Goal: Transaction & Acquisition: Subscribe to service/newsletter

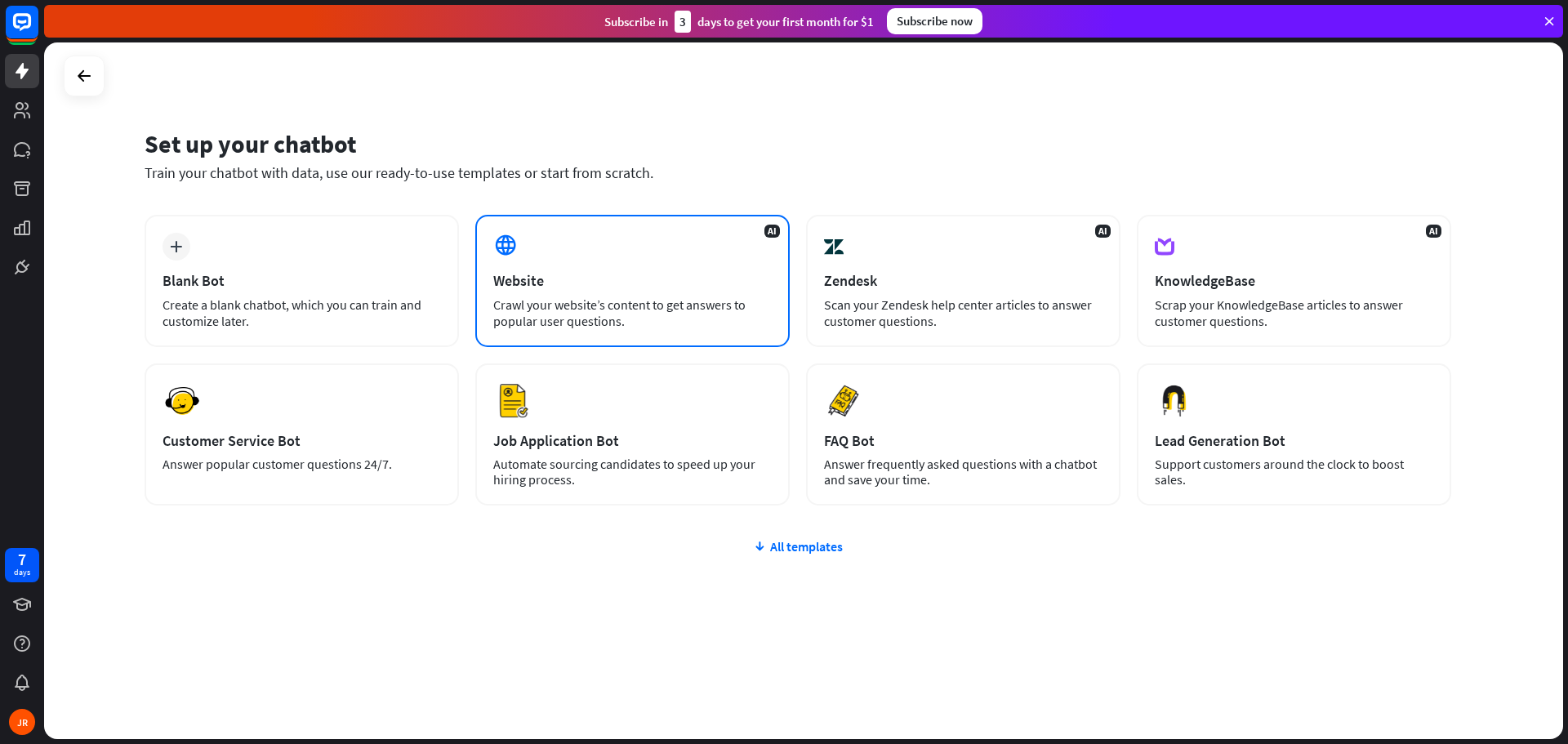
click at [595, 259] on div "AI Website Crawl your website’s content to get answers to popular user question…" at bounding box center [632, 280] width 314 height 132
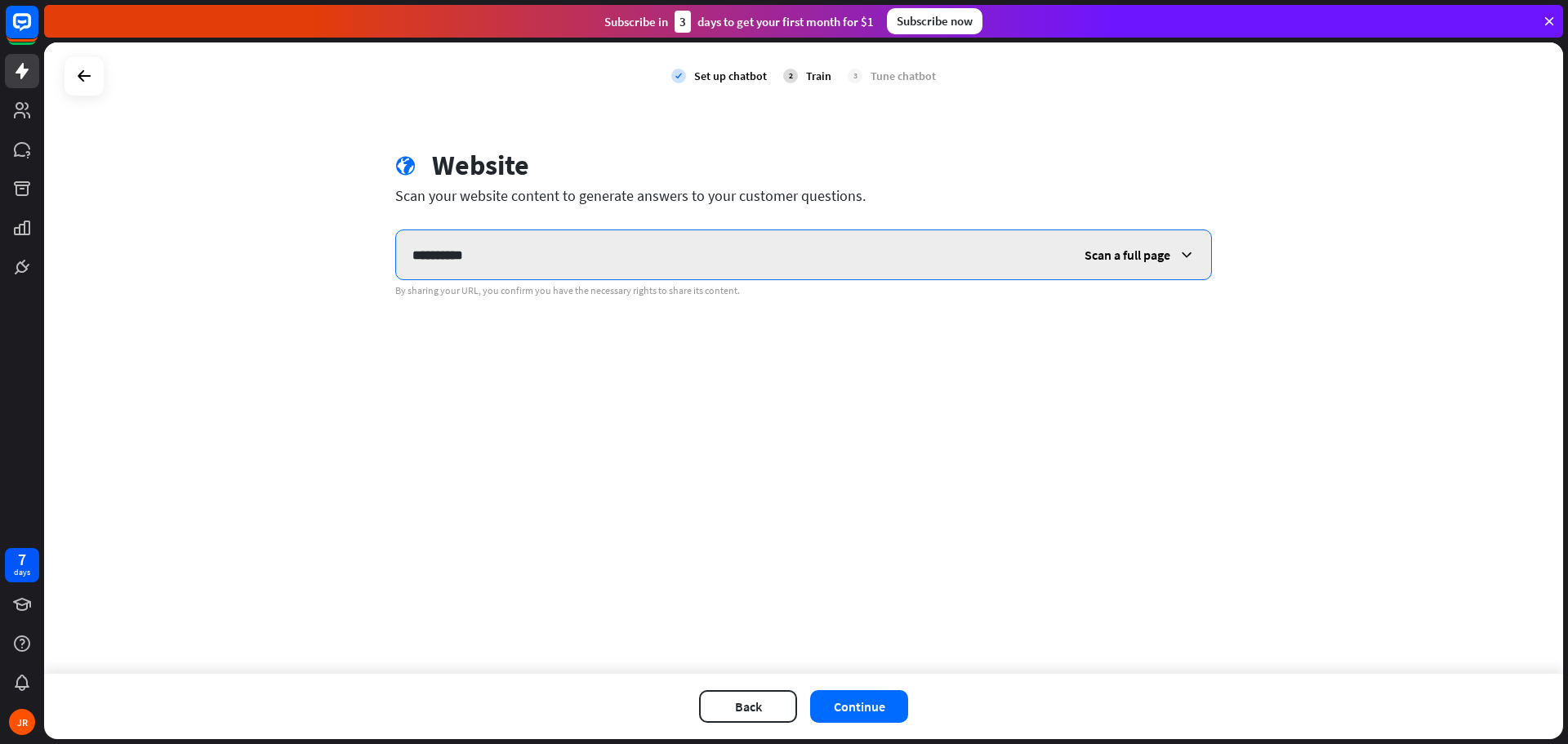
click at [709, 260] on input "**********" at bounding box center [731, 255] width 671 height 49
paste input "**********"
type input "**********"
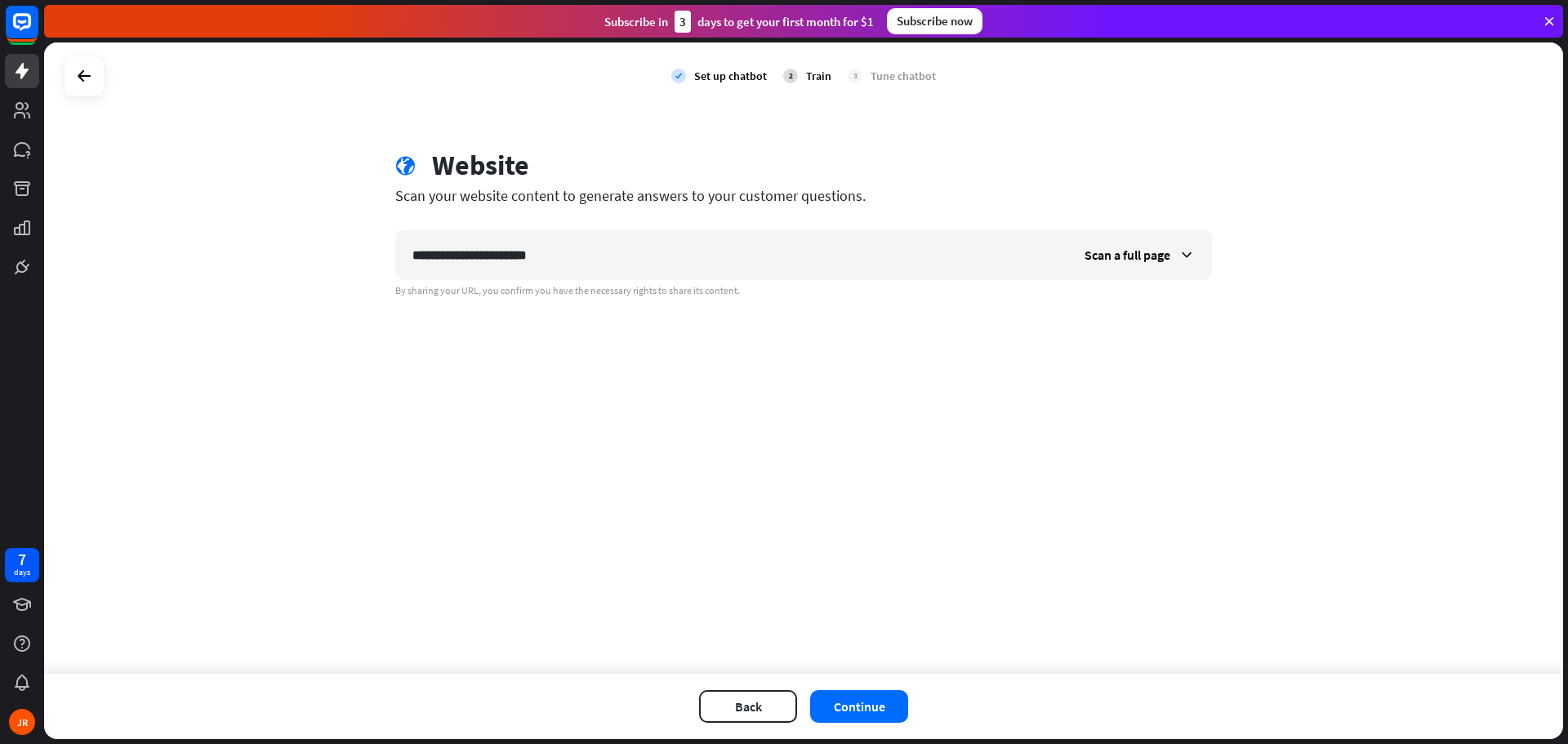
click at [727, 399] on div "**********" at bounding box center [803, 358] width 1519 height 632
click at [897, 702] on button "Continue" at bounding box center [859, 706] width 98 height 32
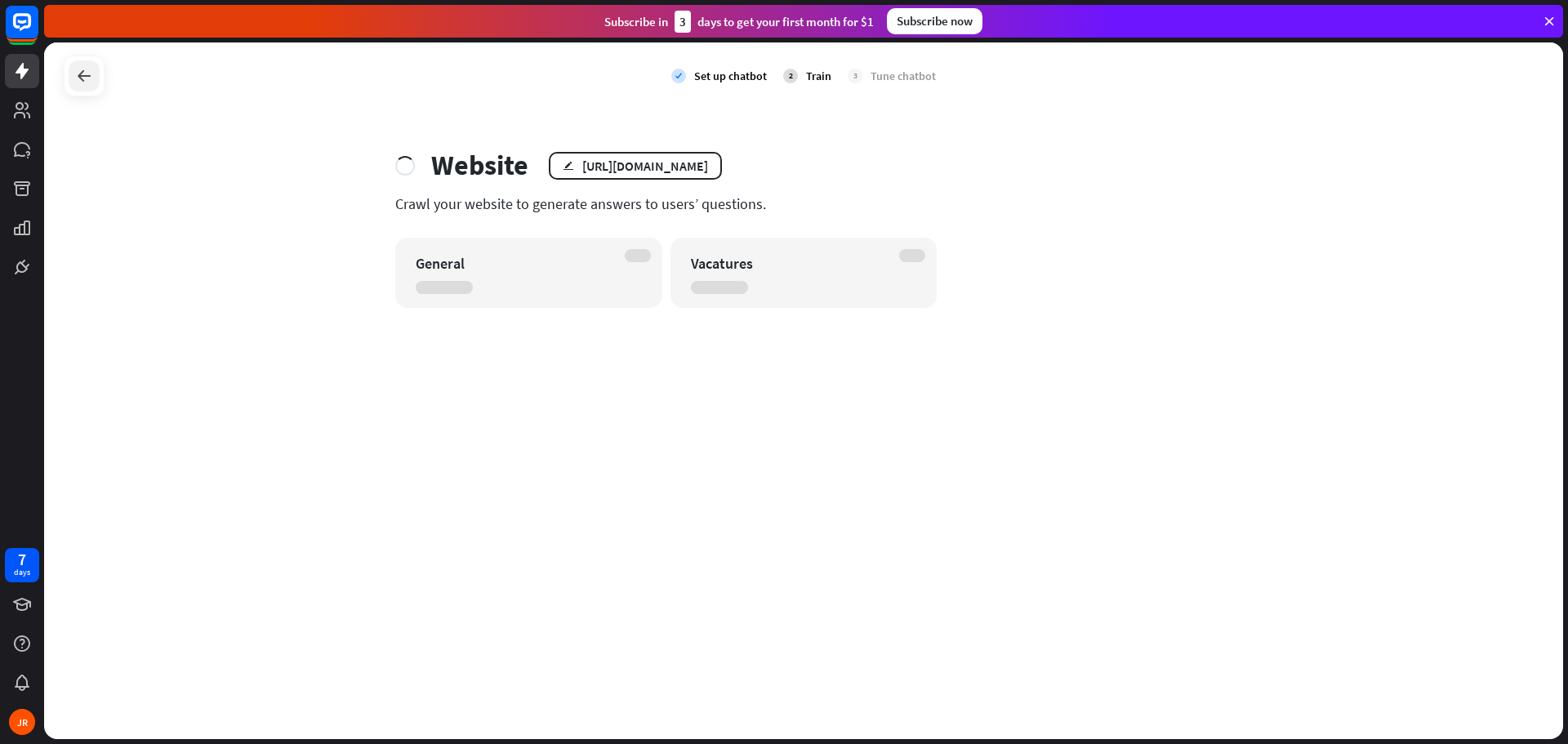
click at [75, 86] on div at bounding box center [84, 76] width 31 height 31
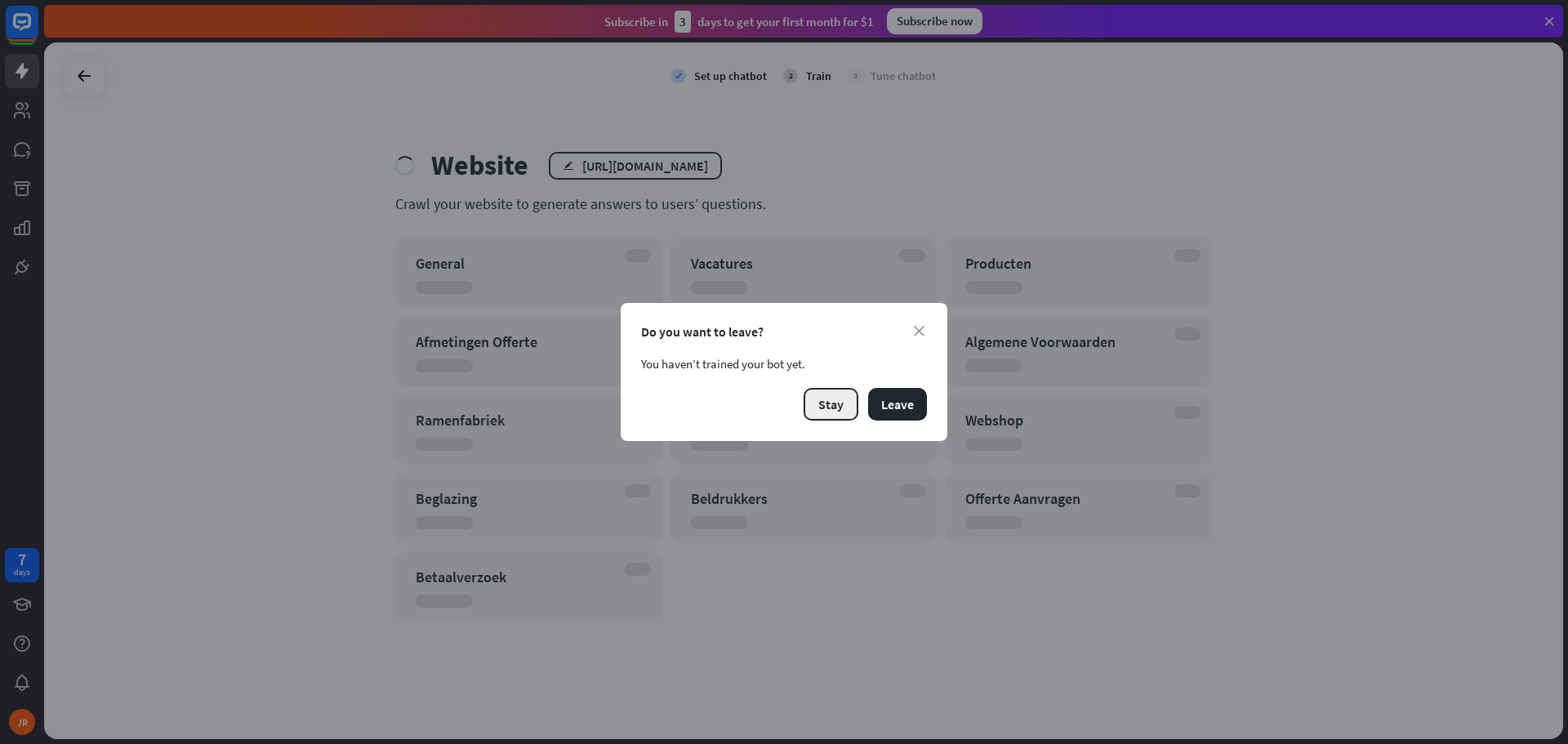
click at [835, 415] on button "Stay" at bounding box center [831, 404] width 55 height 32
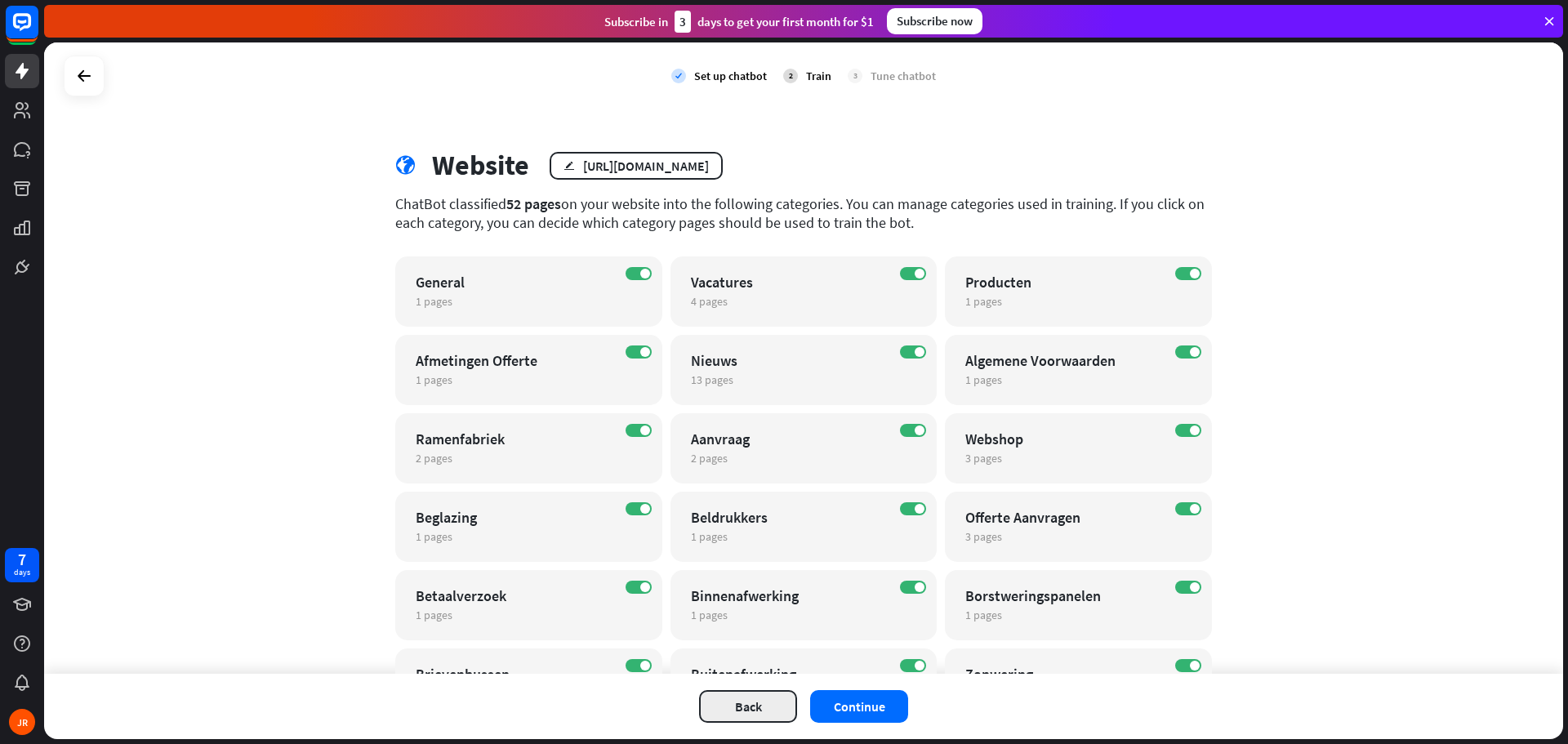
click at [760, 707] on button "Back" at bounding box center [747, 706] width 98 height 32
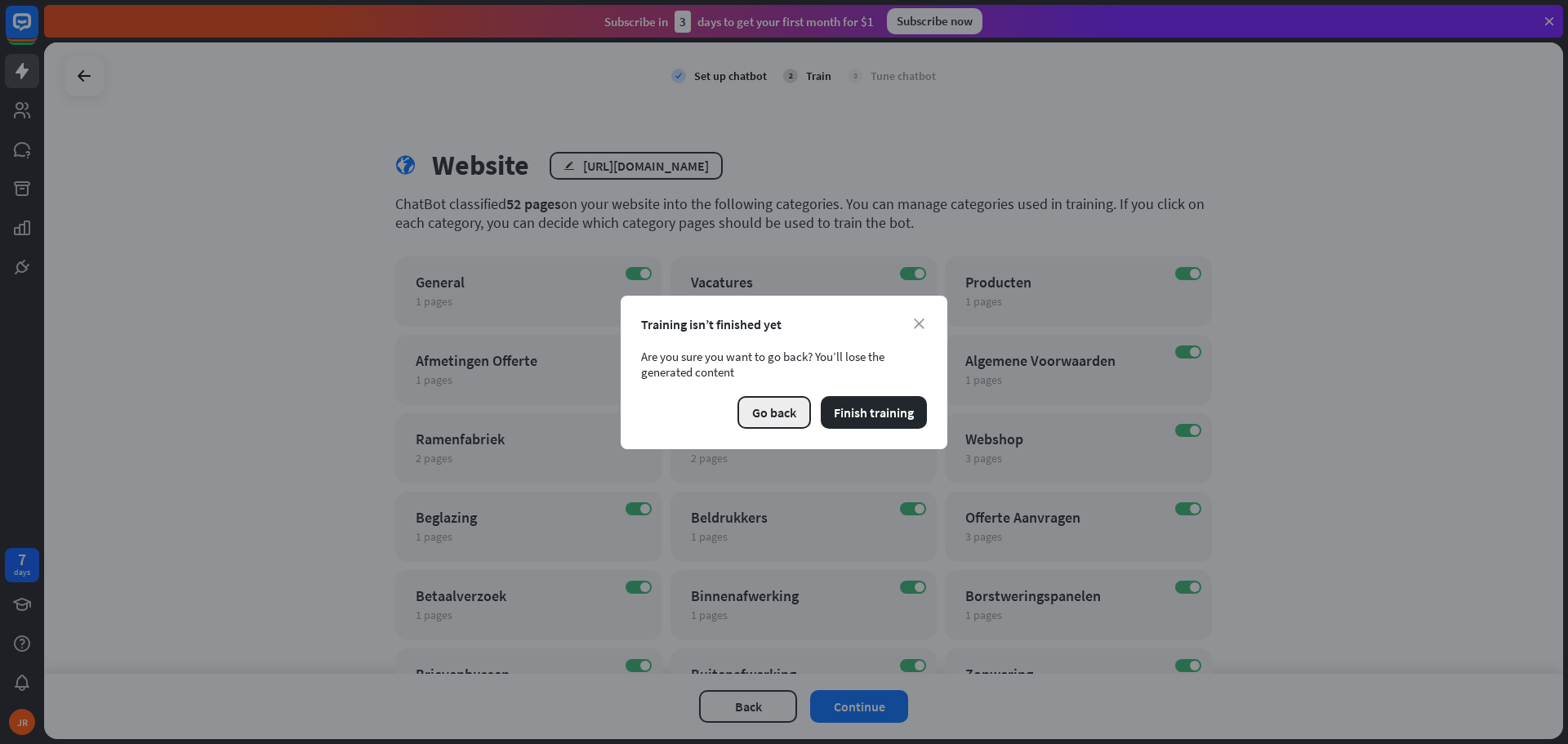
click at [801, 414] on button "Go back" at bounding box center [773, 412] width 73 height 32
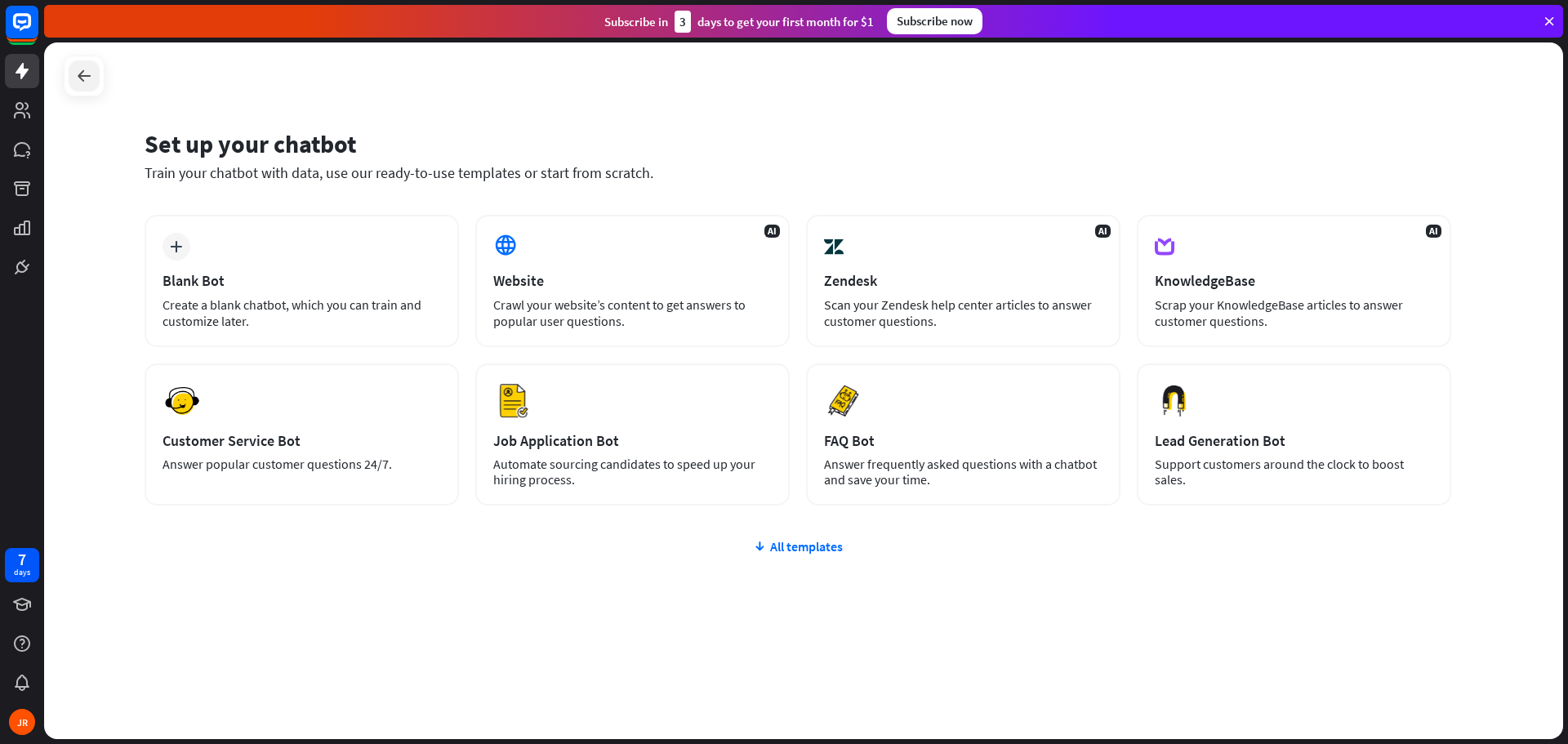
click at [92, 89] on div at bounding box center [84, 76] width 31 height 31
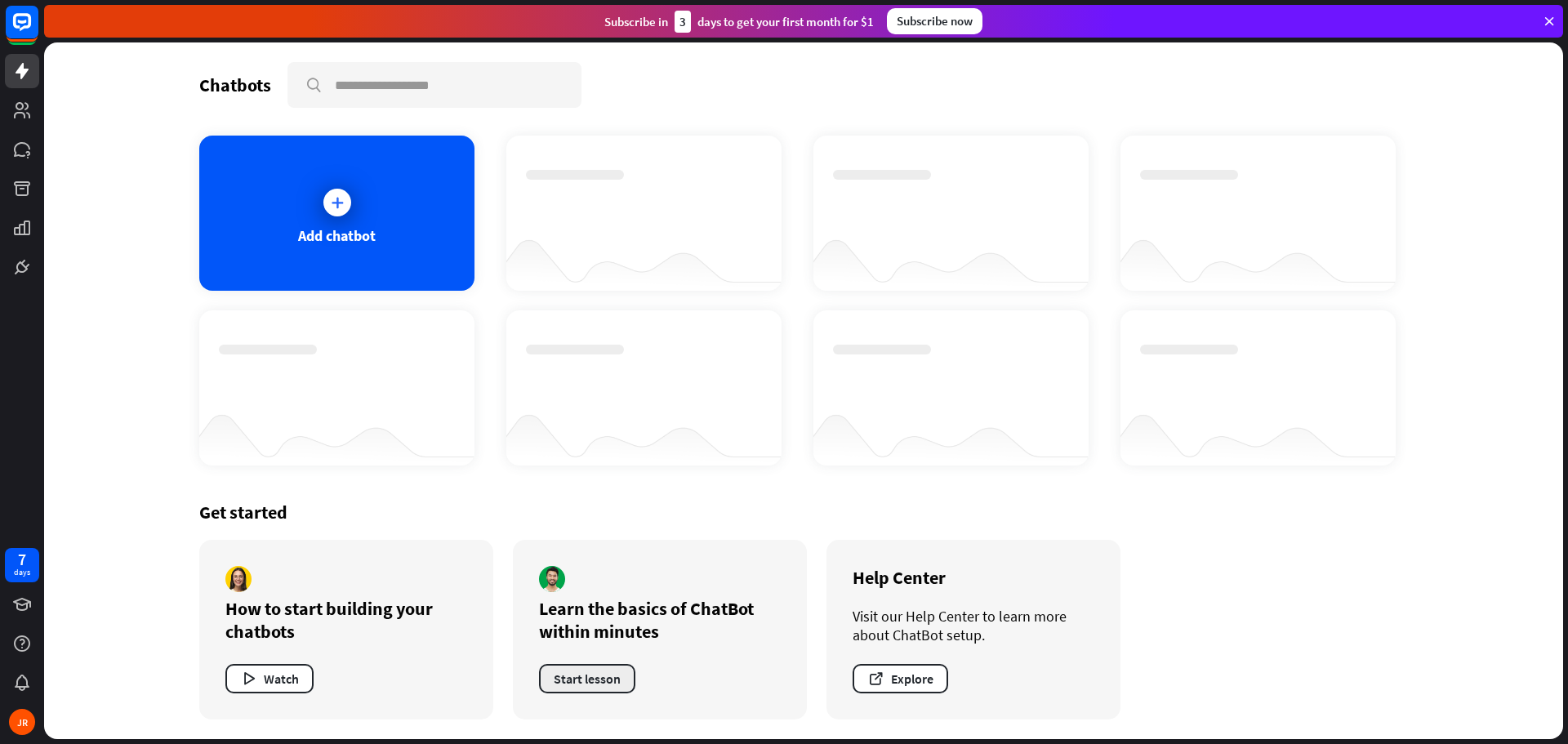
click at [602, 685] on button "Start lesson" at bounding box center [586, 678] width 96 height 29
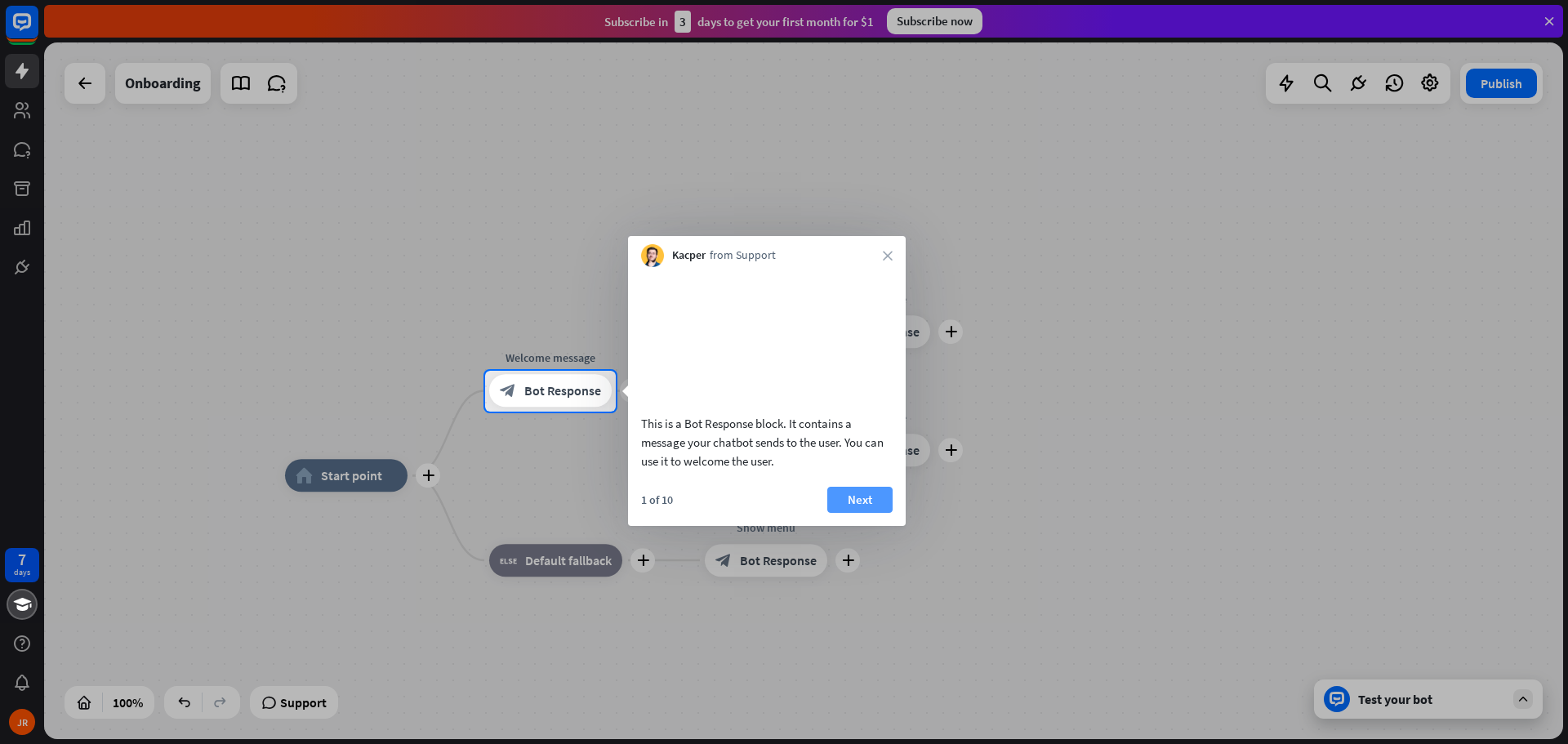
click at [863, 513] on button "Next" at bounding box center [860, 500] width 66 height 27
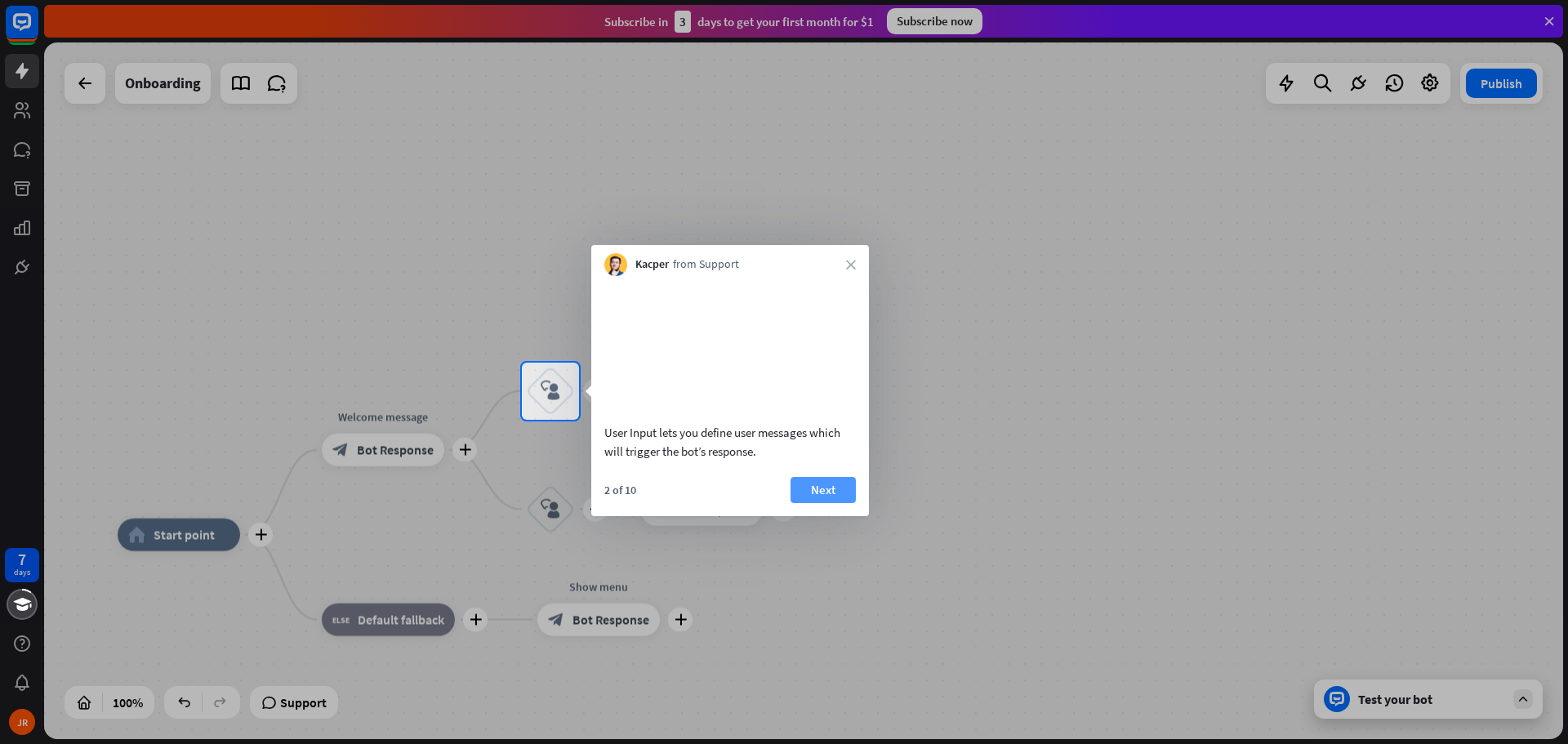
click at [829, 504] on button "Next" at bounding box center [822, 490] width 66 height 27
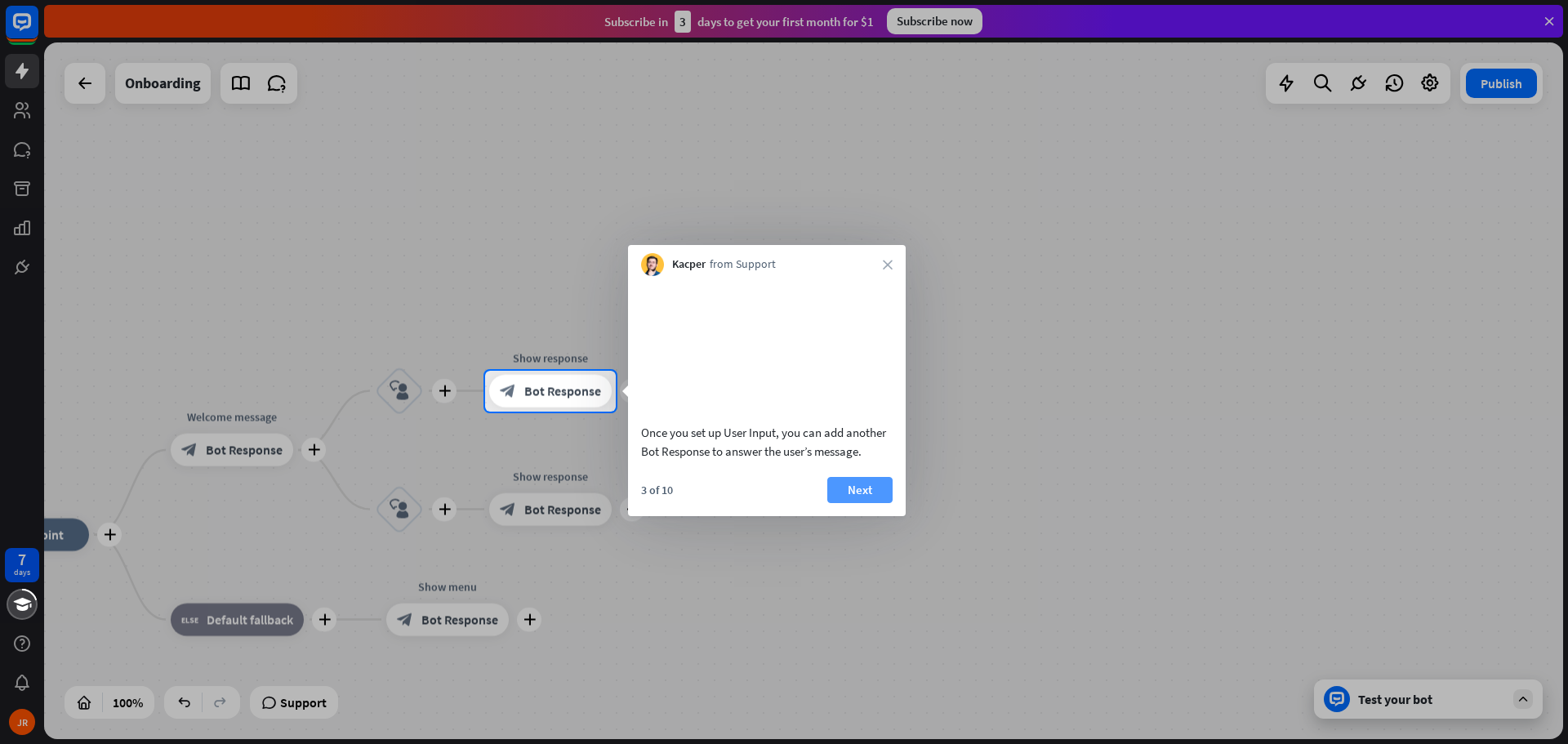
click at [835, 504] on button "Next" at bounding box center [860, 490] width 66 height 27
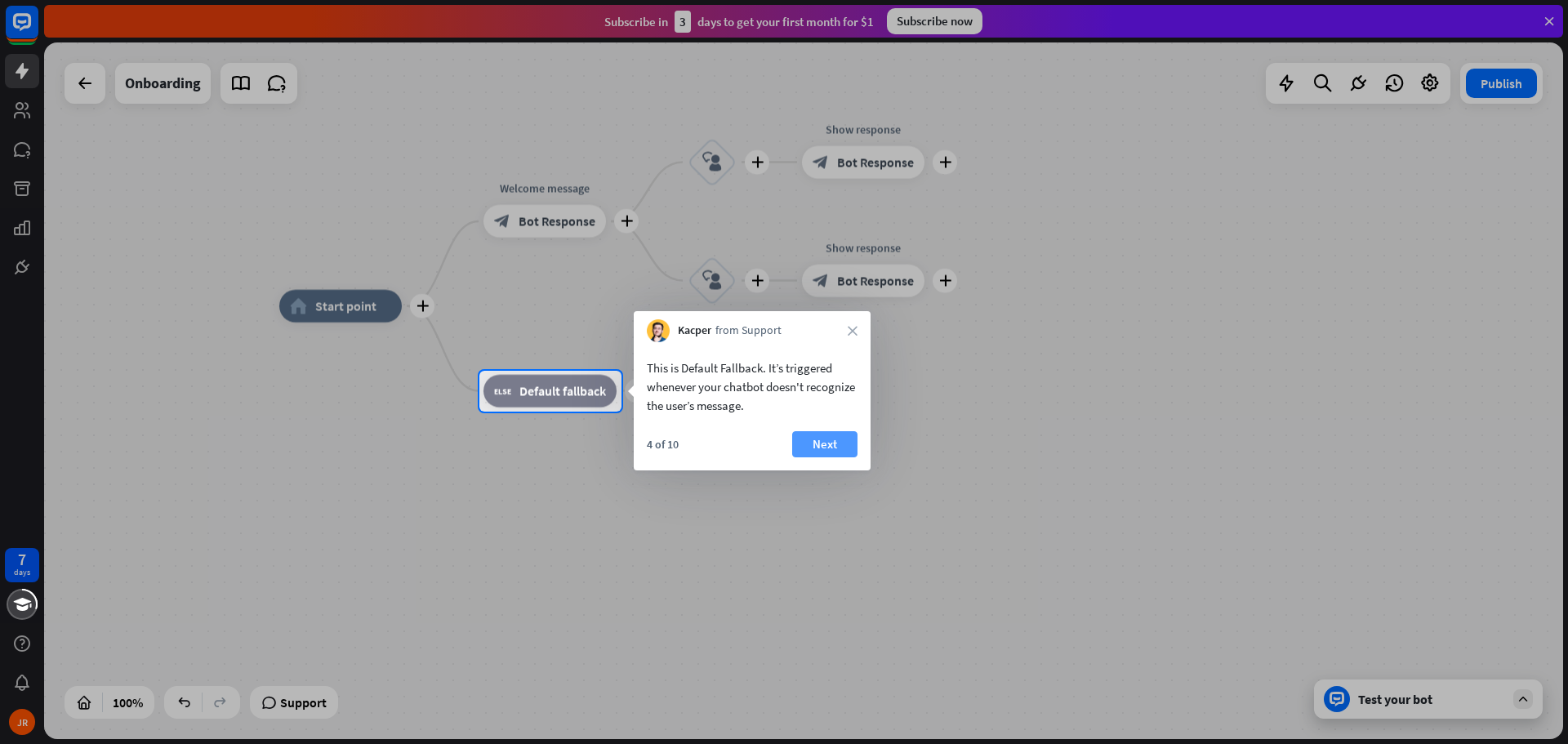
click at [823, 446] on button "Next" at bounding box center [824, 445] width 66 height 27
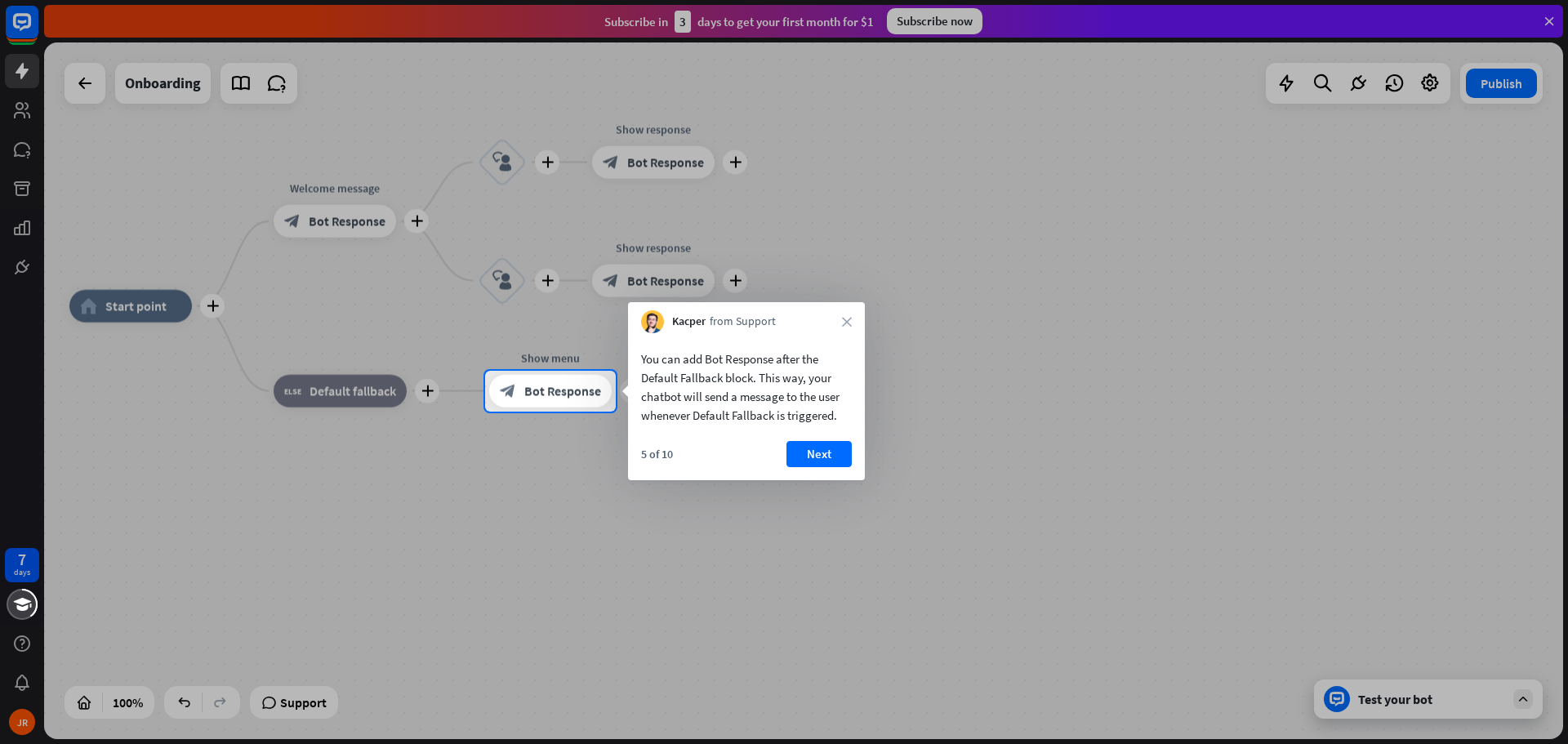
click at [823, 446] on button "Next" at bounding box center [819, 454] width 66 height 27
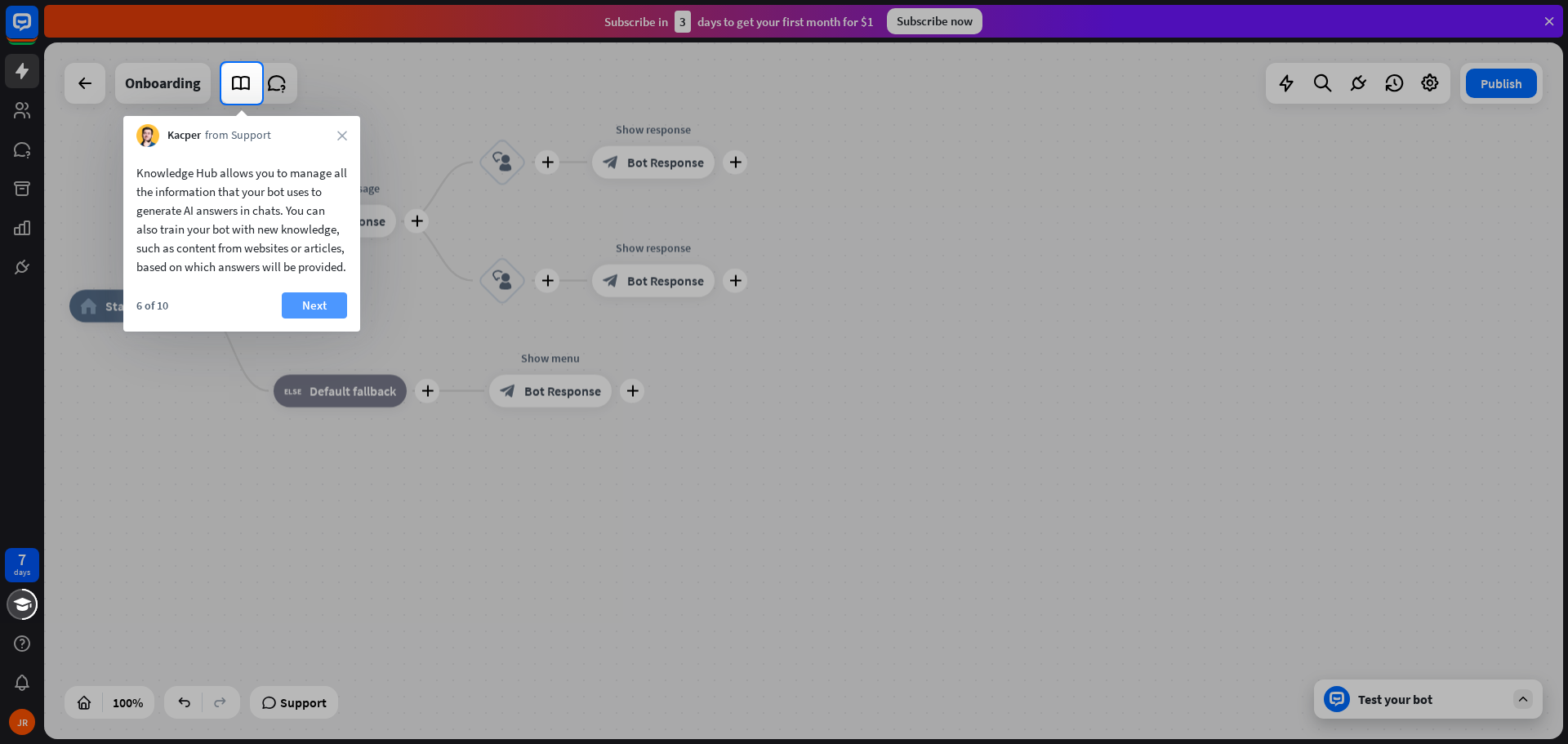
click at [311, 318] on button "Next" at bounding box center [314, 306] width 66 height 27
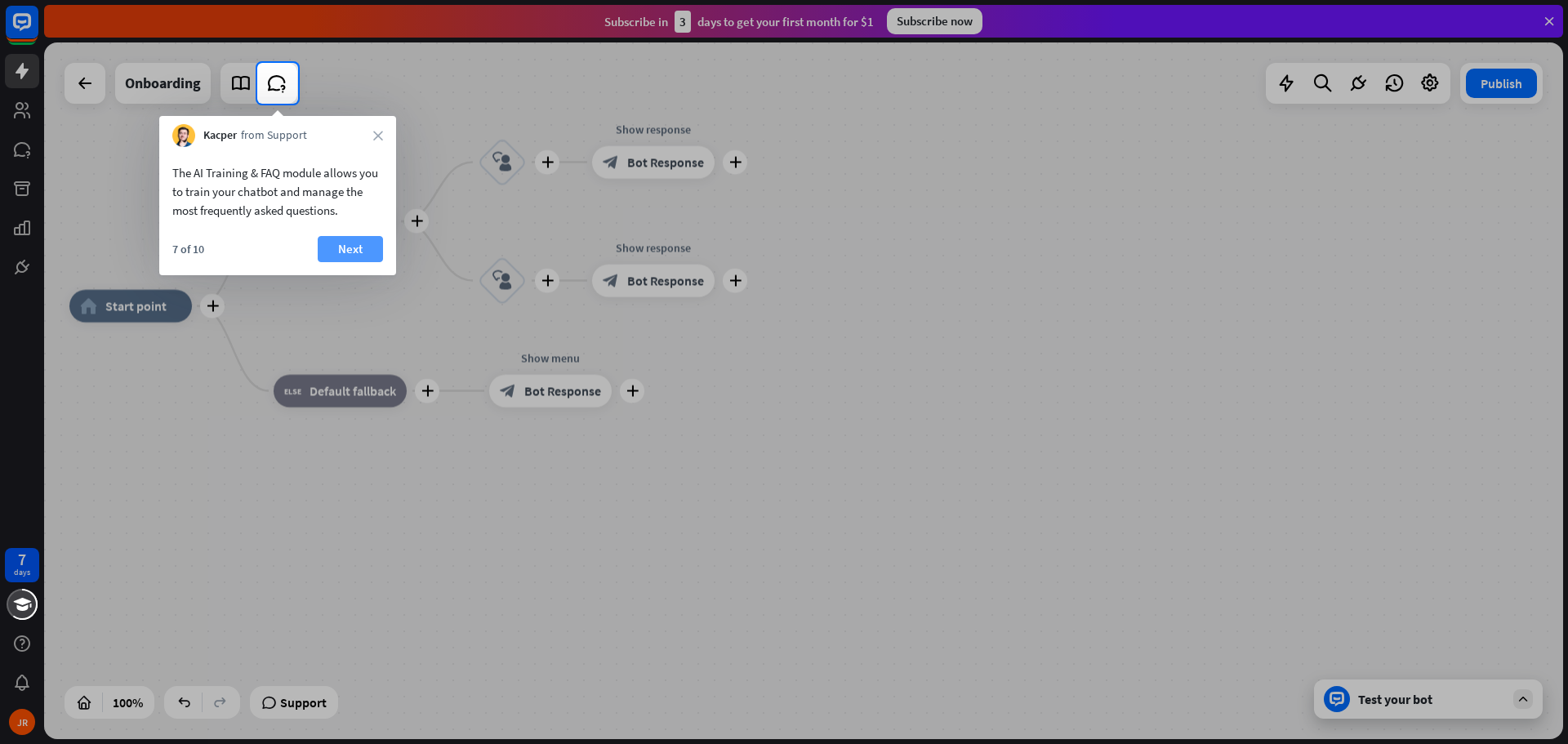
click at [349, 250] on button "Next" at bounding box center [349, 249] width 66 height 27
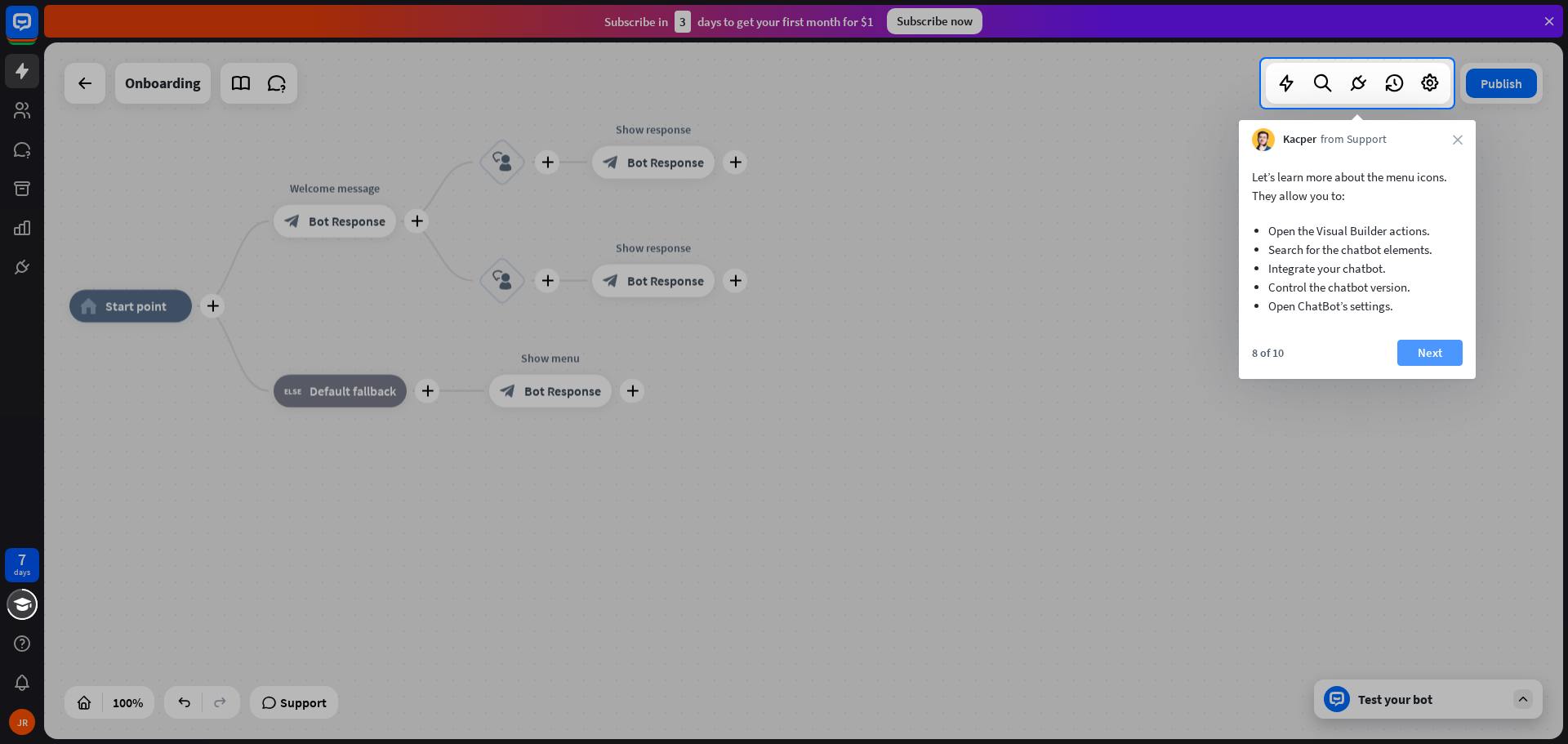
click at [1422, 346] on button "Next" at bounding box center [1429, 353] width 66 height 27
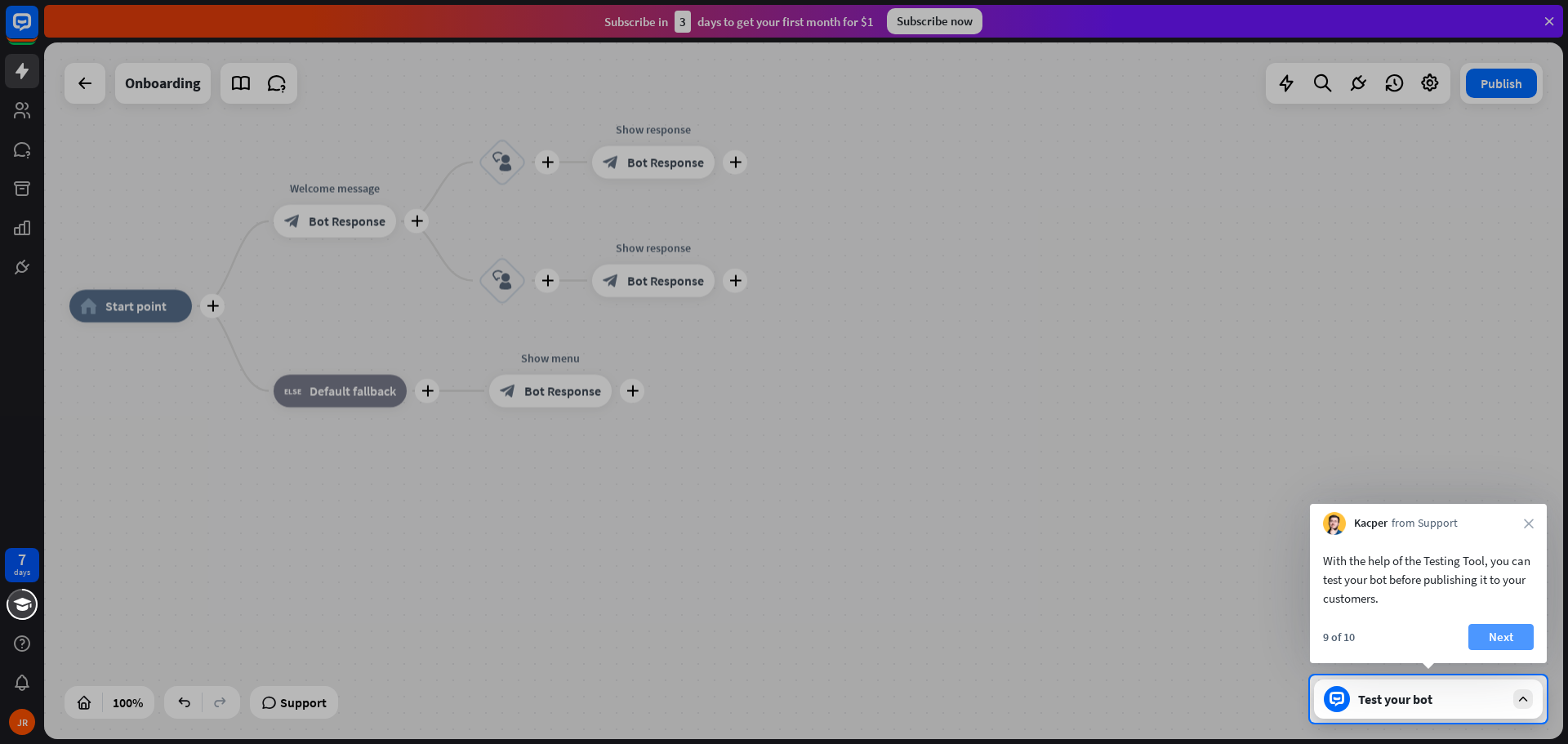
click at [1505, 642] on button "Next" at bounding box center [1501, 638] width 66 height 27
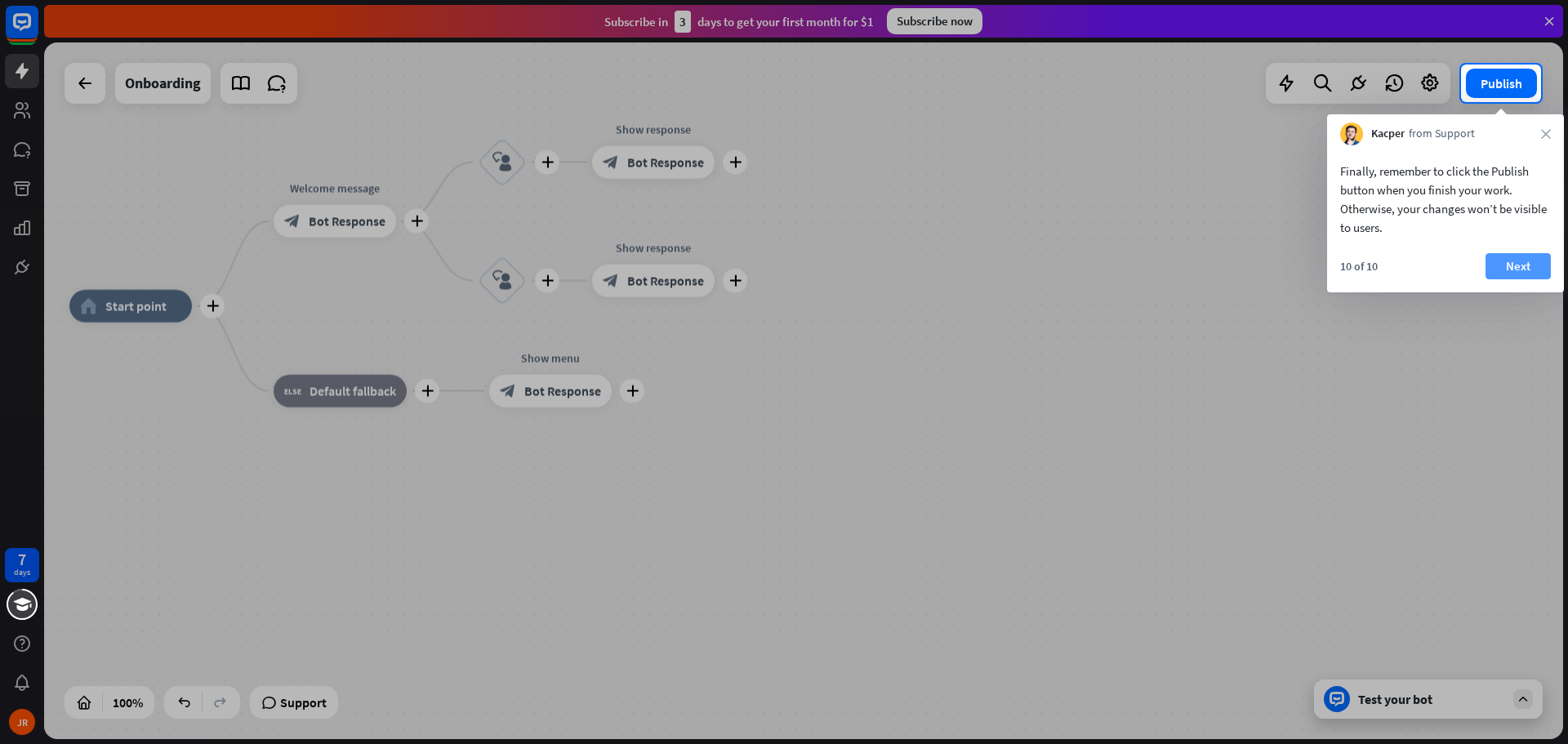
click at [1516, 277] on button "Next" at bounding box center [1518, 266] width 66 height 27
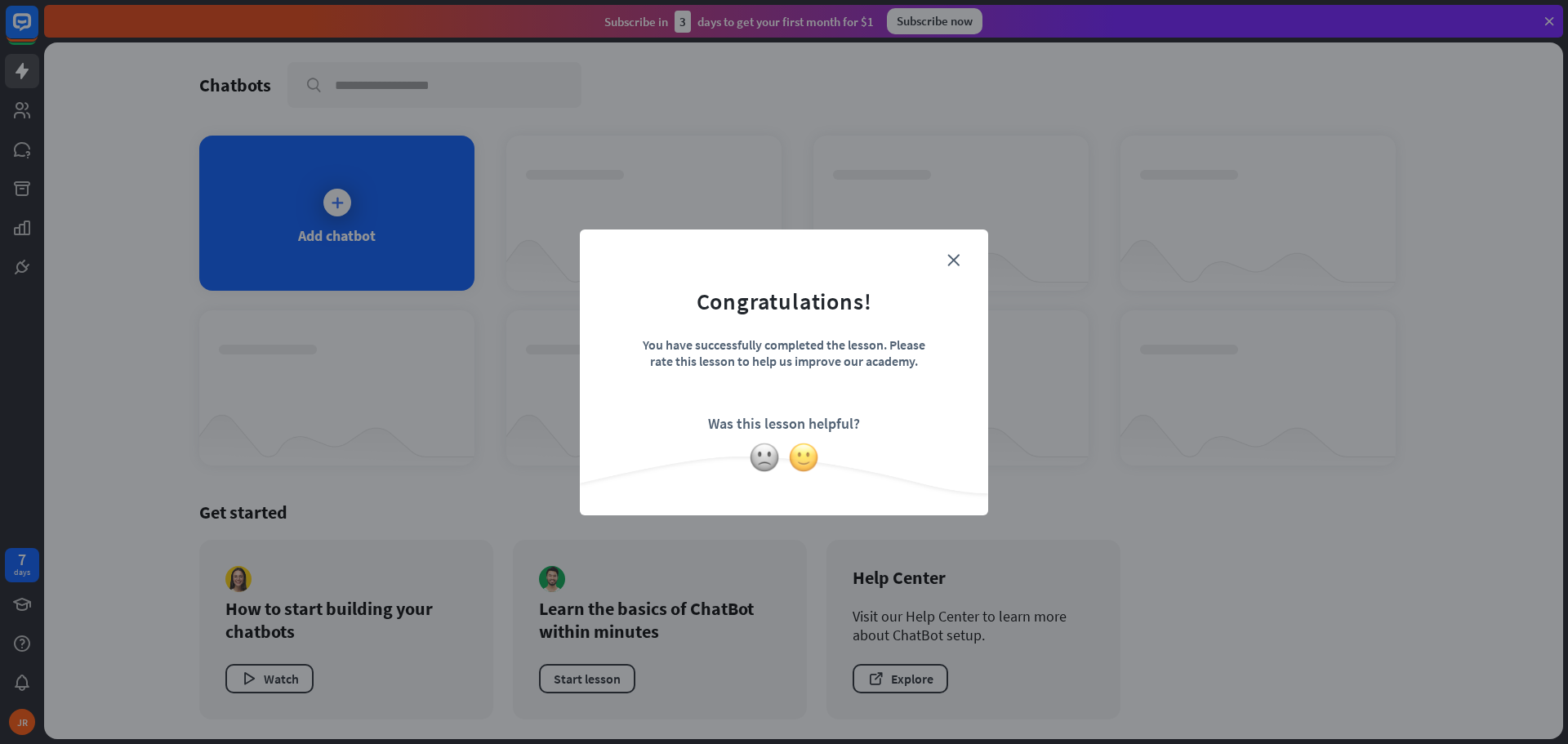
click at [805, 458] on img at bounding box center [803, 457] width 31 height 31
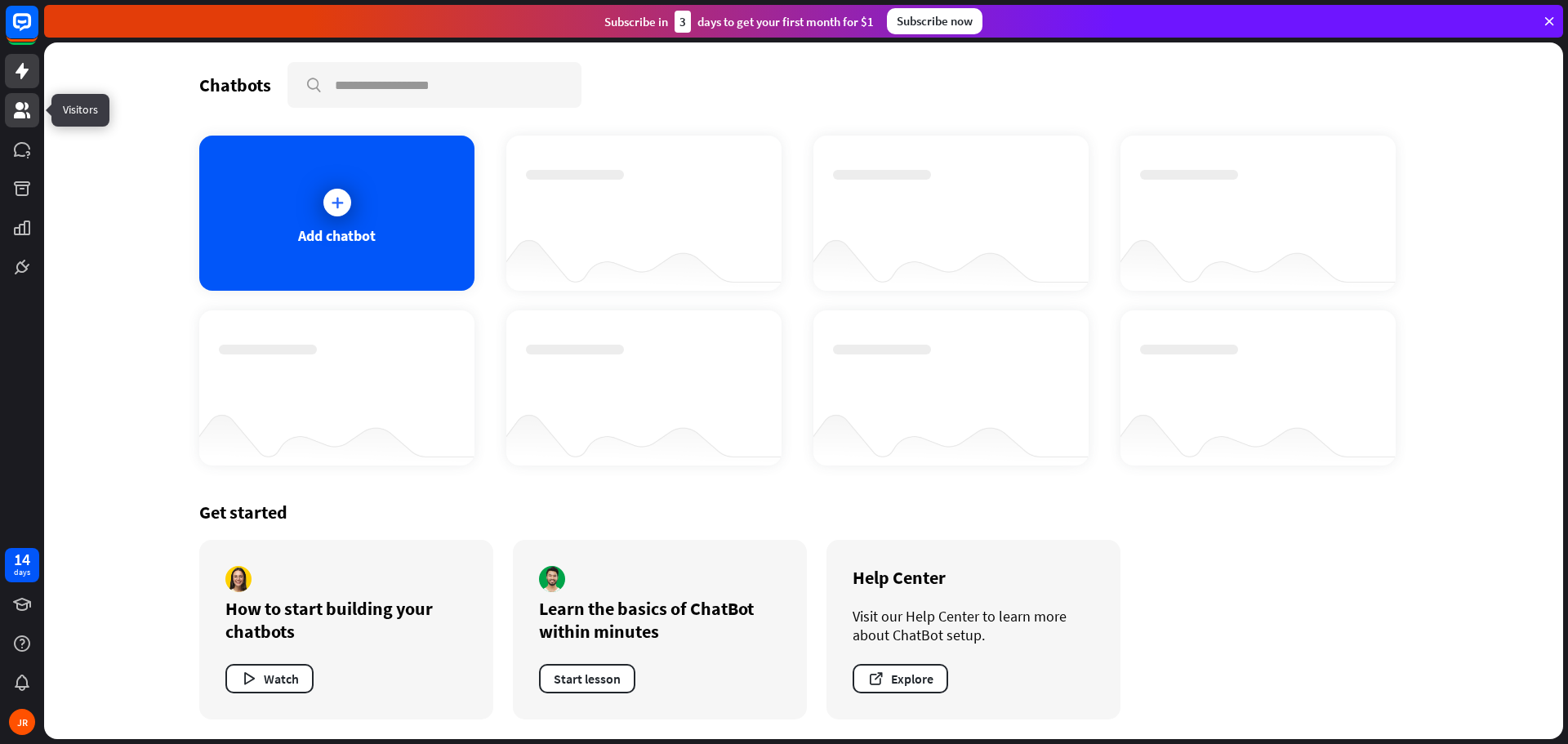
click at [15, 105] on icon at bounding box center [22, 110] width 20 height 20
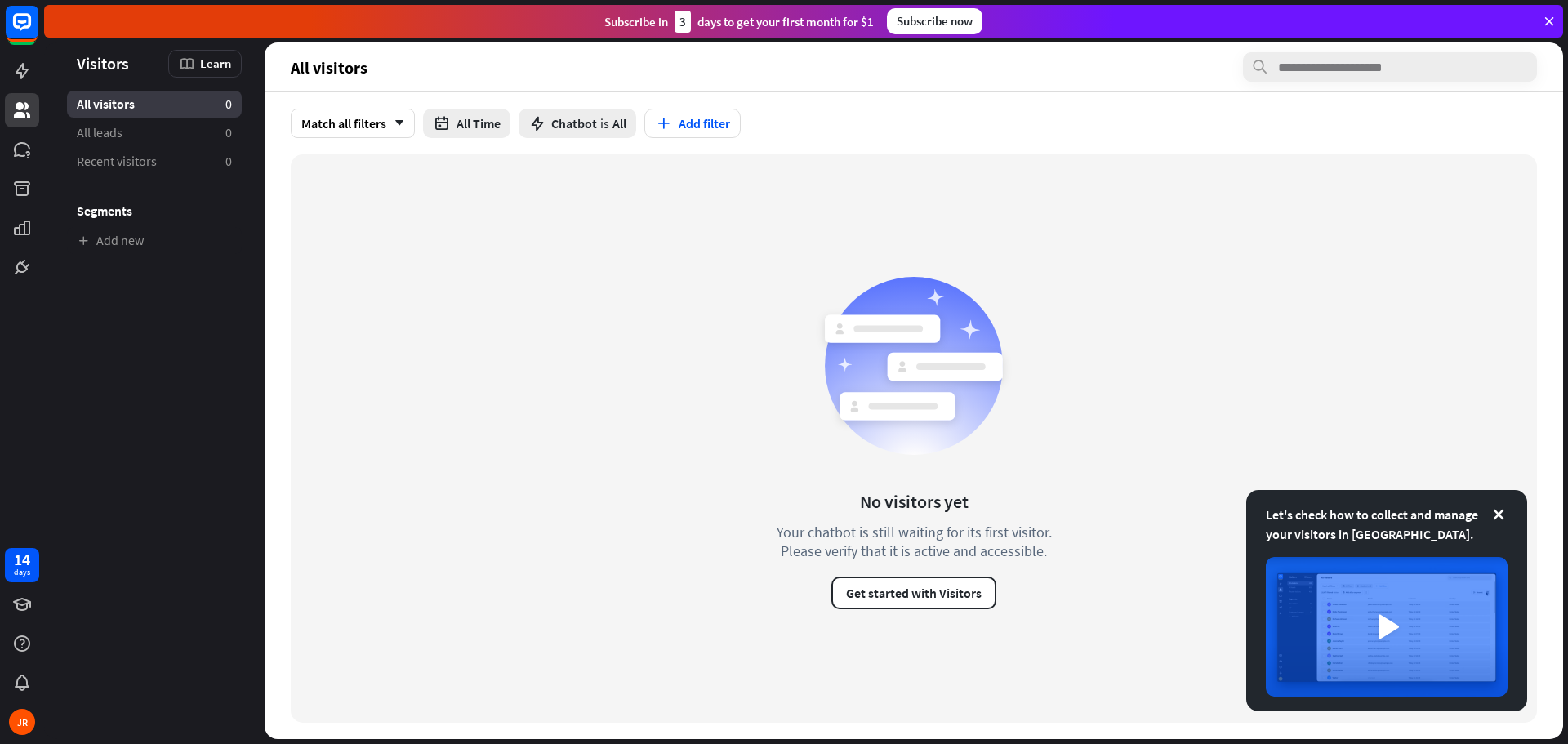
click at [956, 24] on div "Subscribe now" at bounding box center [935, 22] width 96 height 27
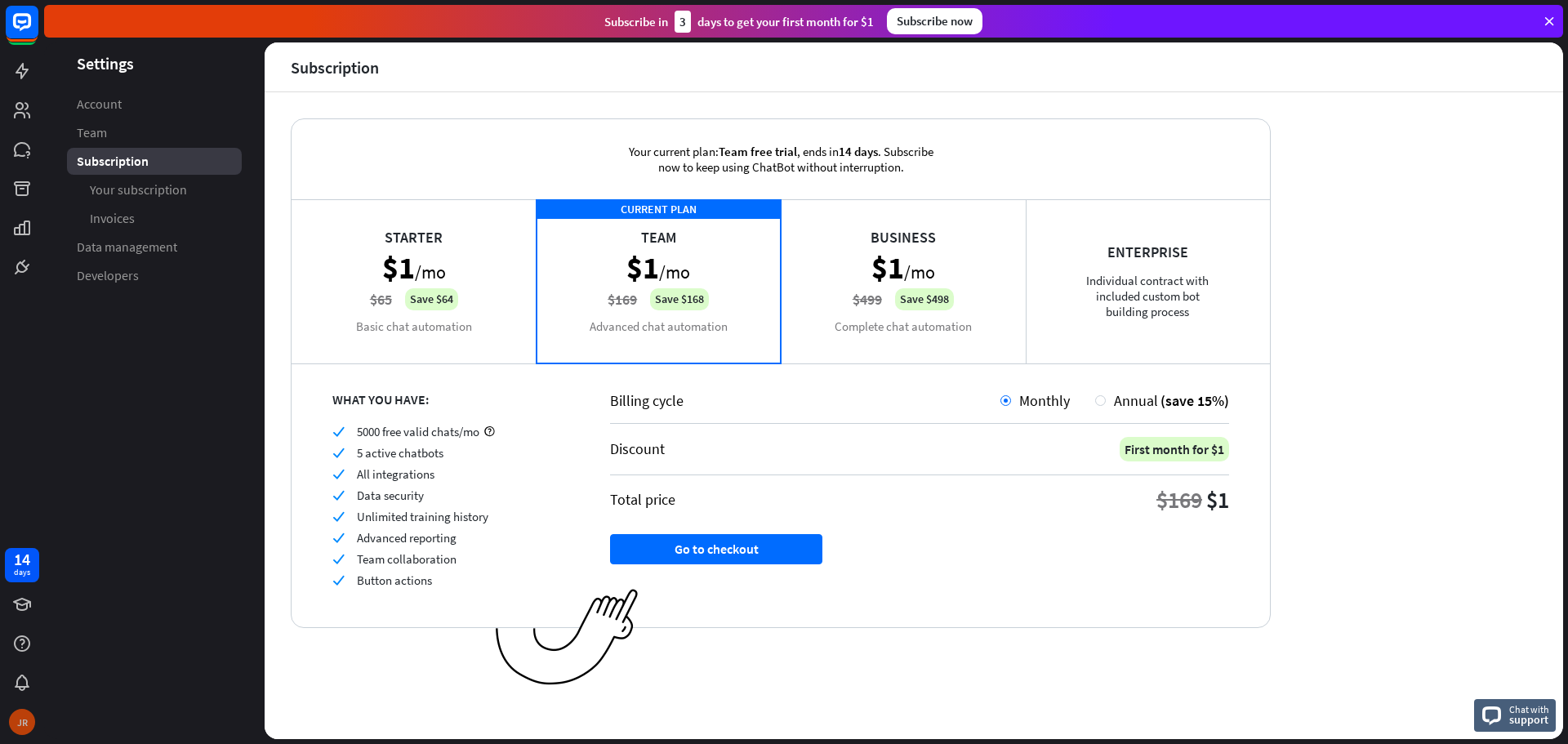
click at [27, 713] on div "JR" at bounding box center [22, 722] width 27 height 27
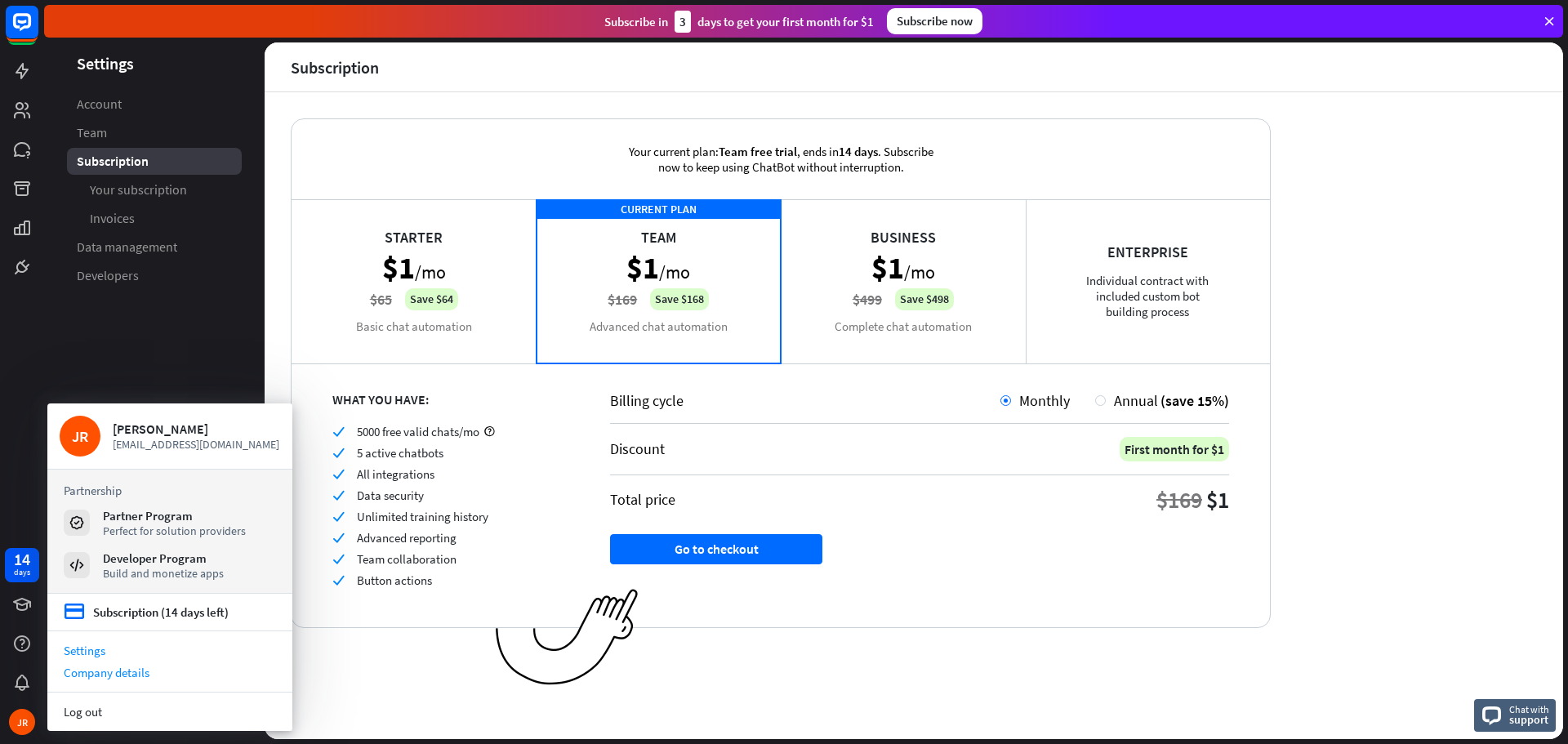
click at [97, 668] on div "Company details" at bounding box center [170, 672] width 245 height 22
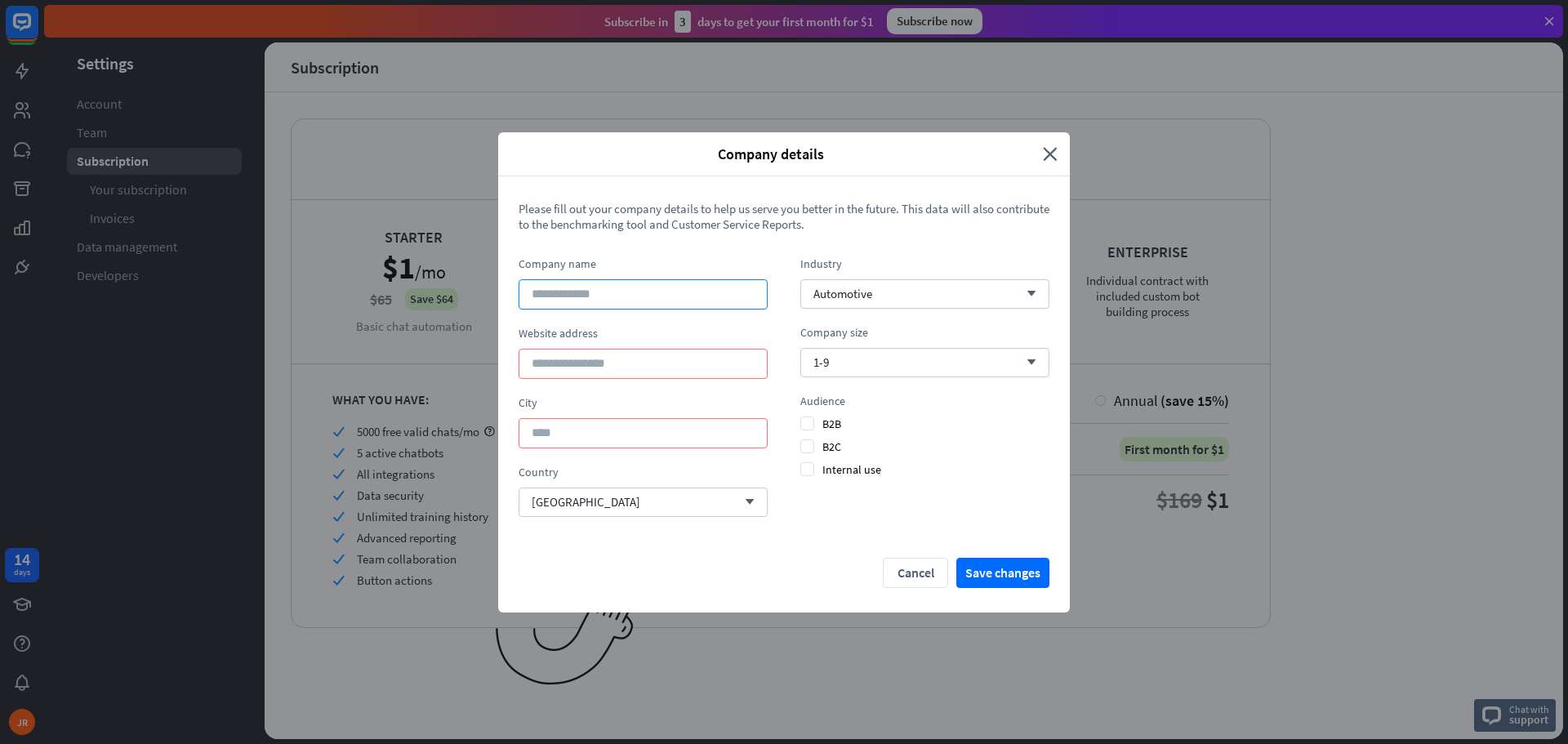
click at [579, 300] on input at bounding box center [643, 295] width 249 height 30
type input "**********"
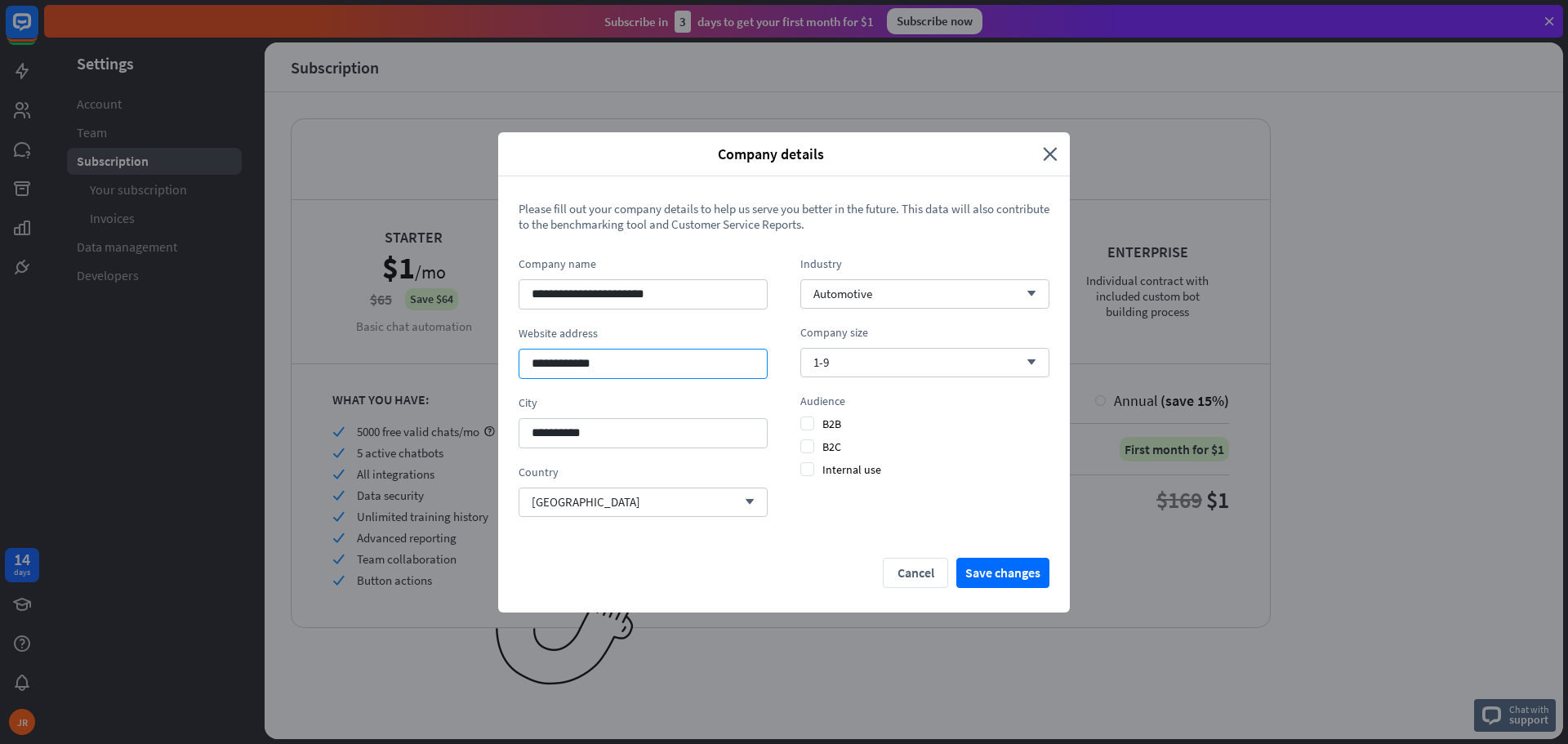
click at [638, 364] on input "**********" at bounding box center [643, 364] width 249 height 30
paste input "**********"
type input "**********"
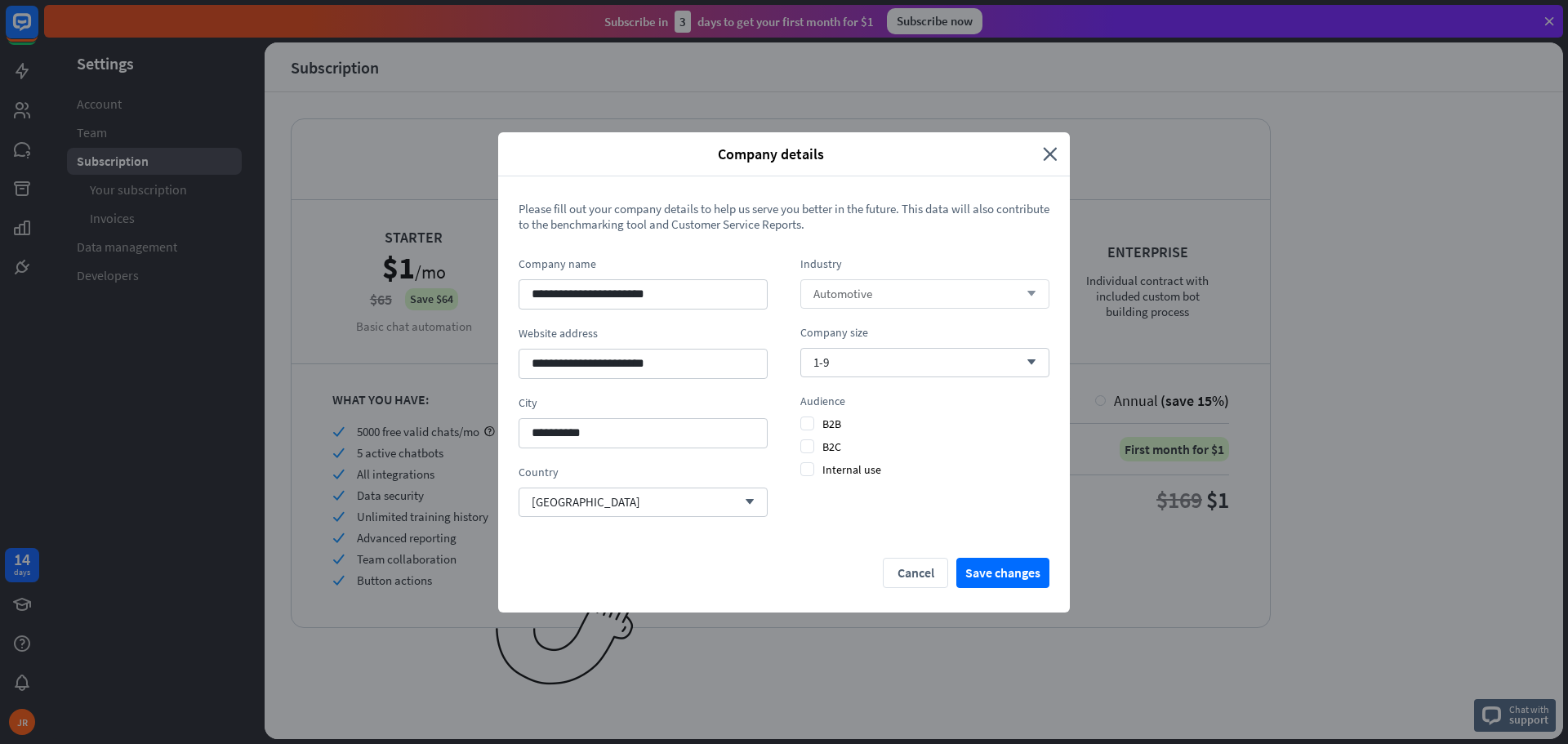
click at [862, 287] on span "Automotive" at bounding box center [842, 294] width 59 height 15
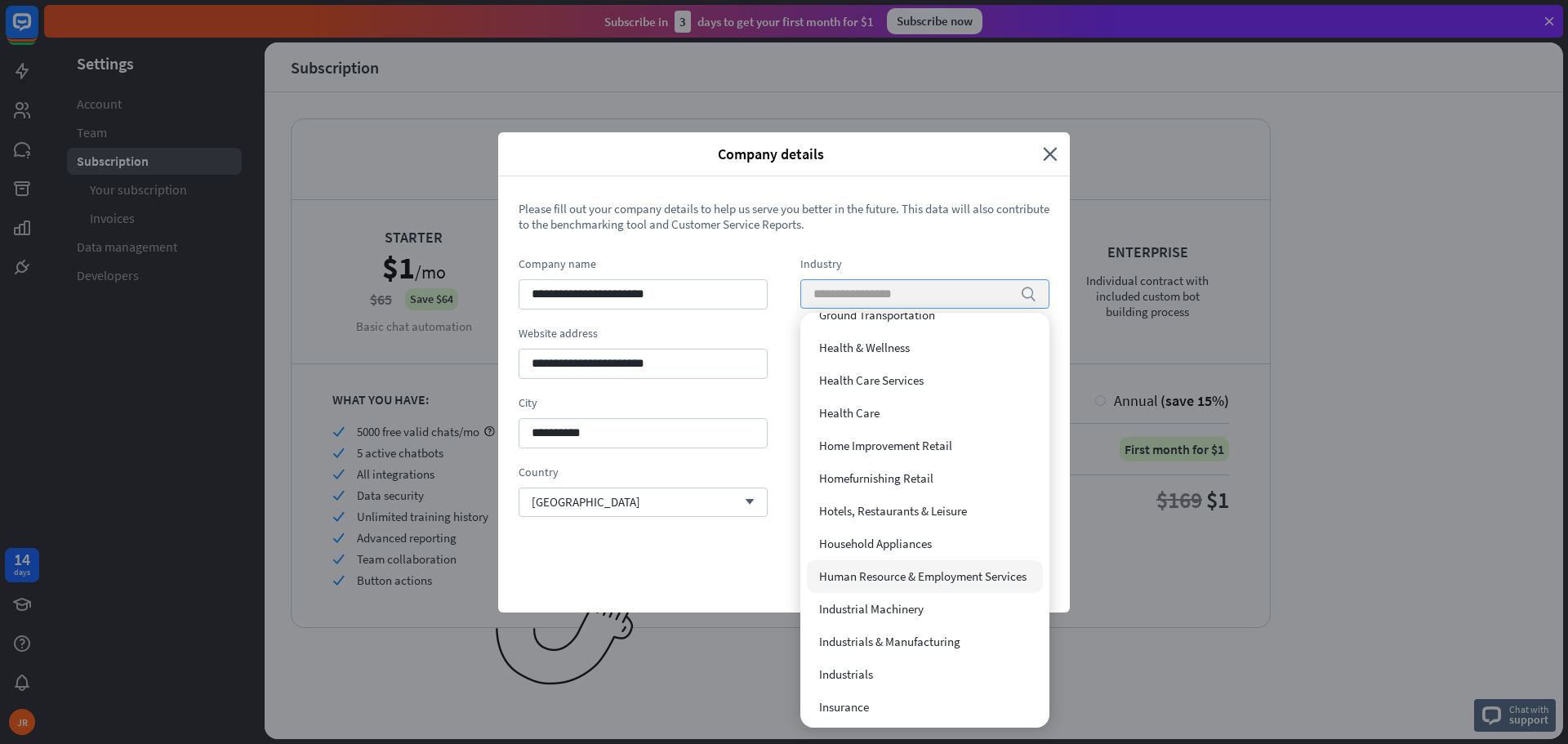
scroll to position [1803, 0]
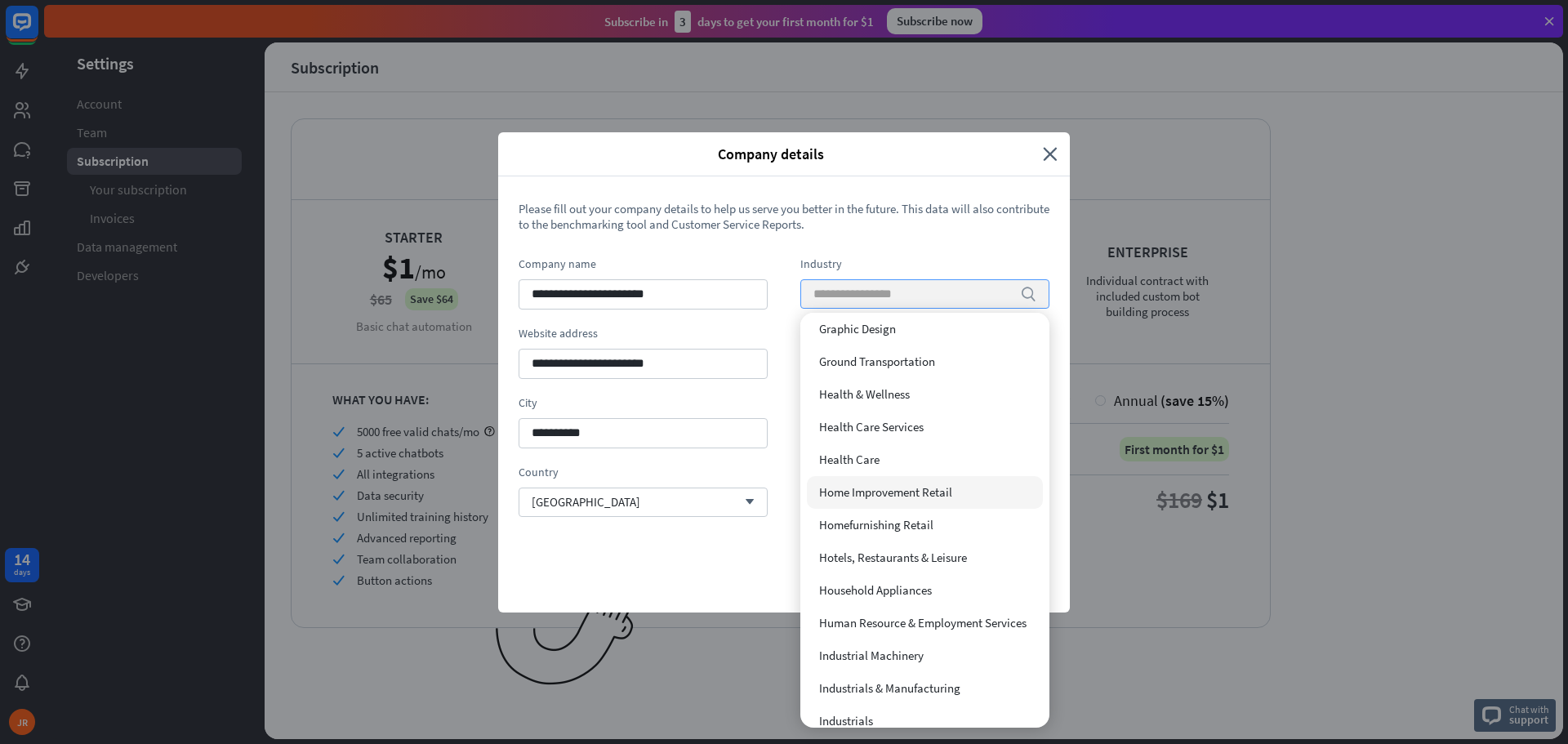
click at [870, 489] on span "Home Improvement Retail" at bounding box center [885, 492] width 133 height 15
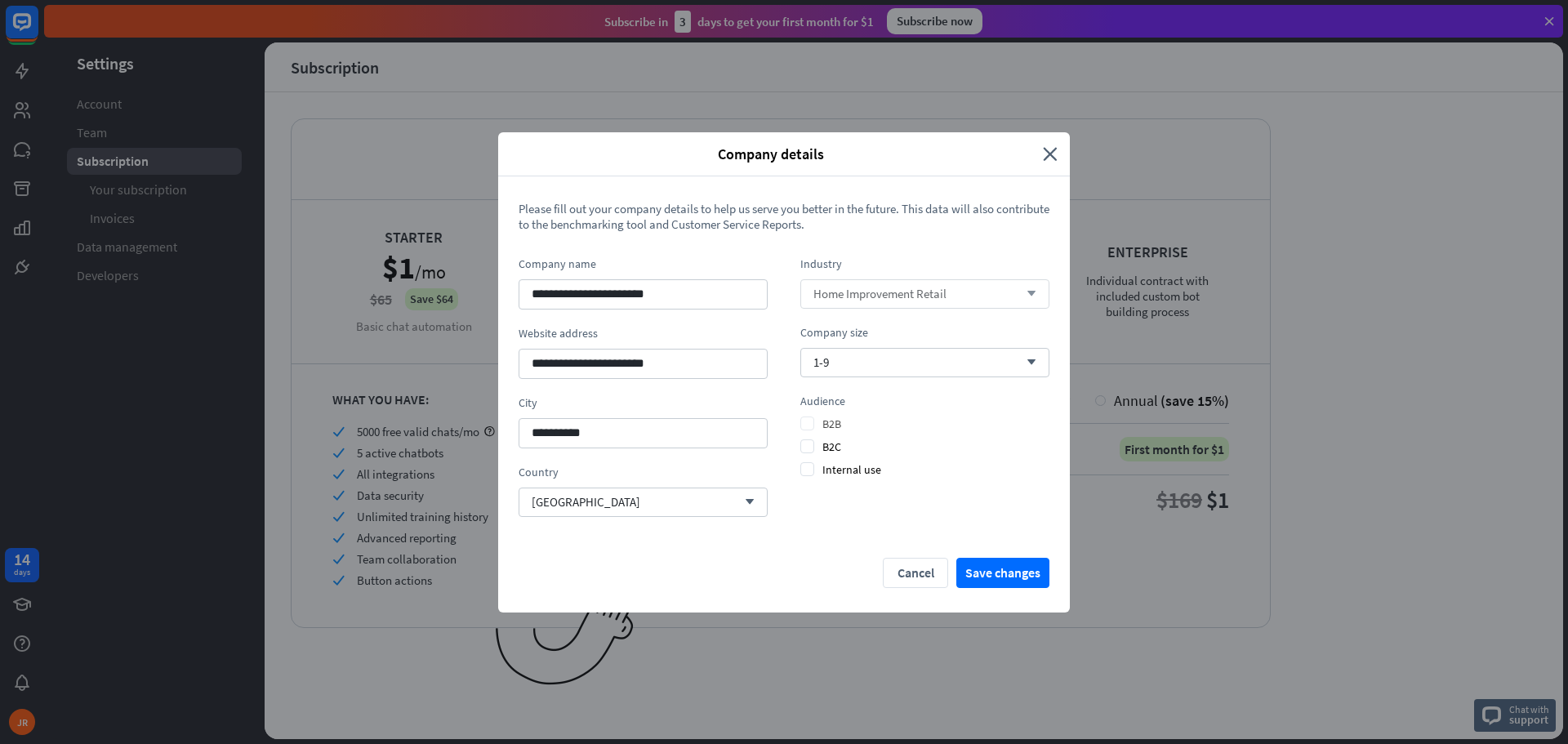
click at [805, 429] on span "B2B" at bounding box center [820, 423] width 41 height 14
click at [807, 451] on span "B2C" at bounding box center [820, 446] width 41 height 14
click at [1016, 576] on button "Save changes" at bounding box center [1003, 573] width 93 height 30
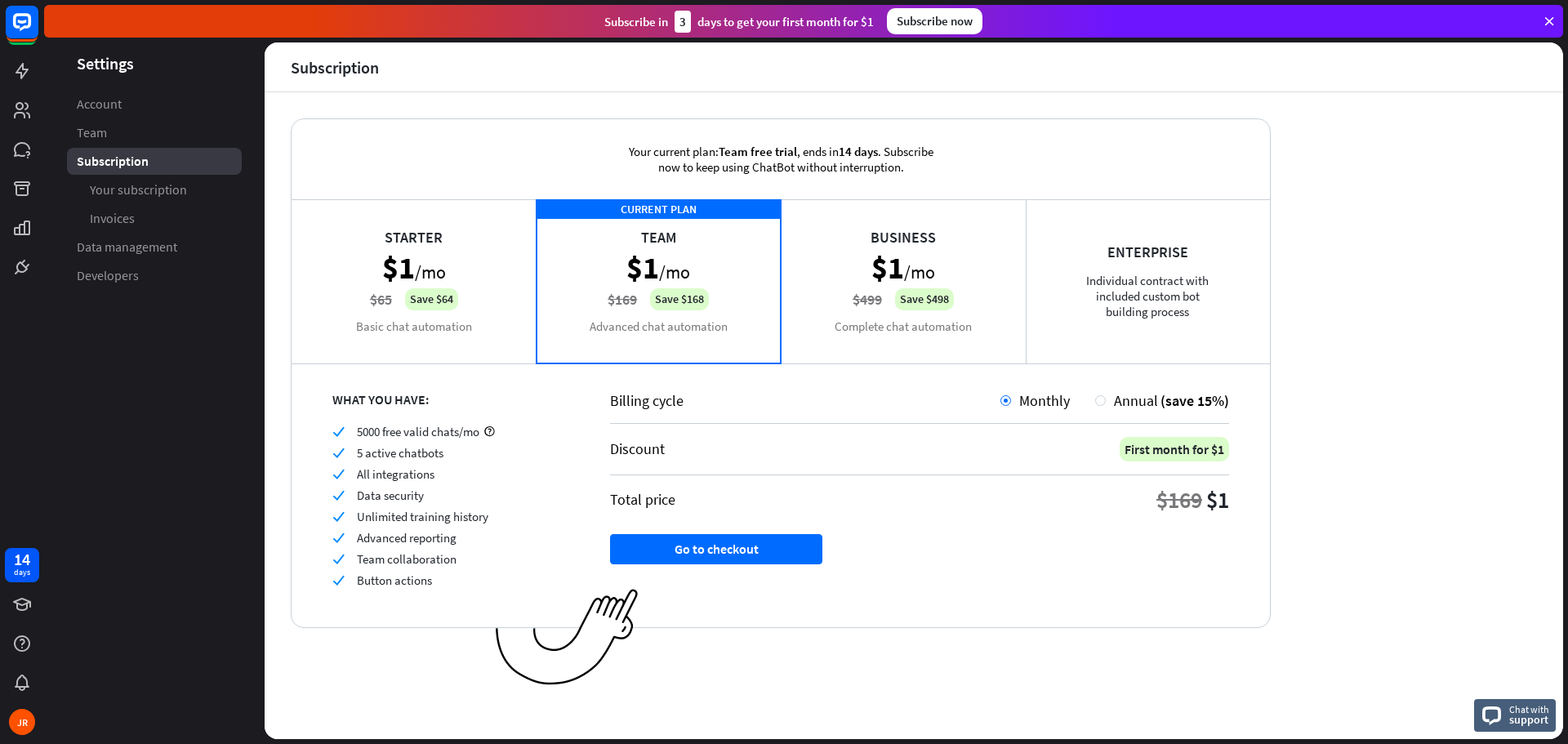
click at [503, 248] on div "Starter $1 /mo $65 Save $64 Basic chat automation" at bounding box center [414, 281] width 245 height 163
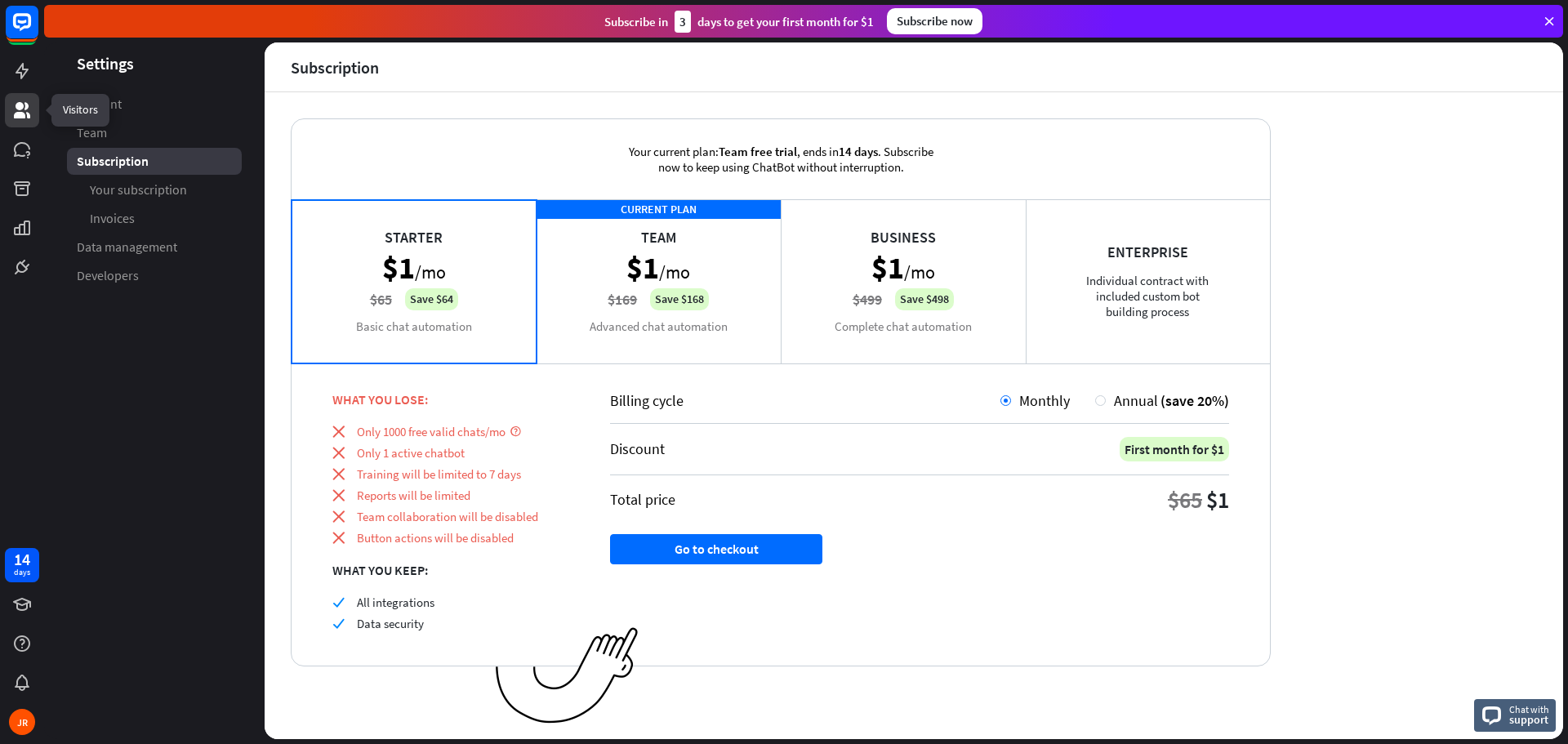
click at [15, 99] on link at bounding box center [22, 110] width 34 height 34
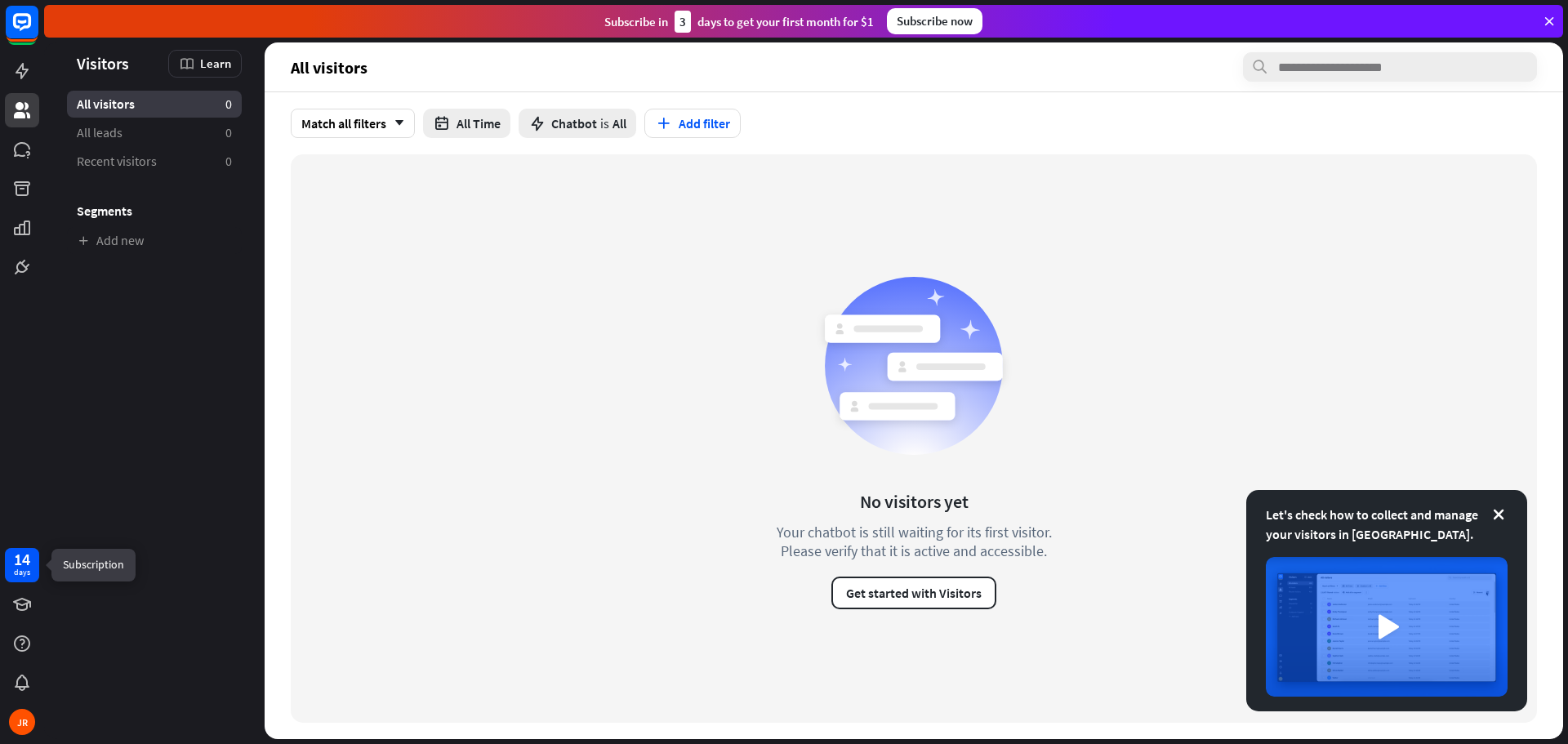
click at [14, 566] on div "14" at bounding box center [22, 559] width 16 height 14
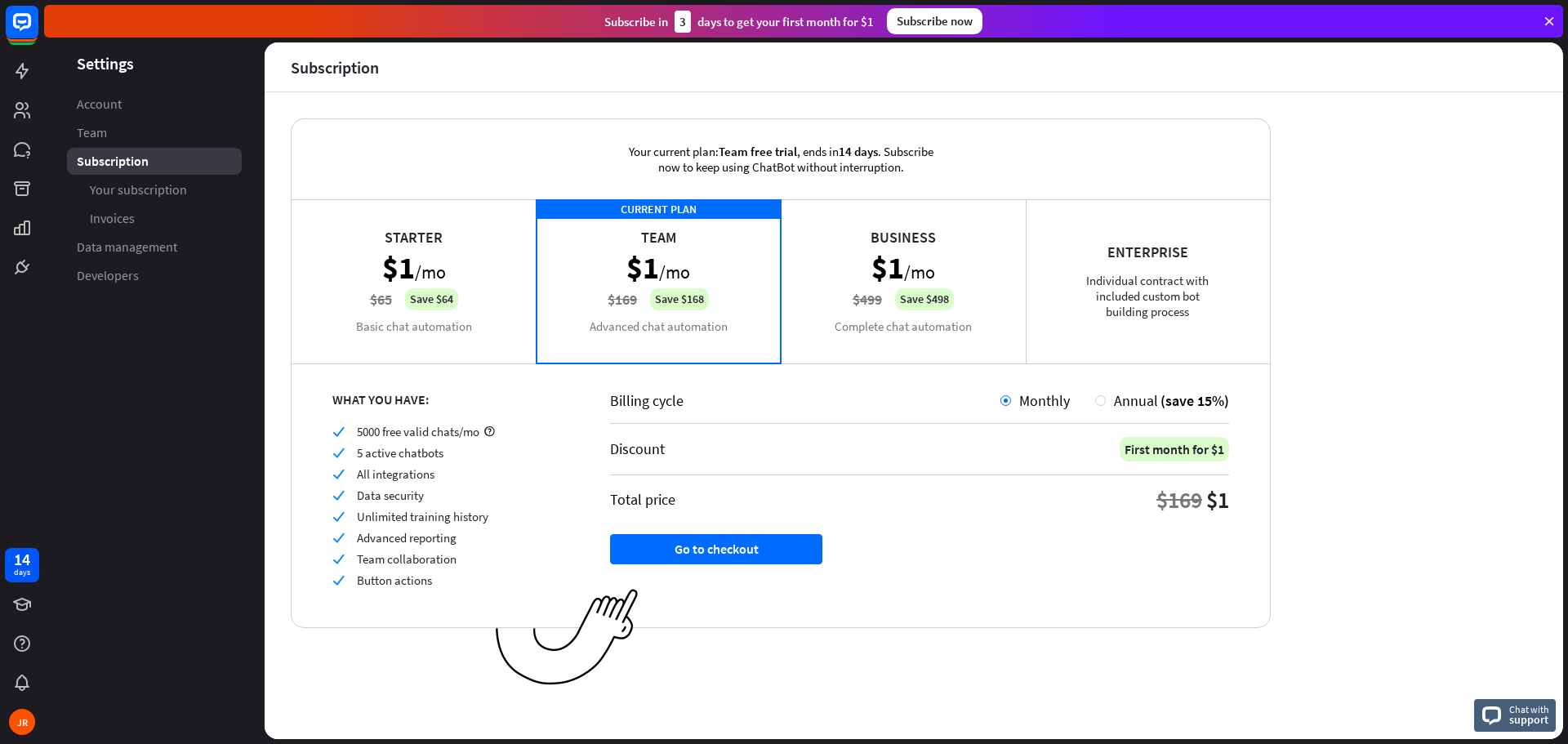
click at [455, 264] on div "Starter $1 /mo $65 Save $64 Basic chat automation" at bounding box center [414, 281] width 245 height 163
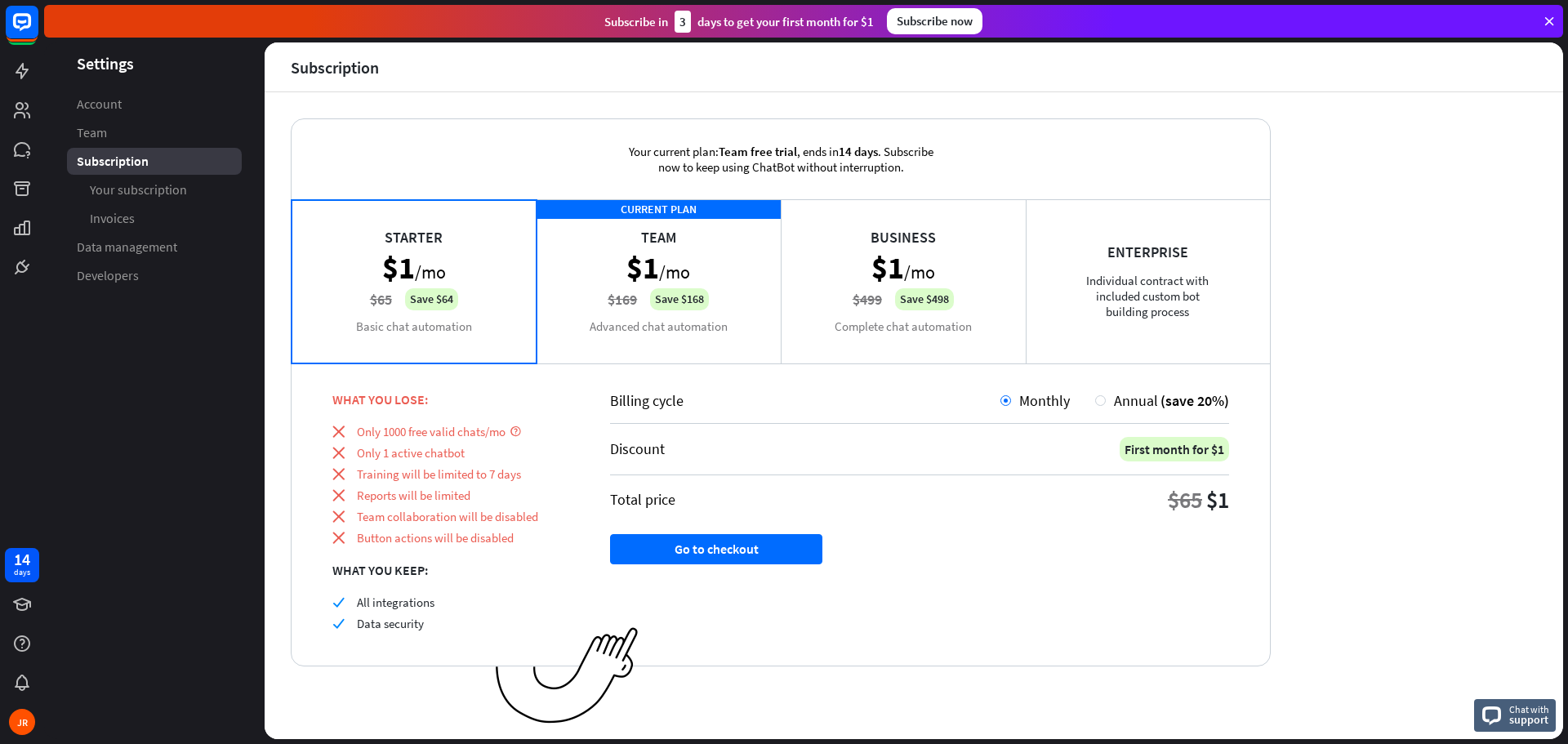
drag, startPoint x: 625, startPoint y: 263, endPoint x: 555, endPoint y: 280, distance: 72.0
click at [622, 264] on div "CURRENT PLAN Team $1 /mo $169 Save $168 Advanced chat automation" at bounding box center [659, 281] width 245 height 163
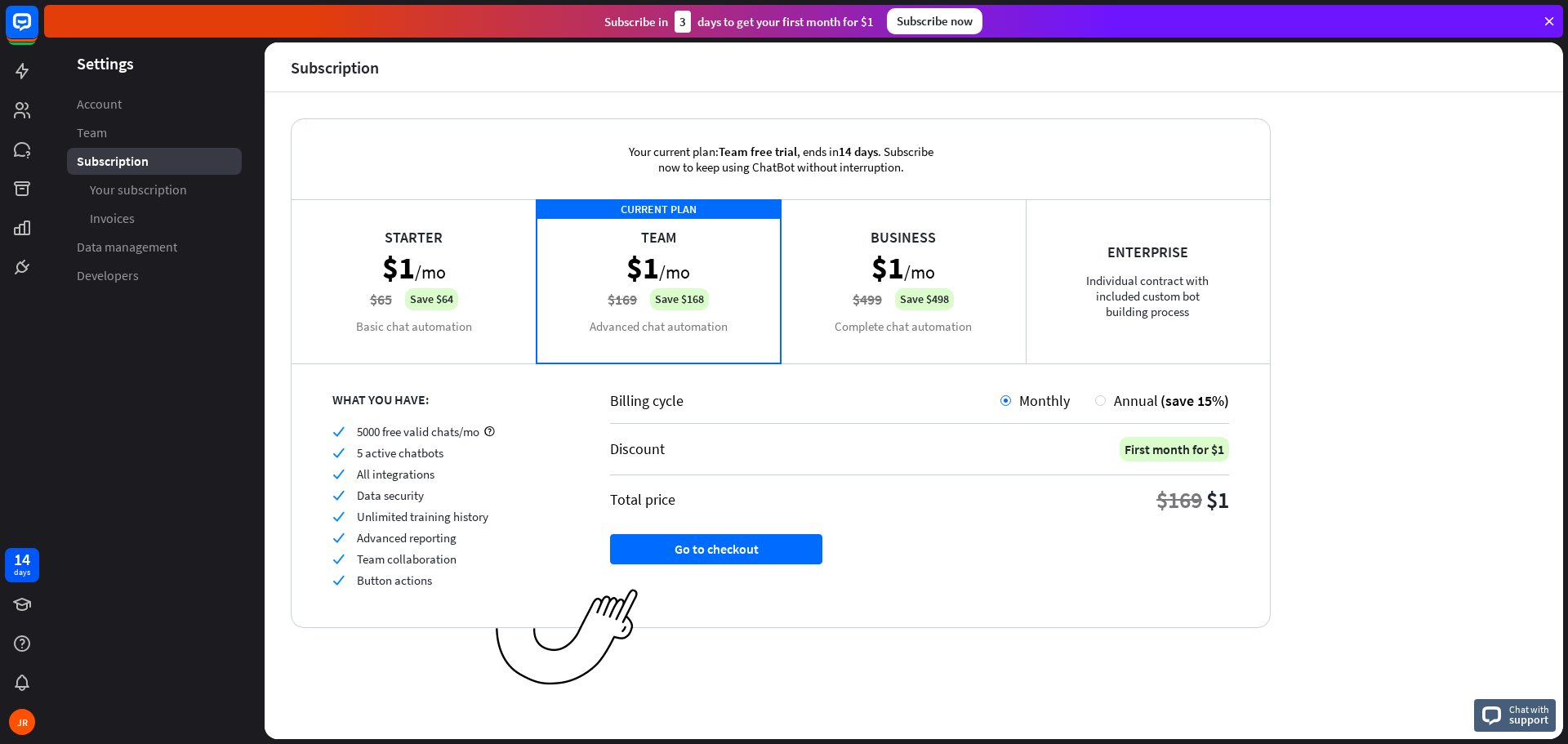
click at [443, 286] on div "Starter $1 /mo $65 Save $64 Basic chat automation" at bounding box center [414, 281] width 245 height 163
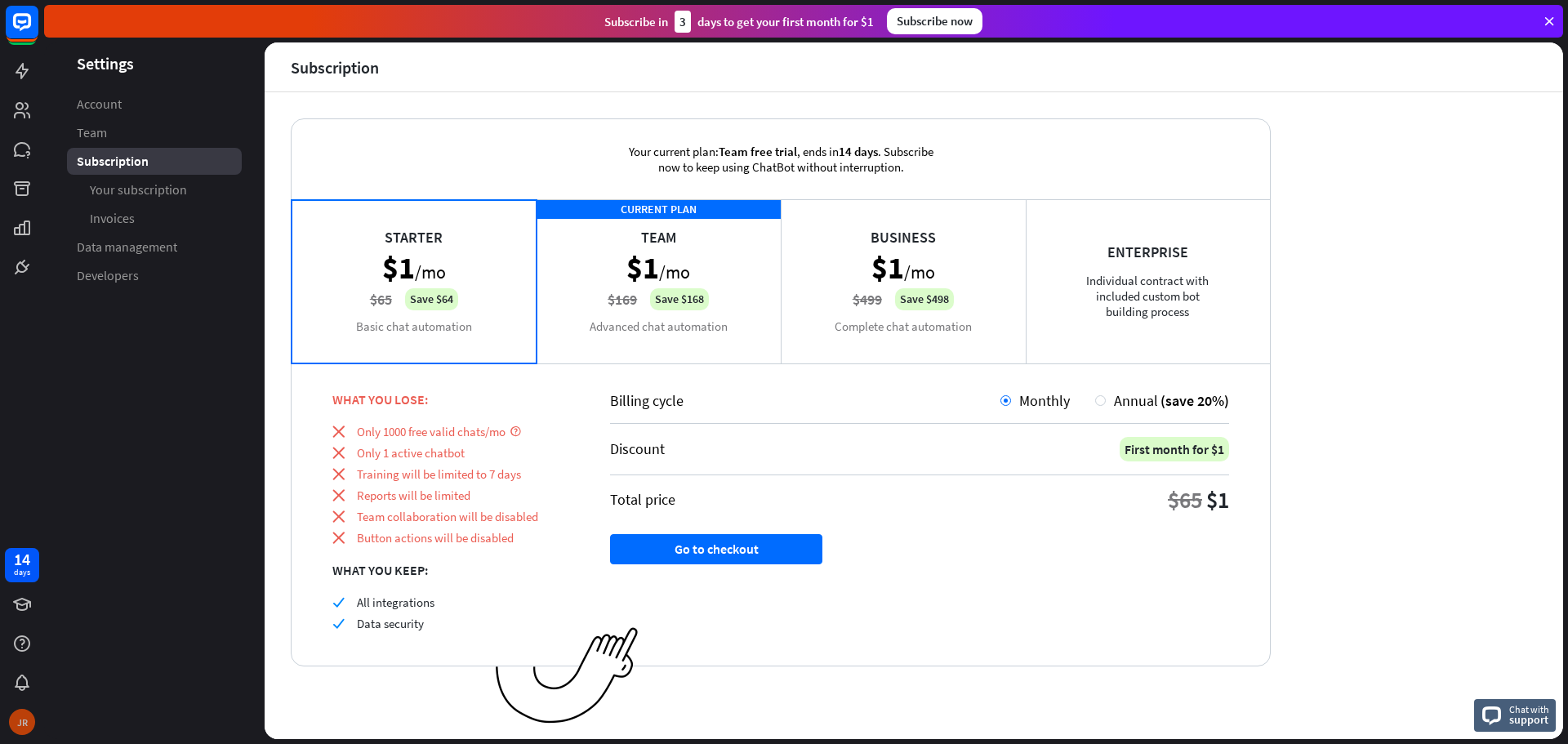
click at [32, 720] on div "JR" at bounding box center [22, 722] width 27 height 27
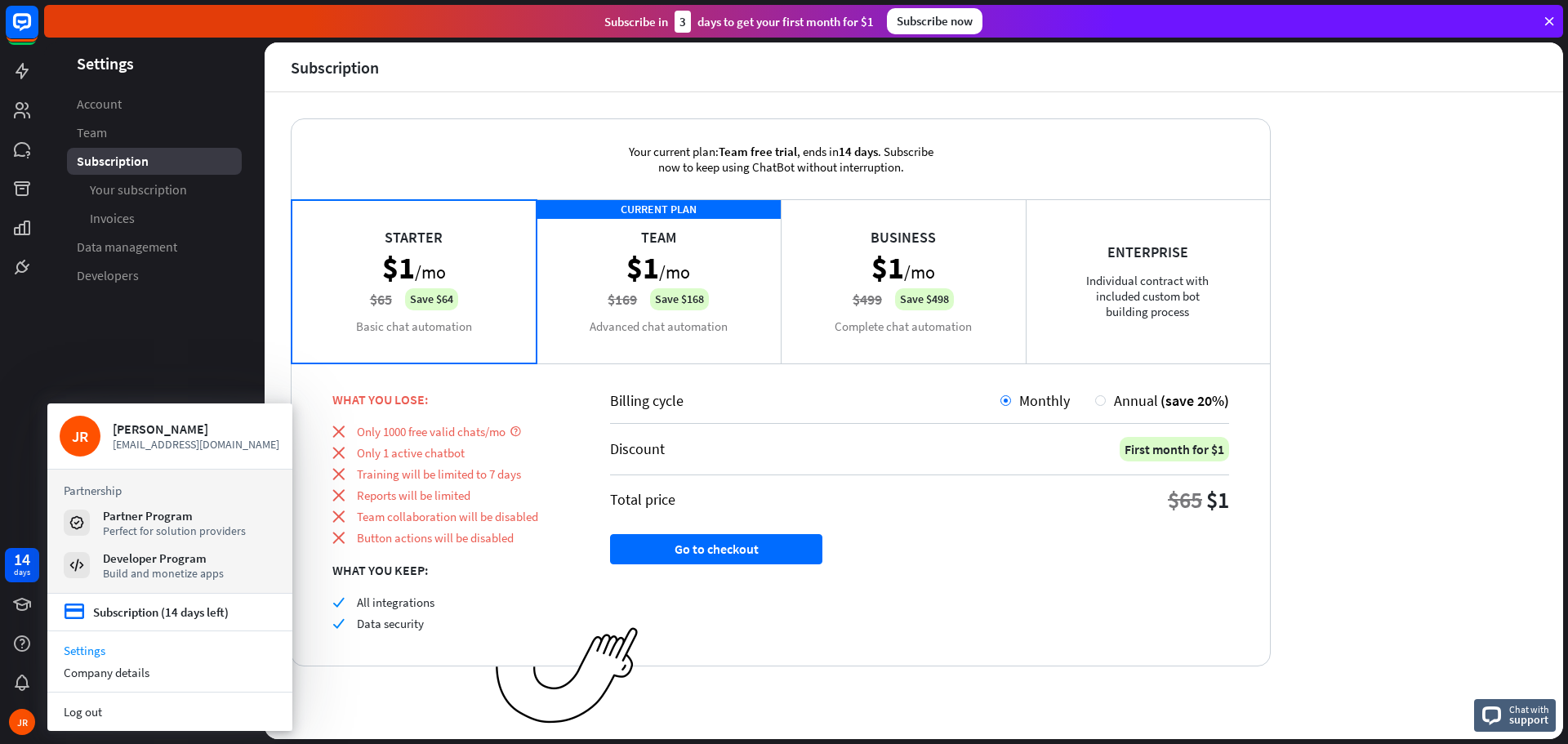
click at [1555, 19] on icon at bounding box center [1548, 21] width 14 height 14
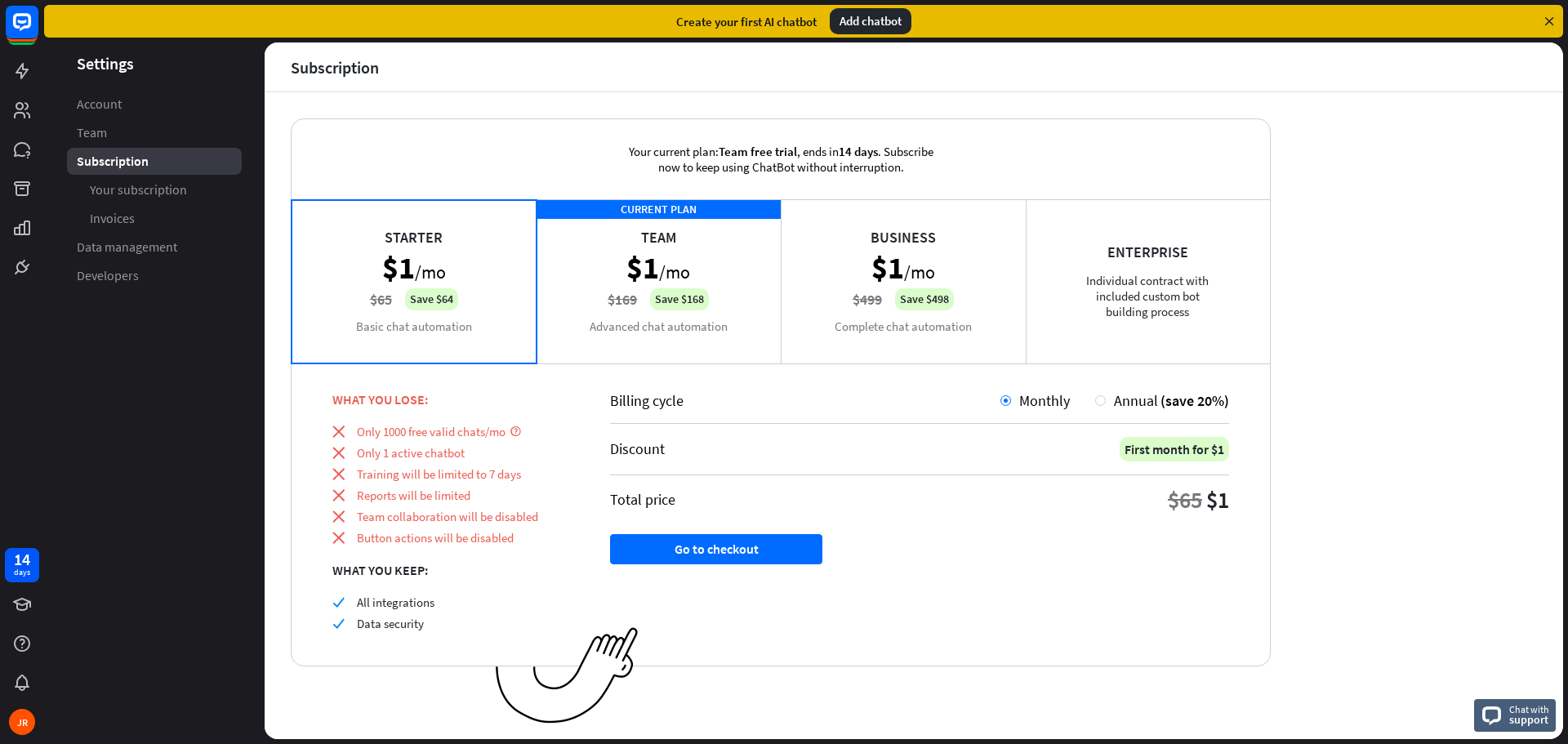
click at [1555, 19] on icon at bounding box center [1548, 21] width 14 height 14
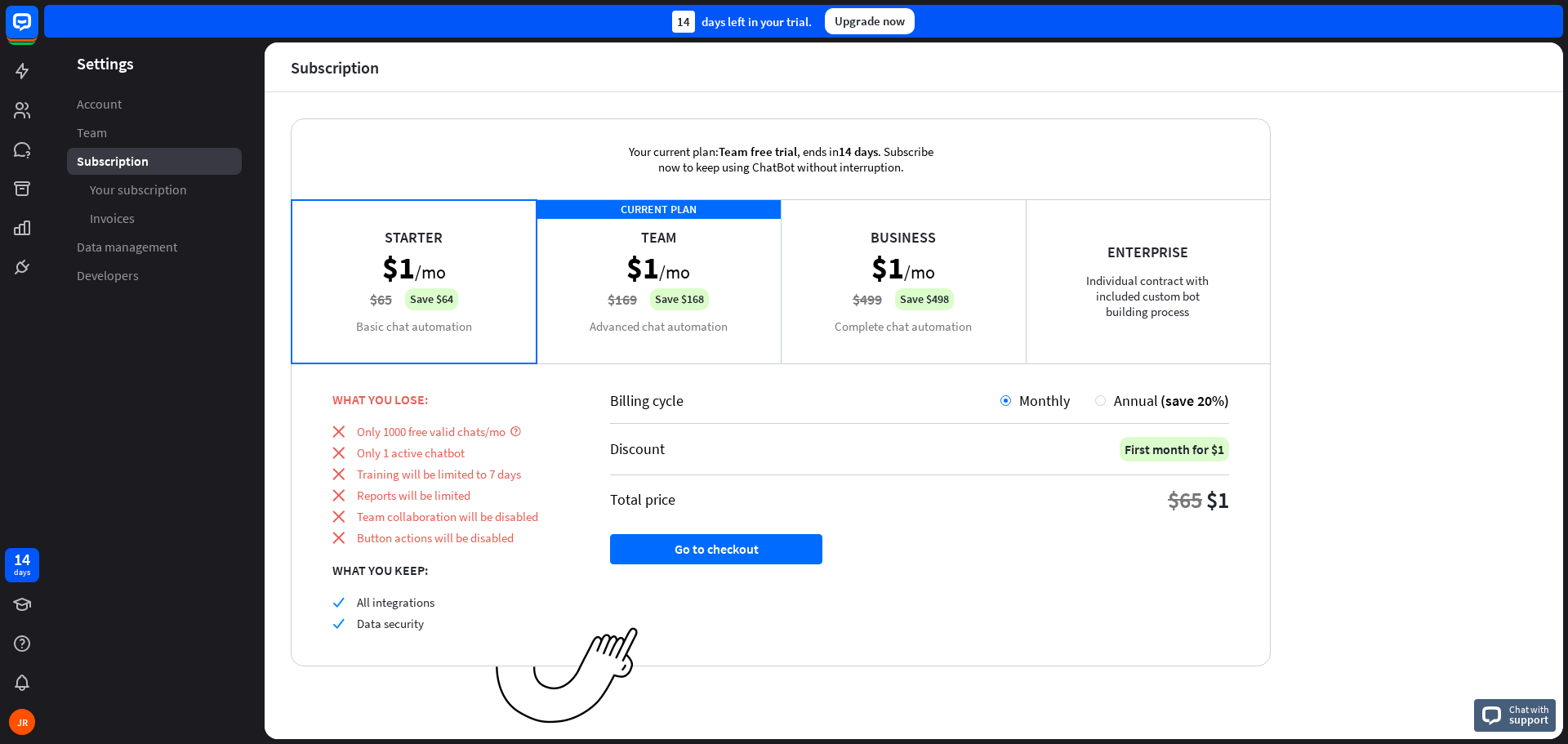
click at [1555, 19] on div "14 days left in your trial. Upgrade now" at bounding box center [803, 21] width 1519 height 32
click at [27, 67] on icon at bounding box center [22, 70] width 20 height 20
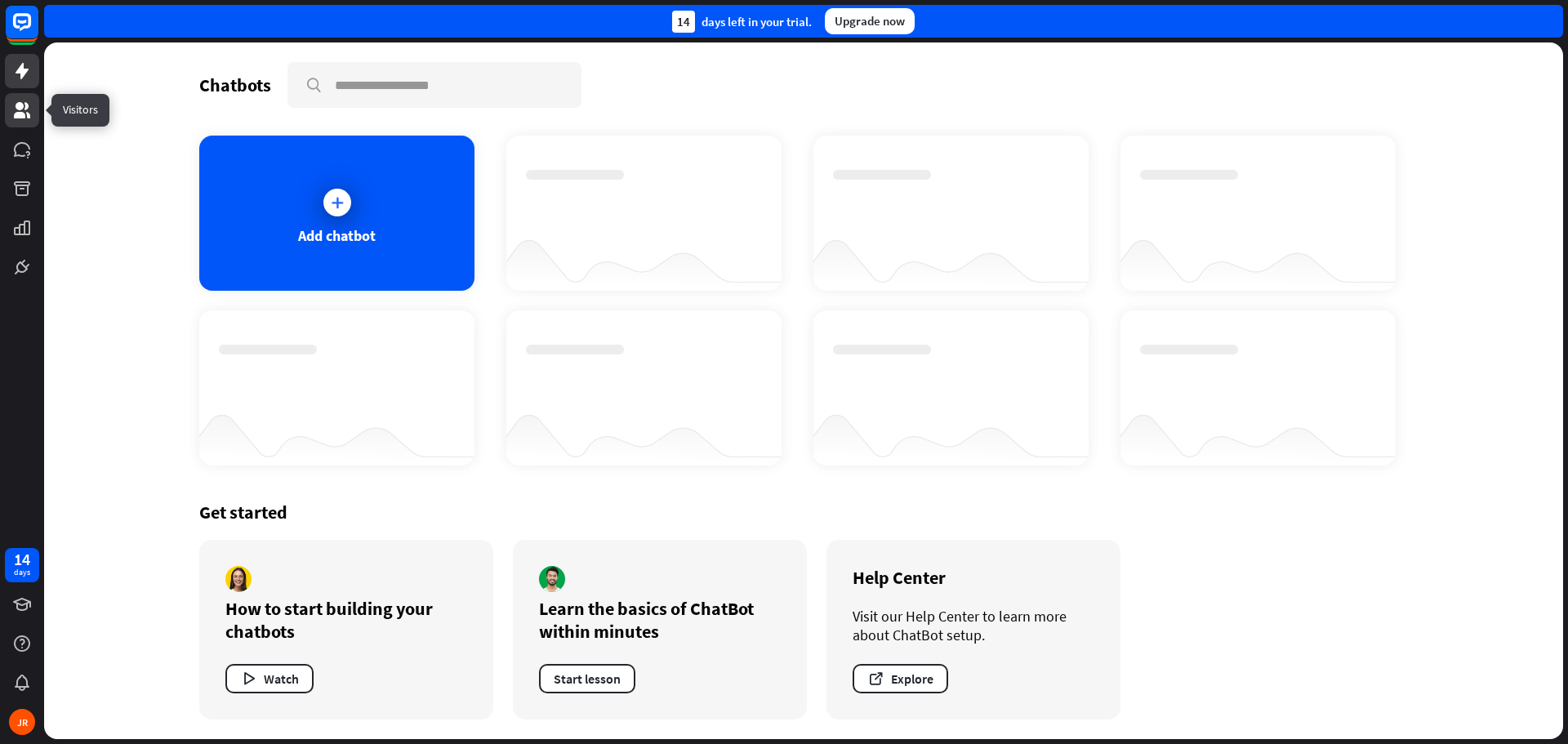
click at [34, 124] on link at bounding box center [22, 110] width 34 height 34
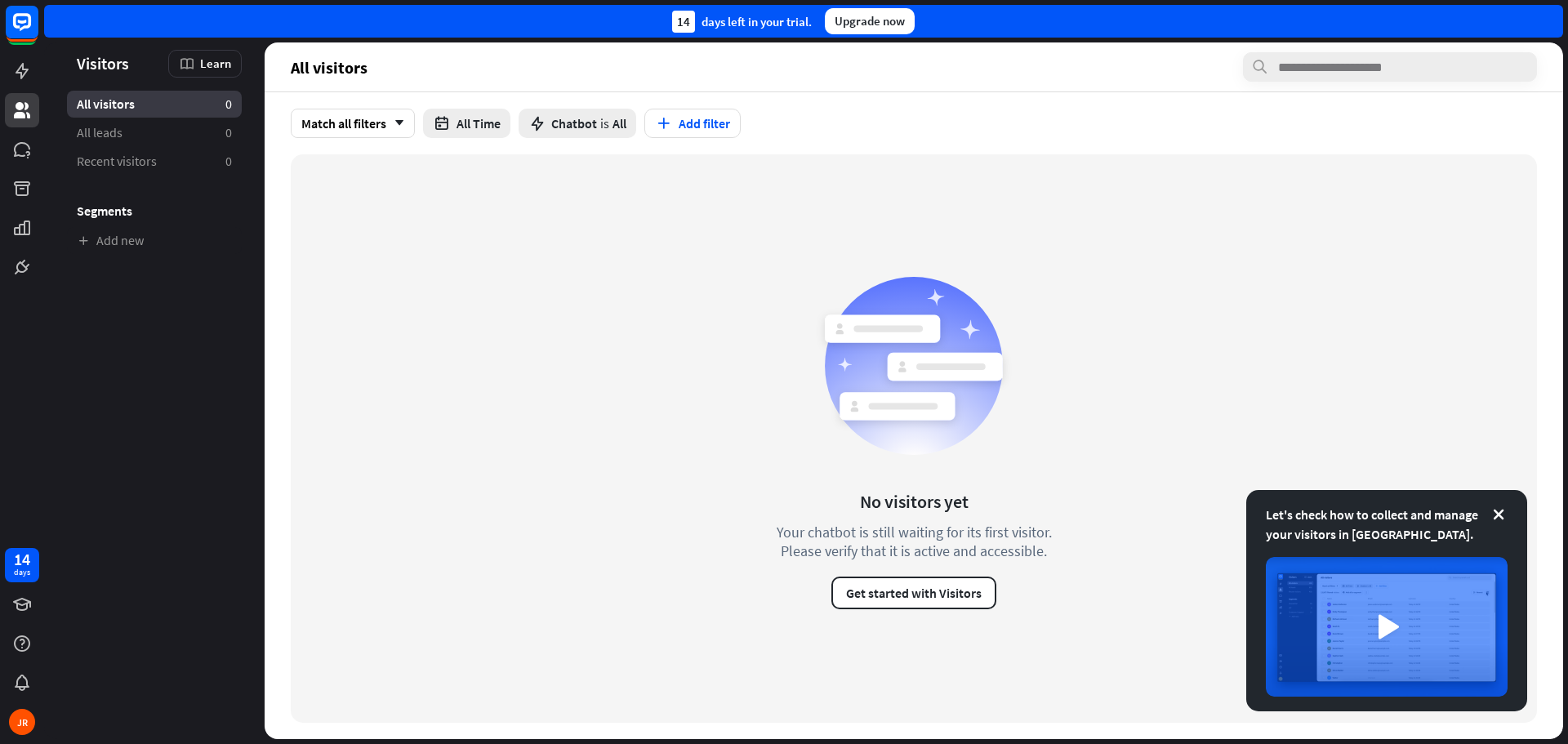
click at [1, 144] on div at bounding box center [22, 142] width 44 height 284
click at [9, 149] on link at bounding box center [22, 149] width 34 height 34
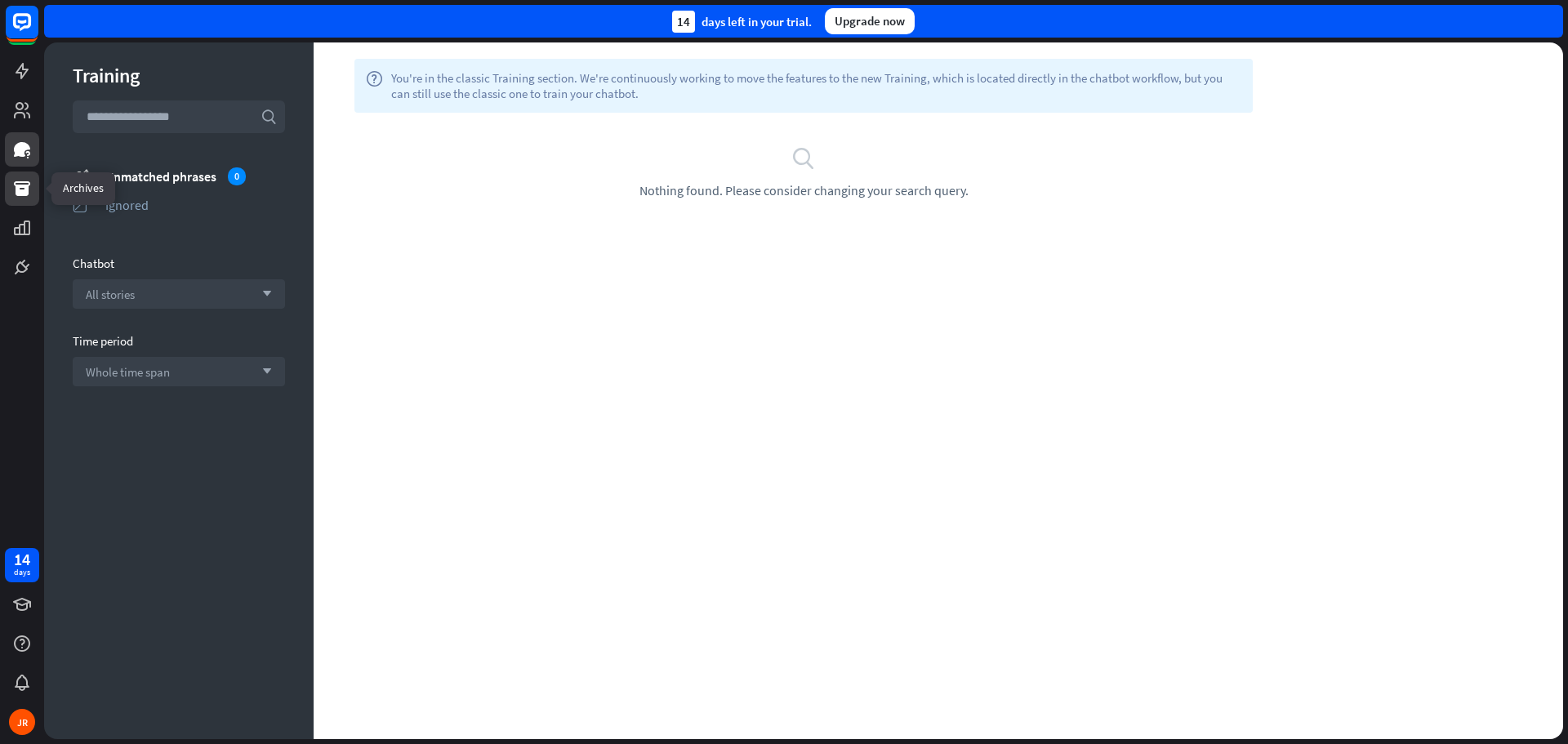
click at [23, 175] on link at bounding box center [22, 189] width 34 height 34
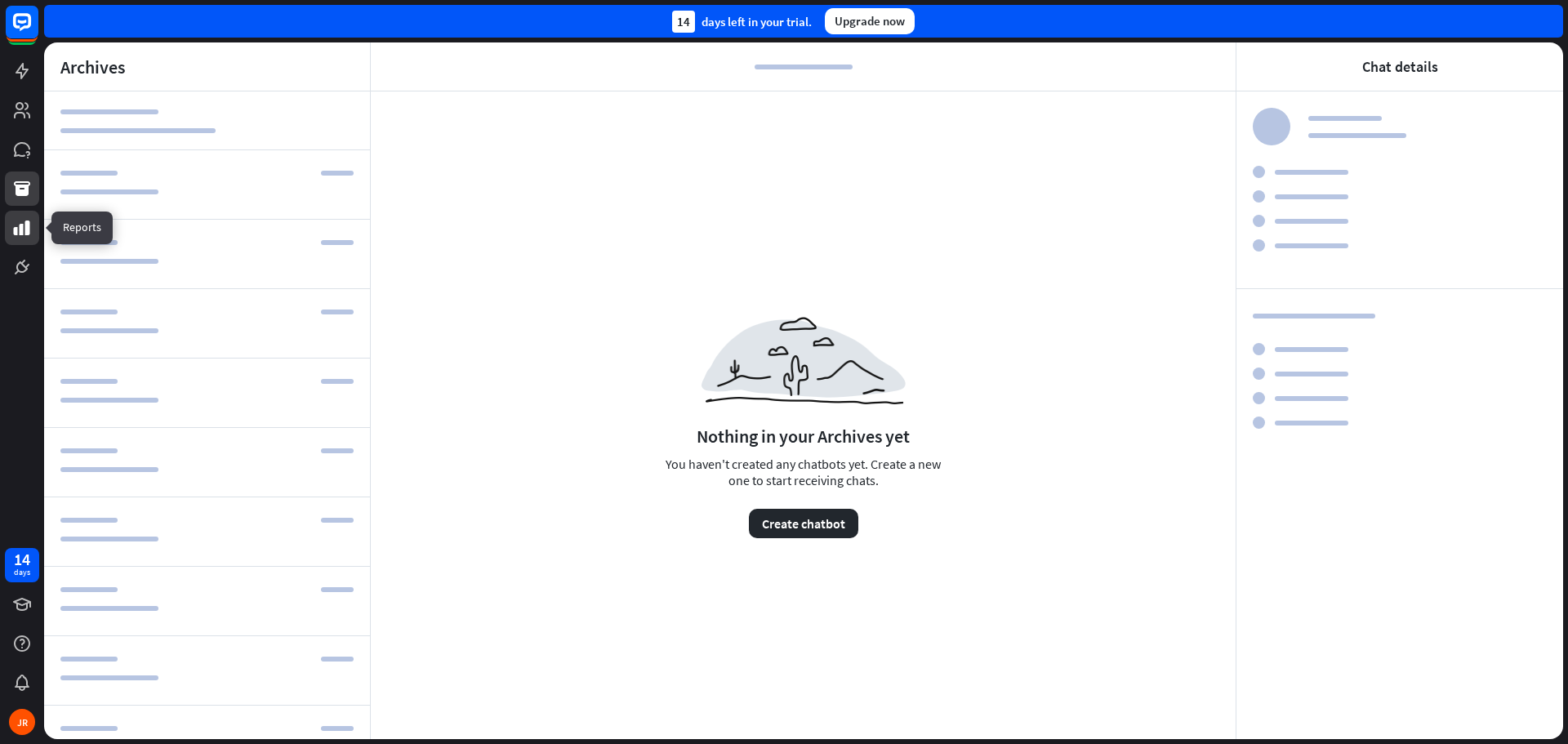
click at [27, 228] on icon at bounding box center [22, 227] width 16 height 14
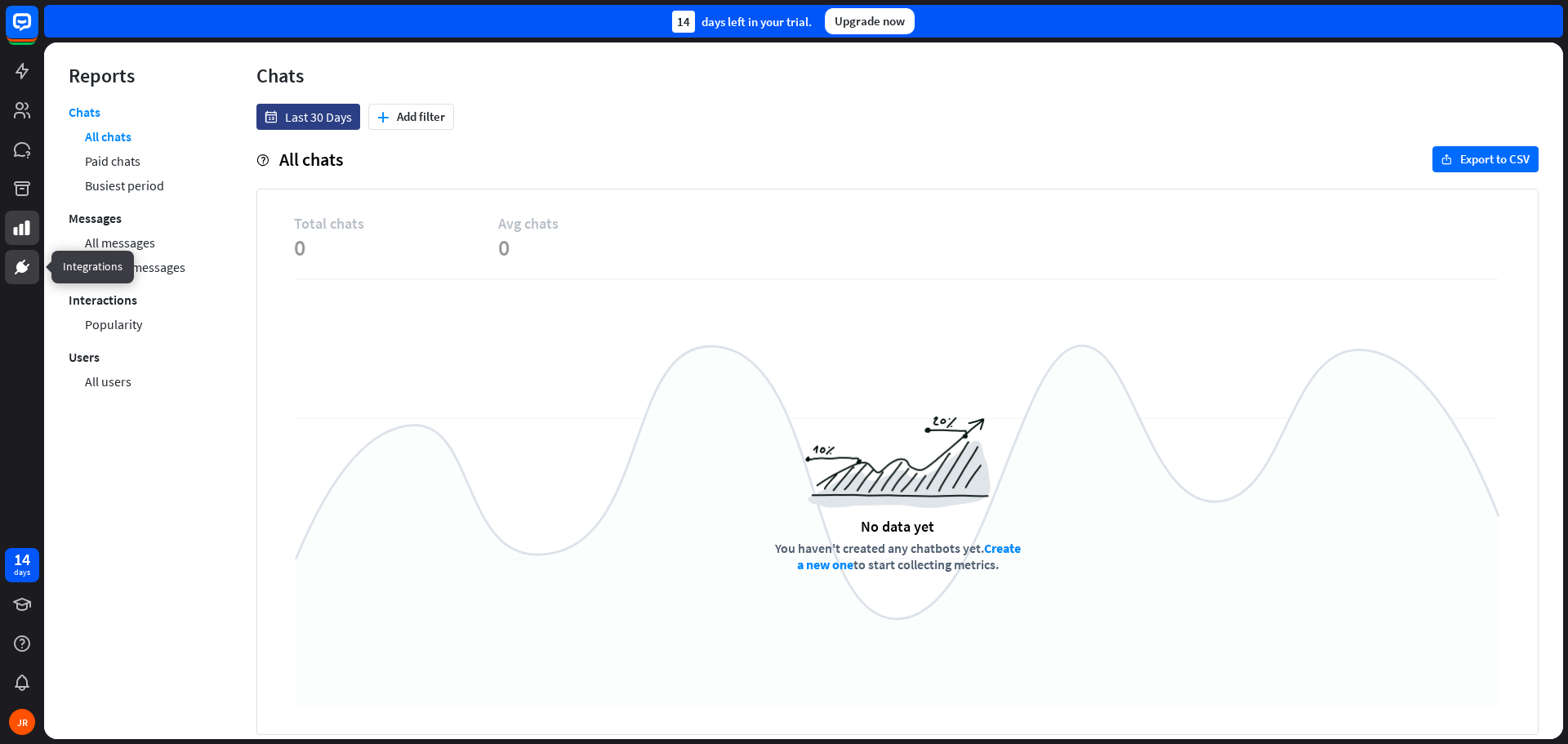
click at [27, 272] on icon at bounding box center [22, 267] width 20 height 20
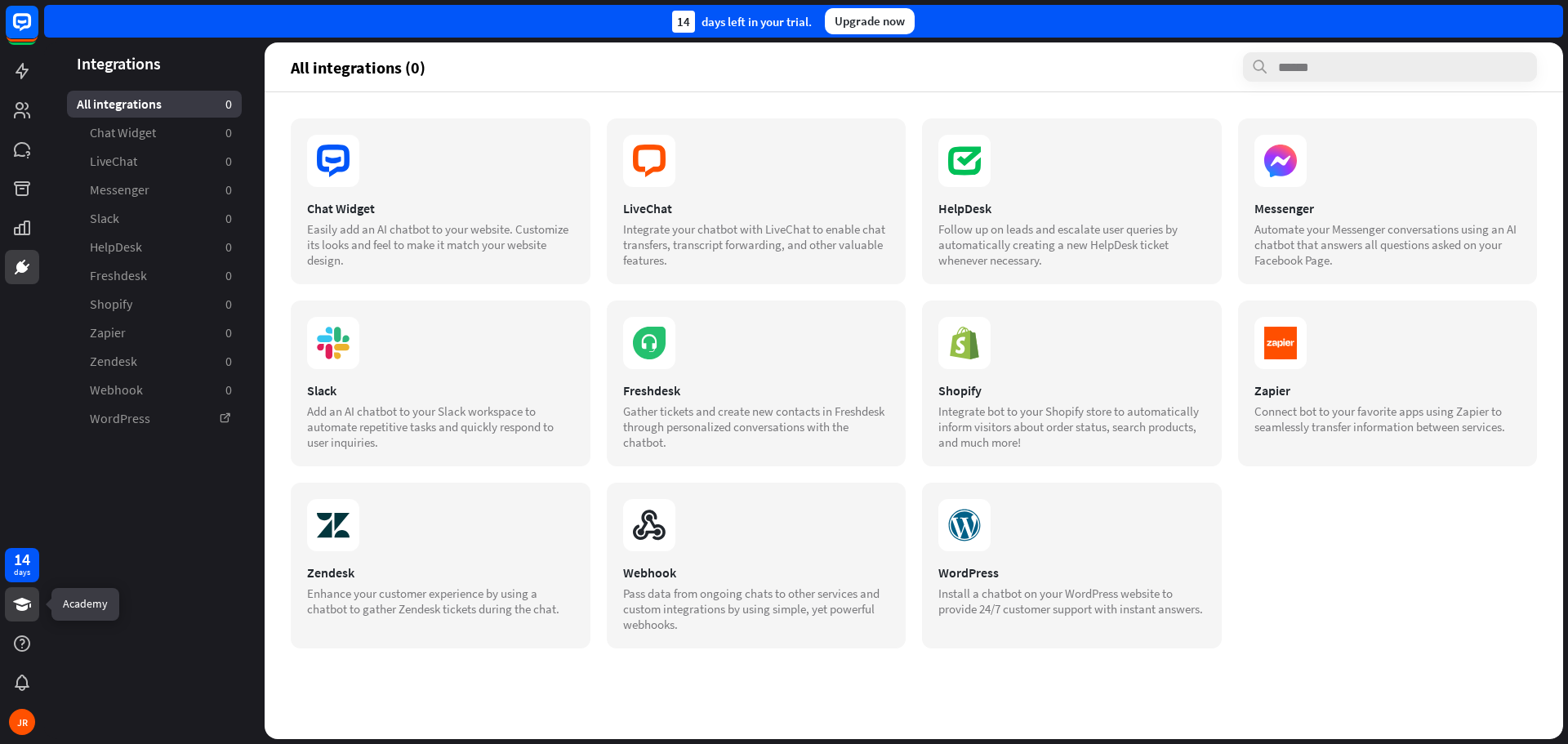
click at [15, 601] on icon at bounding box center [22, 604] width 18 height 13
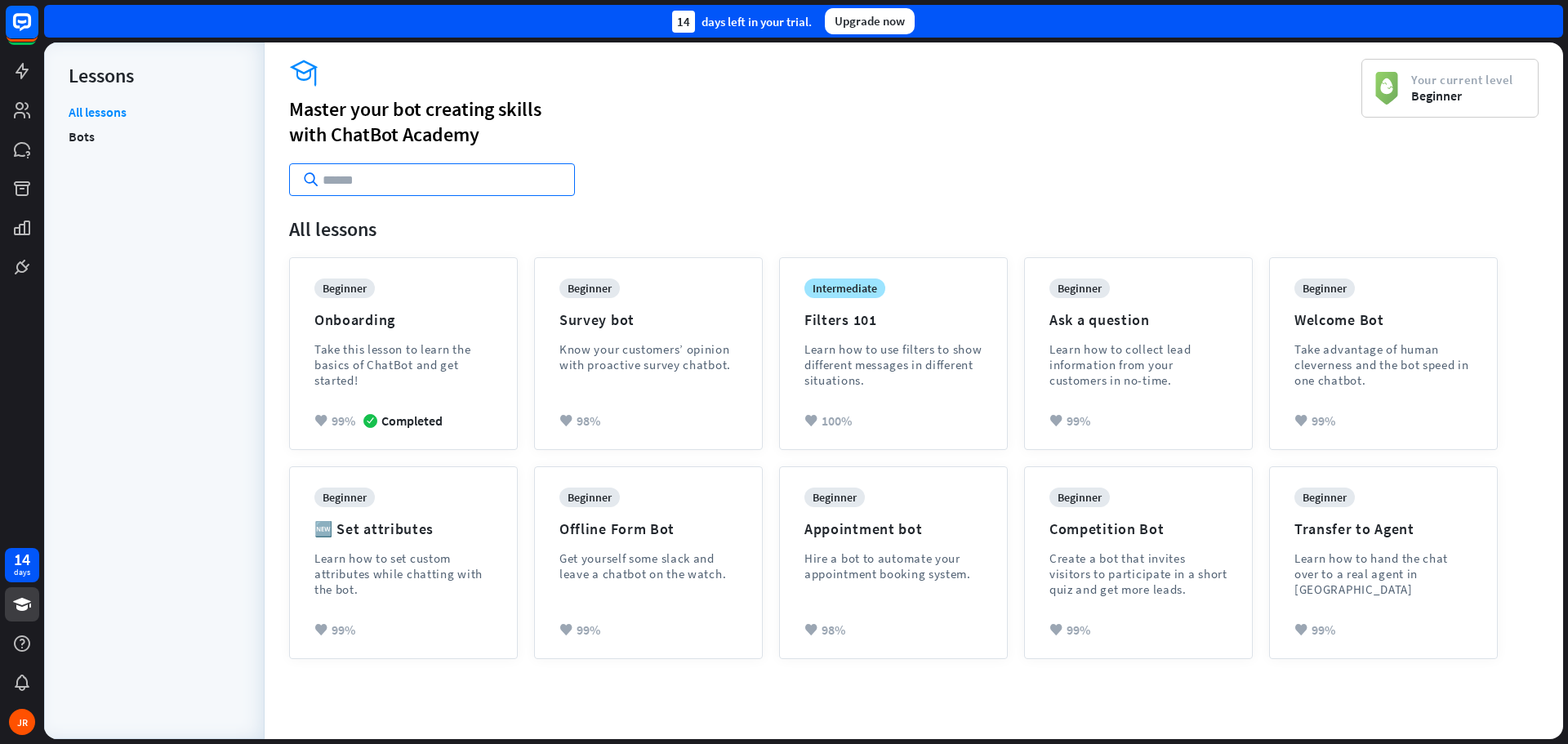
click at [429, 166] on input "text" at bounding box center [431, 180] width 286 height 32
click at [421, 179] on input "text" at bounding box center [431, 180] width 286 height 32
click at [409, 349] on div "Take this lesson to learn the basics of ChatBot and get started!" at bounding box center [403, 364] width 178 height 47
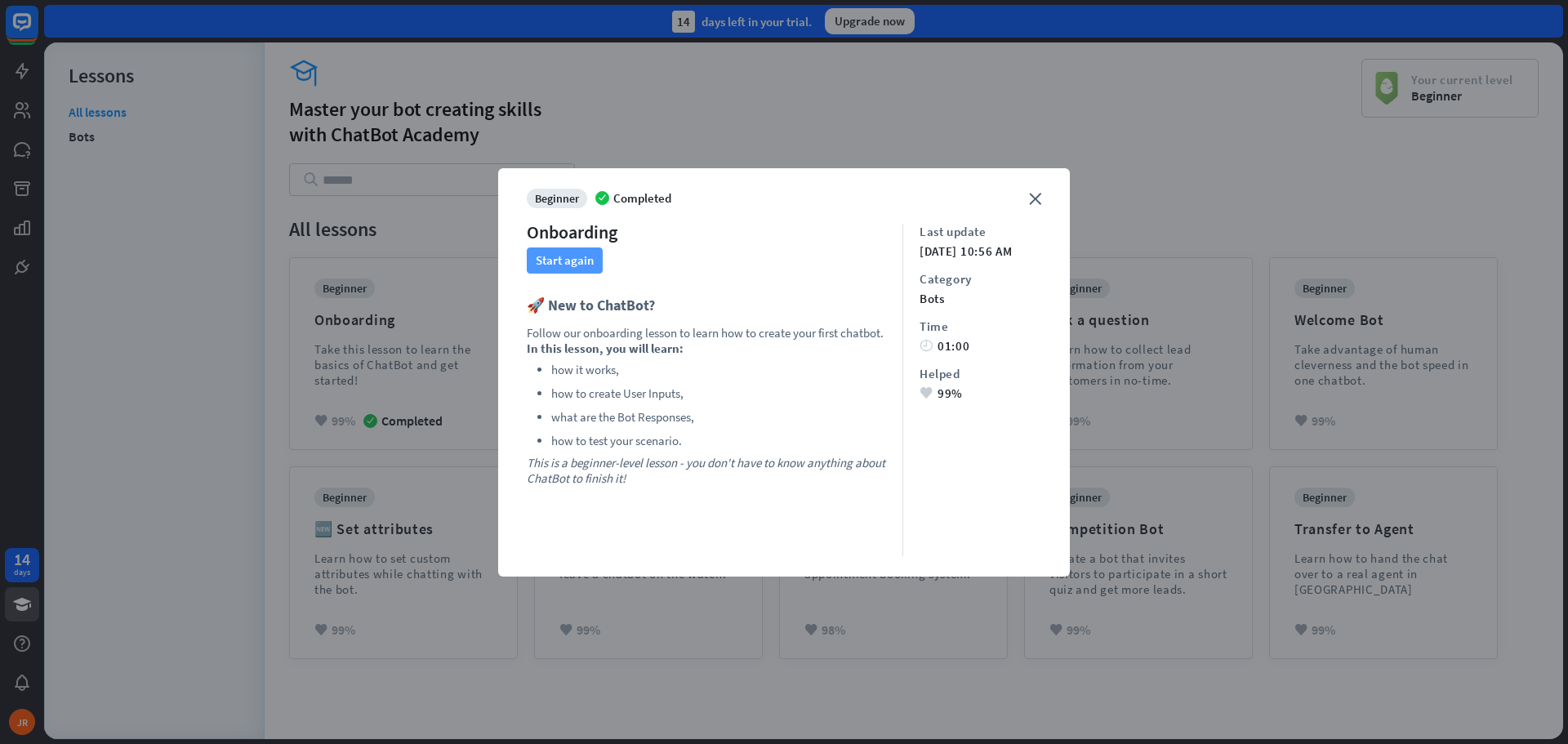
click at [552, 256] on button "Start again" at bounding box center [564, 260] width 76 height 27
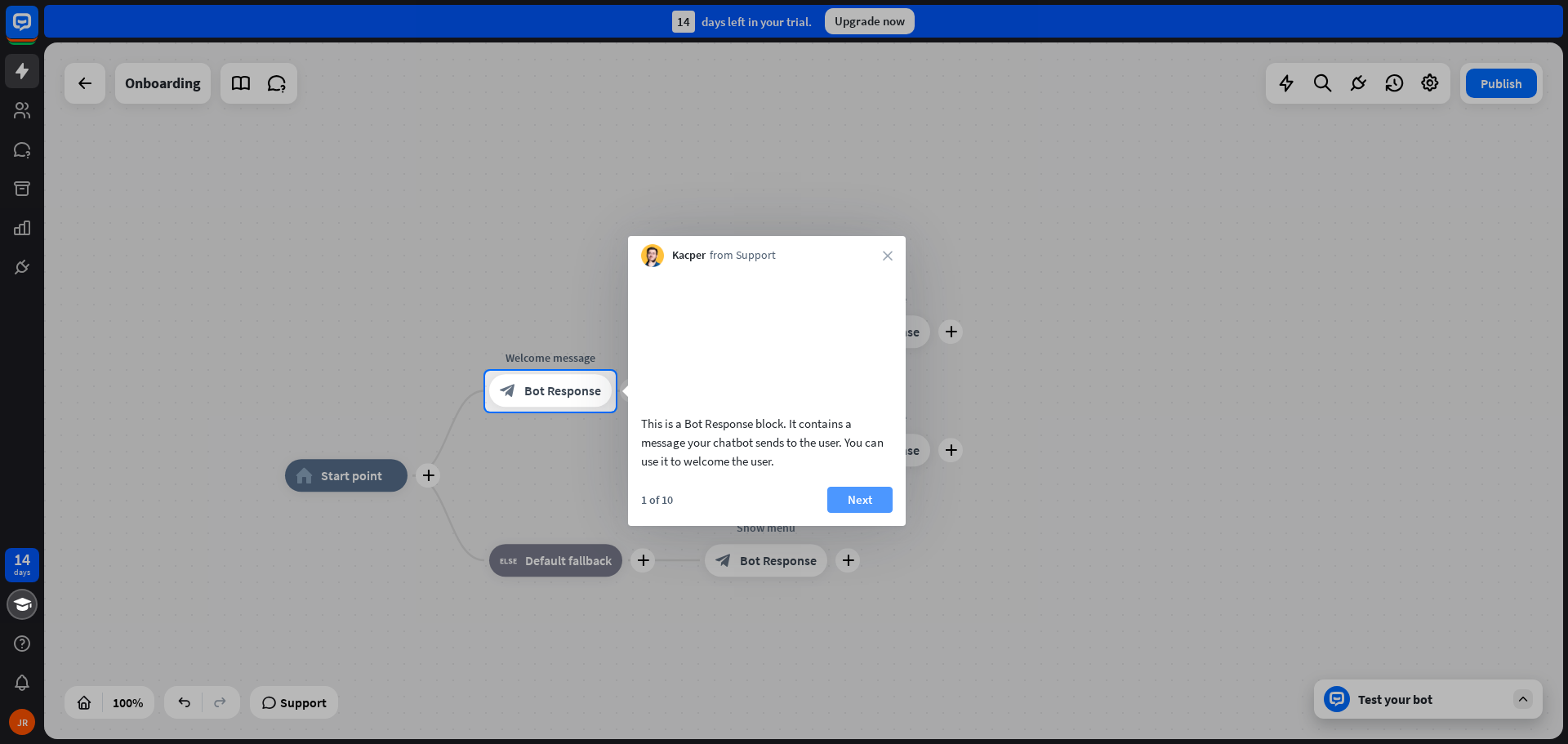
click at [860, 512] on button "Next" at bounding box center [860, 500] width 66 height 27
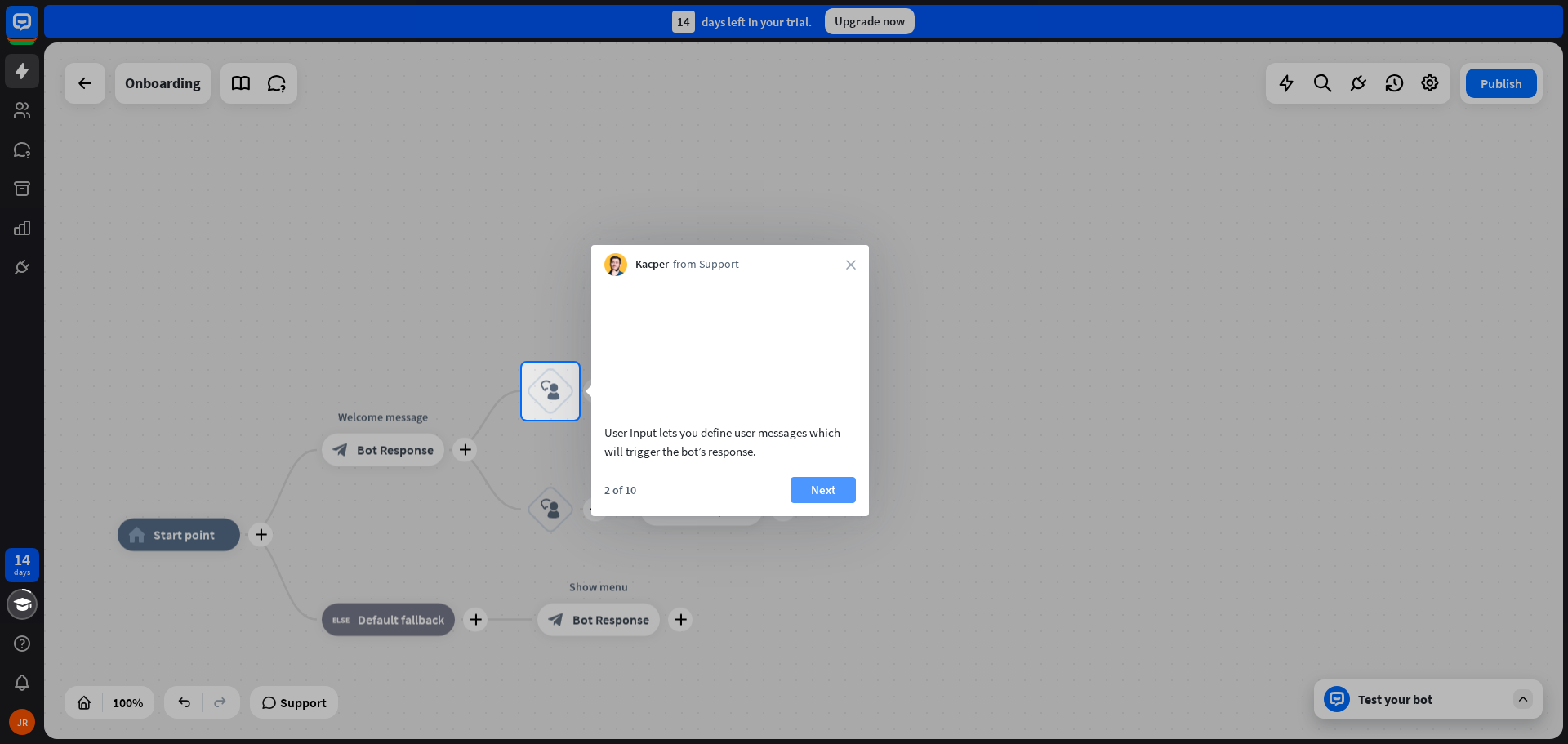
click at [824, 504] on button "Next" at bounding box center [822, 490] width 66 height 27
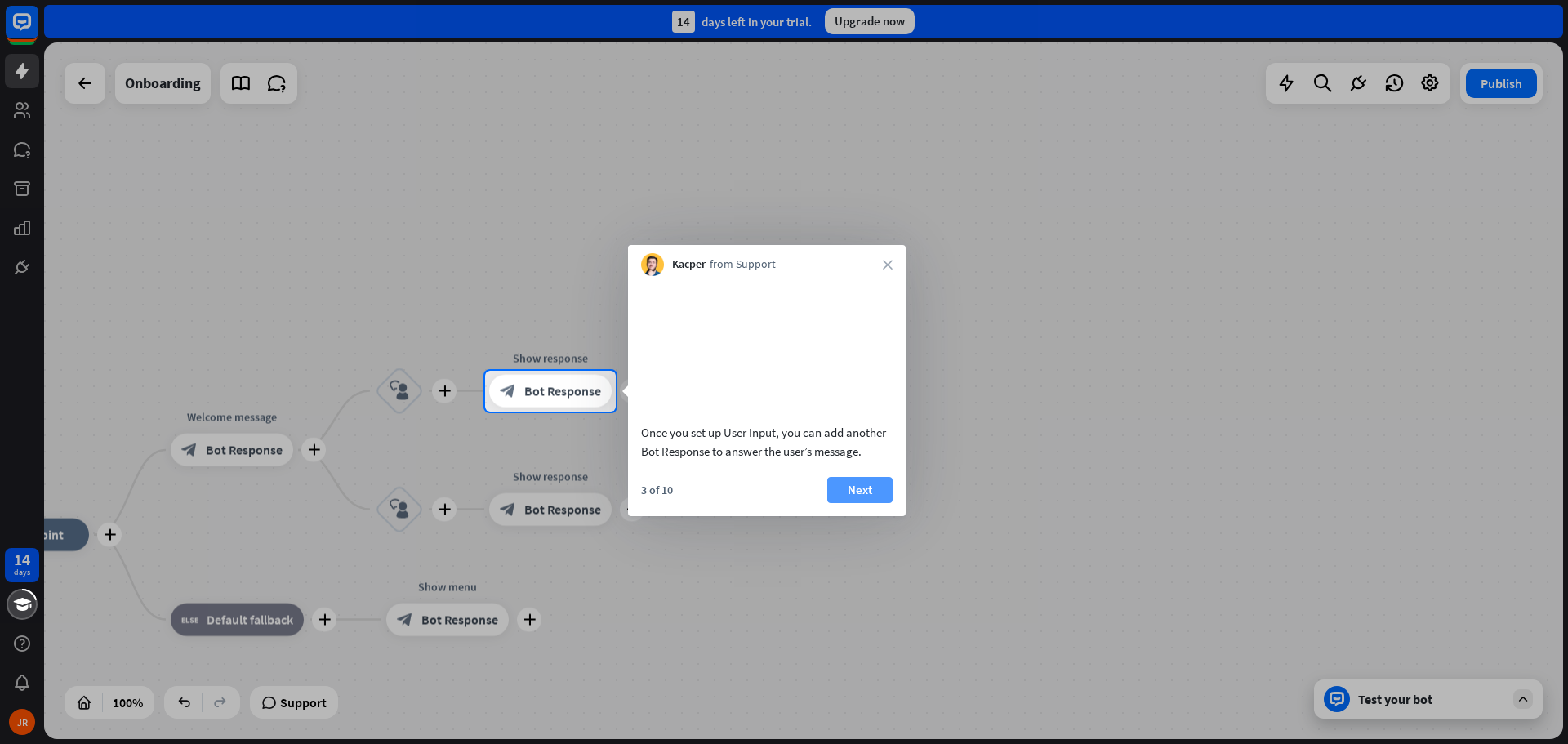
drag, startPoint x: 824, startPoint y: 519, endPoint x: 838, endPoint y: 517, distance: 14.1
click at [838, 516] on div "3 of 10 Next" at bounding box center [766, 496] width 277 height 39
click at [861, 502] on button "Next" at bounding box center [860, 490] width 66 height 27
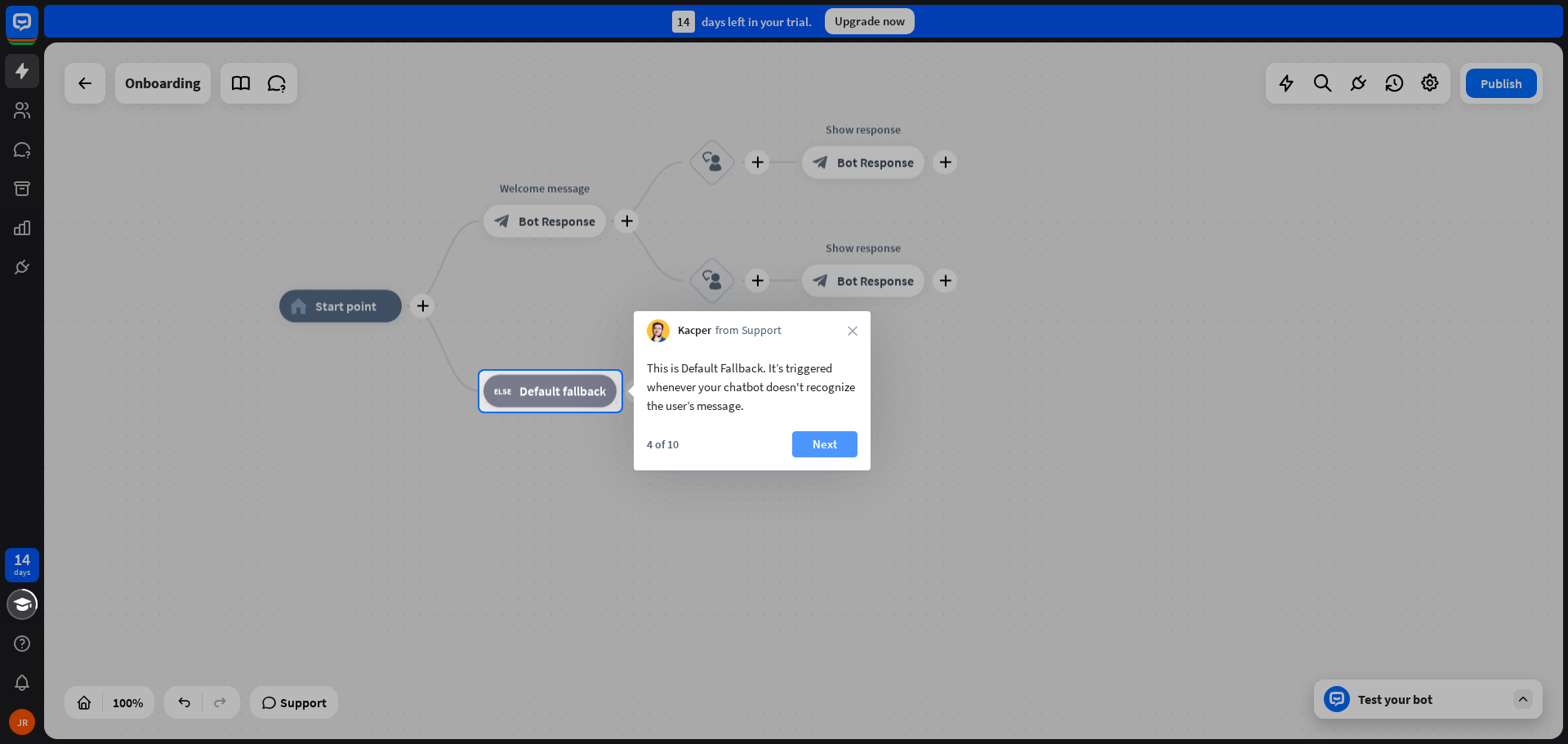
click at [836, 449] on button "Next" at bounding box center [824, 445] width 66 height 27
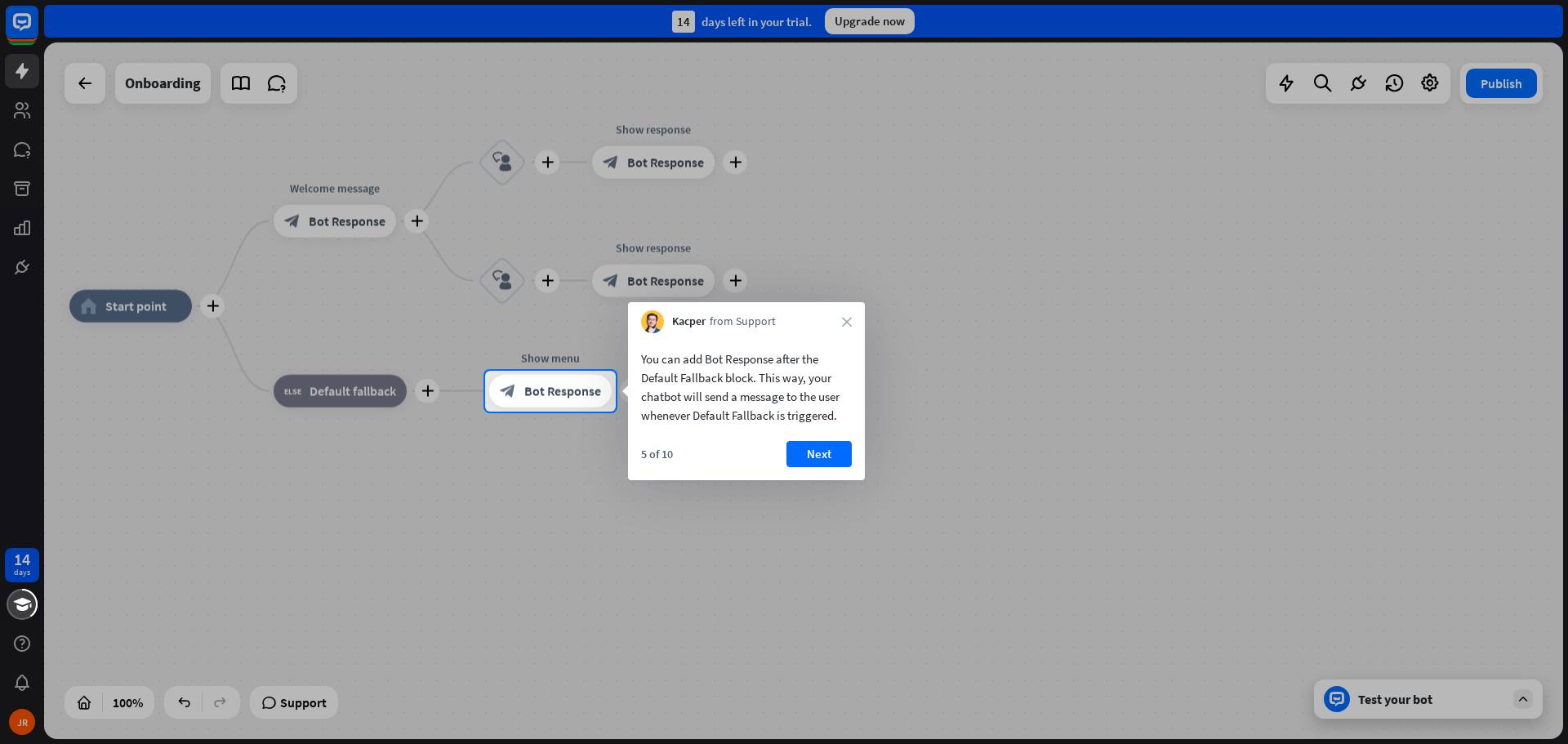
click at [836, 449] on button "Next" at bounding box center [819, 454] width 66 height 27
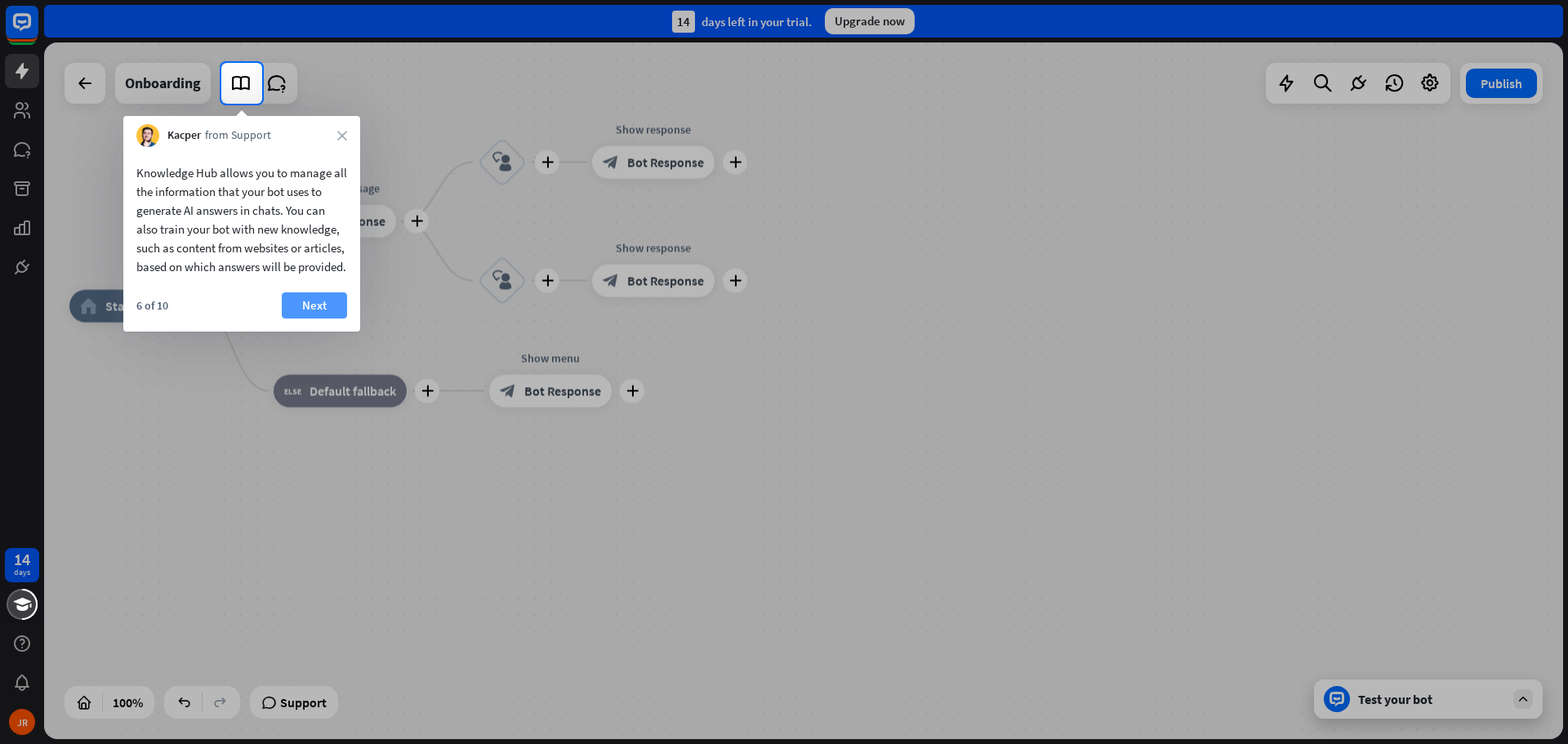
drag, startPoint x: 349, startPoint y: 329, endPoint x: 334, endPoint y: 325, distance: 15.5
click at [341, 329] on div "6 of 10 Next" at bounding box center [241, 312] width 236 height 39
click at [334, 318] on button "Next" at bounding box center [314, 306] width 66 height 27
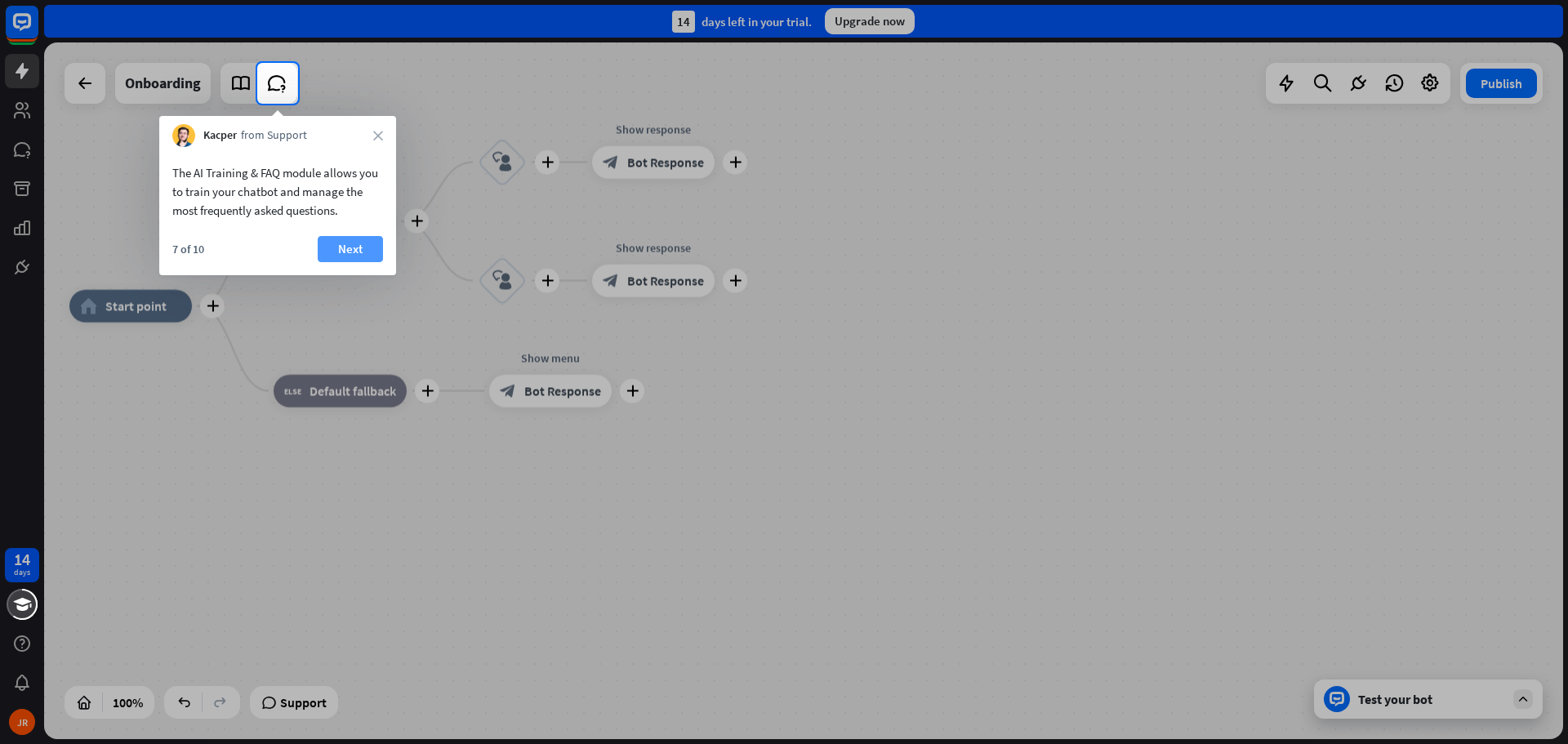
click at [364, 244] on button "Next" at bounding box center [349, 249] width 66 height 27
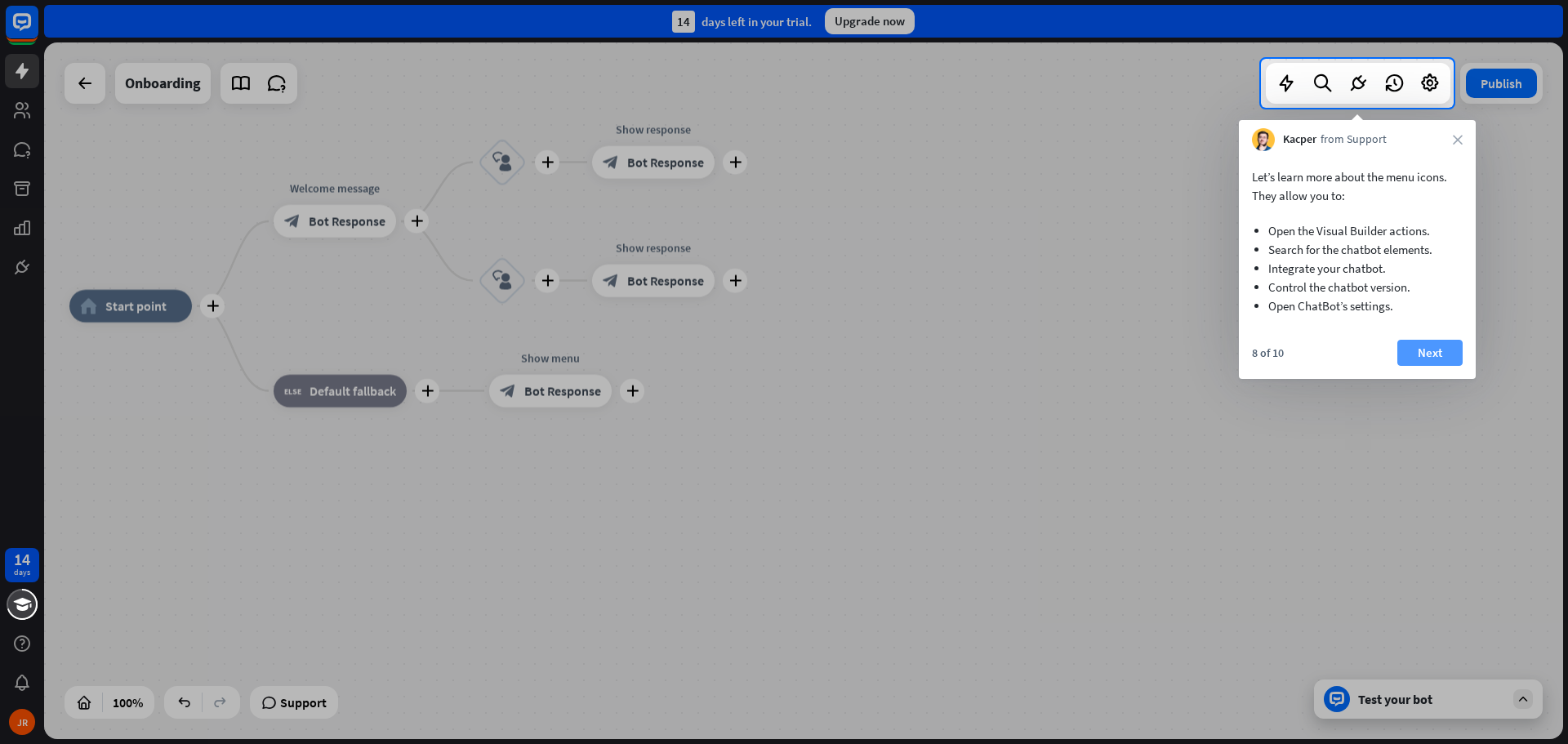
click at [1449, 352] on button "Next" at bounding box center [1429, 353] width 66 height 27
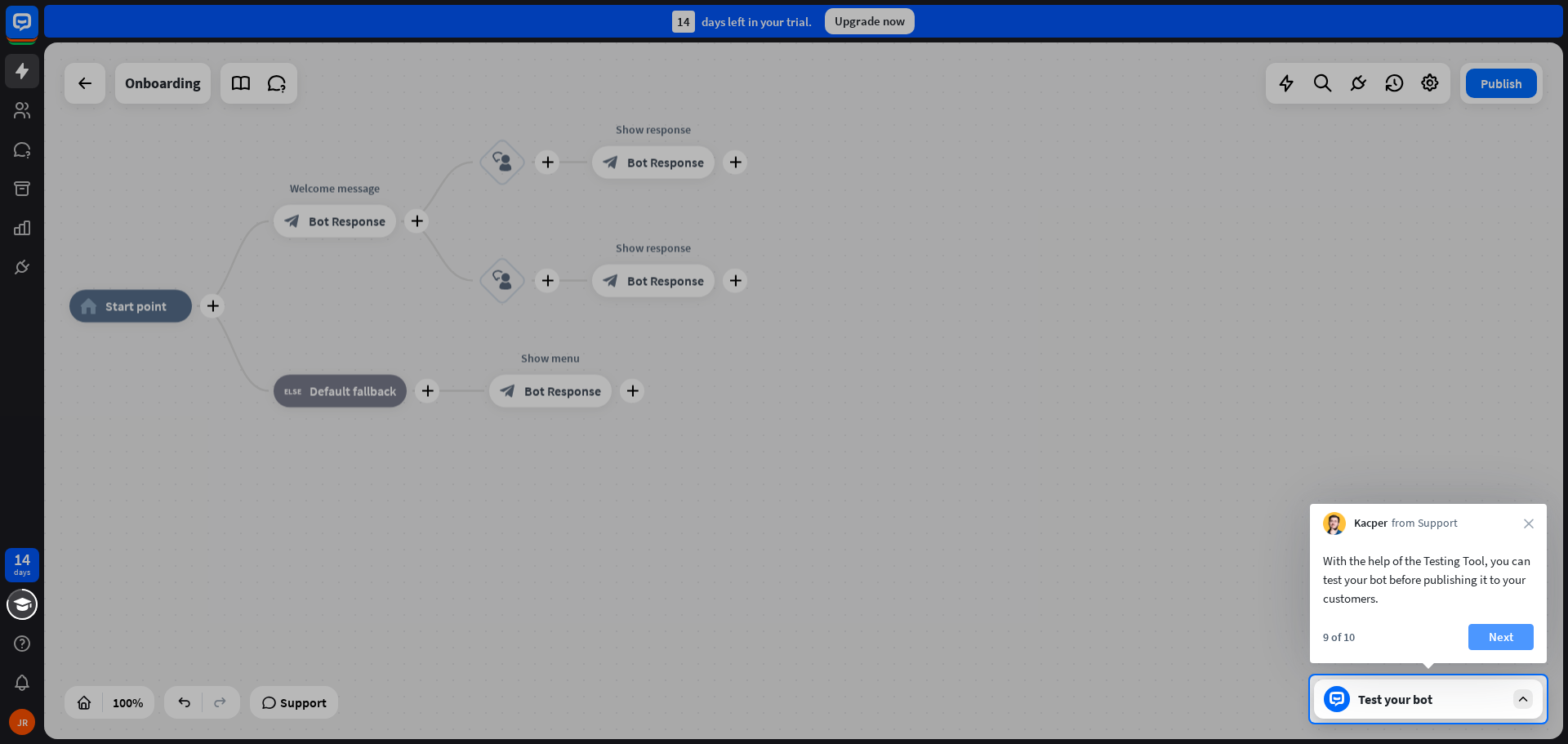
click at [1482, 639] on button "Next" at bounding box center [1501, 638] width 66 height 27
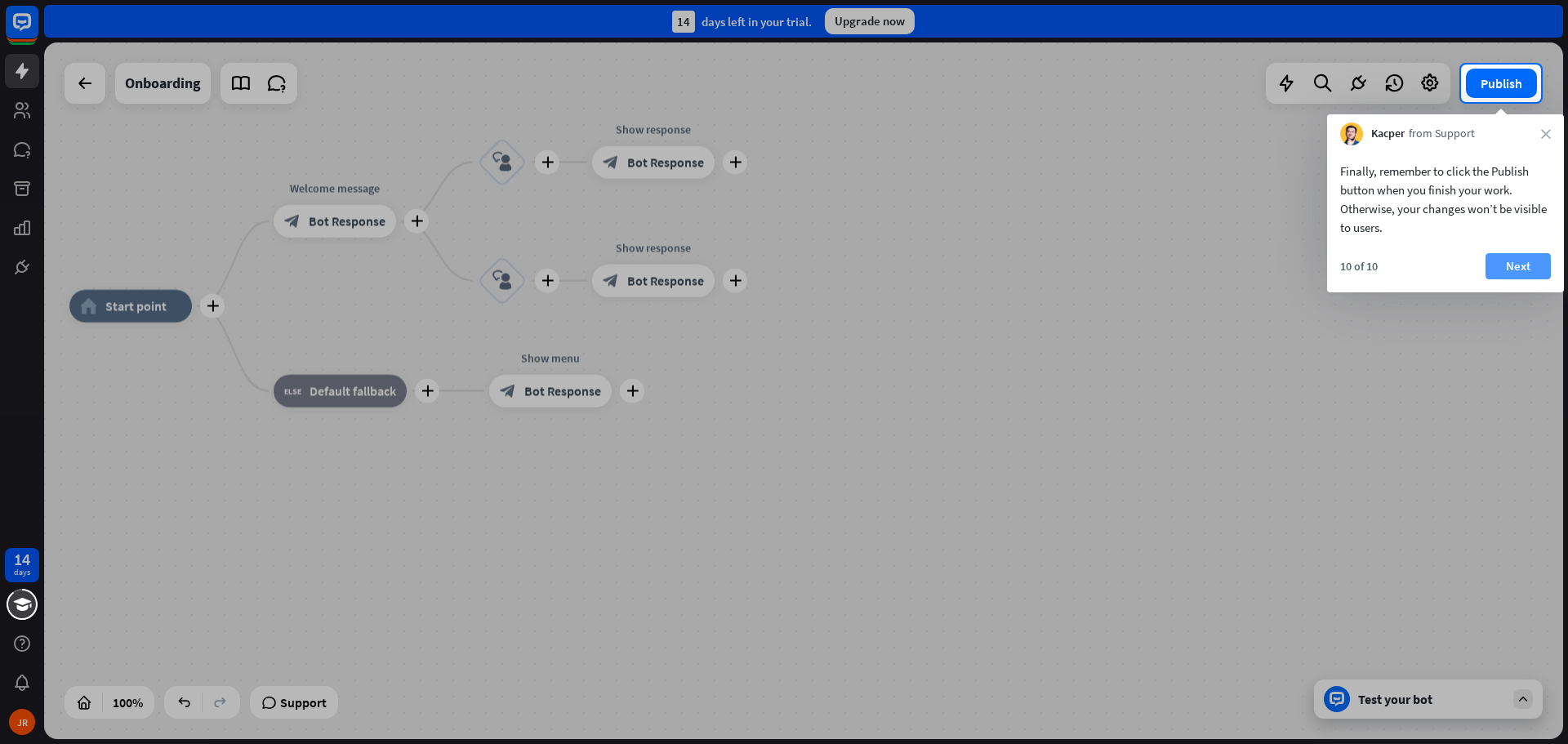
click at [1515, 268] on button "Next" at bounding box center [1518, 266] width 66 height 27
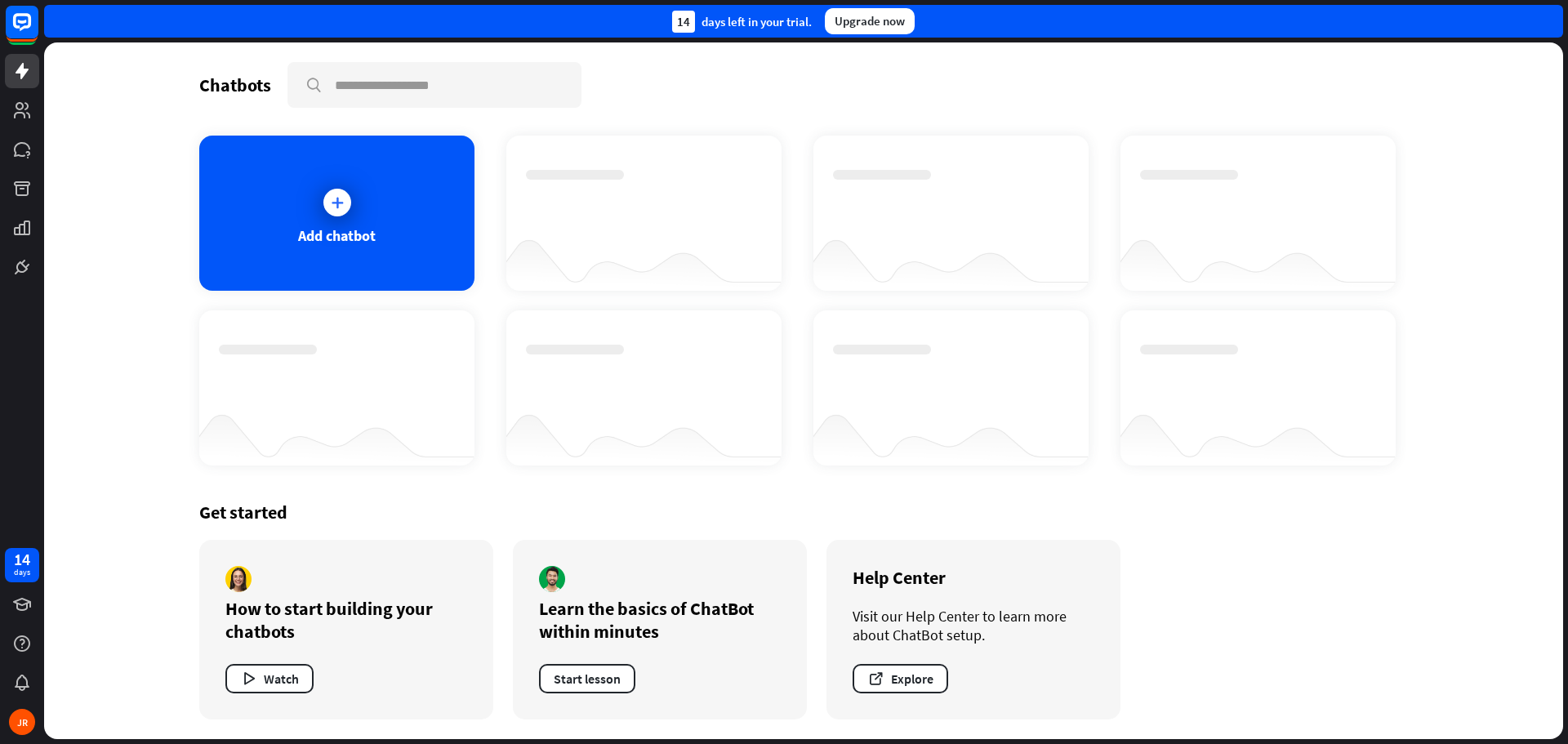
click at [618, 622] on div "Learn the basics of ChatBot within minutes" at bounding box center [659, 620] width 241 height 46
click at [595, 676] on button "Start lesson" at bounding box center [586, 678] width 96 height 29
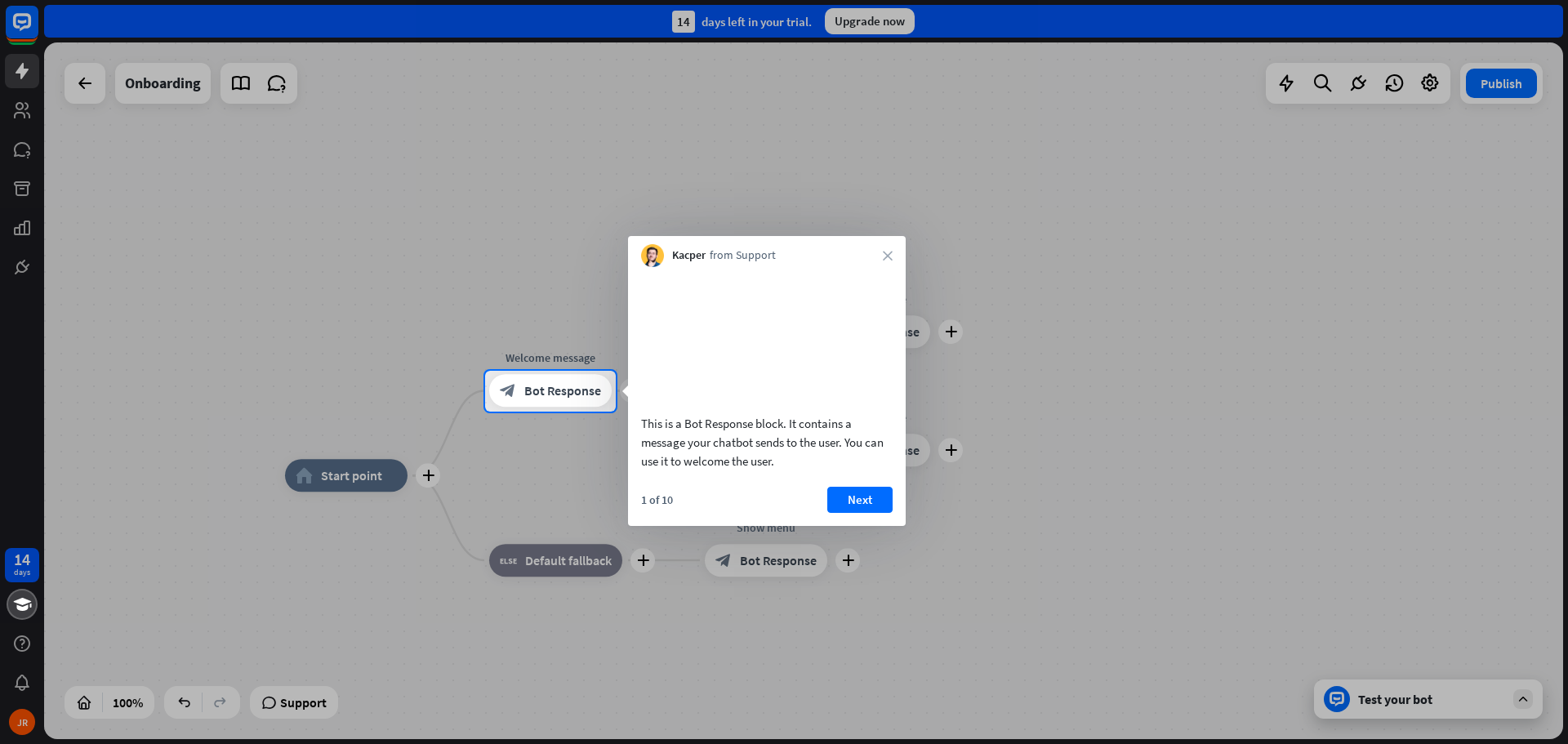
click at [4, 28] on div at bounding box center [784, 185] width 1568 height 371
drag, startPoint x: 23, startPoint y: 29, endPoint x: 566, endPoint y: 120, distance: 550.6
click at [25, 29] on div at bounding box center [784, 185] width 1568 height 371
click at [896, 255] on div "Kacper from Support close" at bounding box center [766, 251] width 277 height 31
click at [889, 256] on icon "close" at bounding box center [887, 256] width 9 height 10
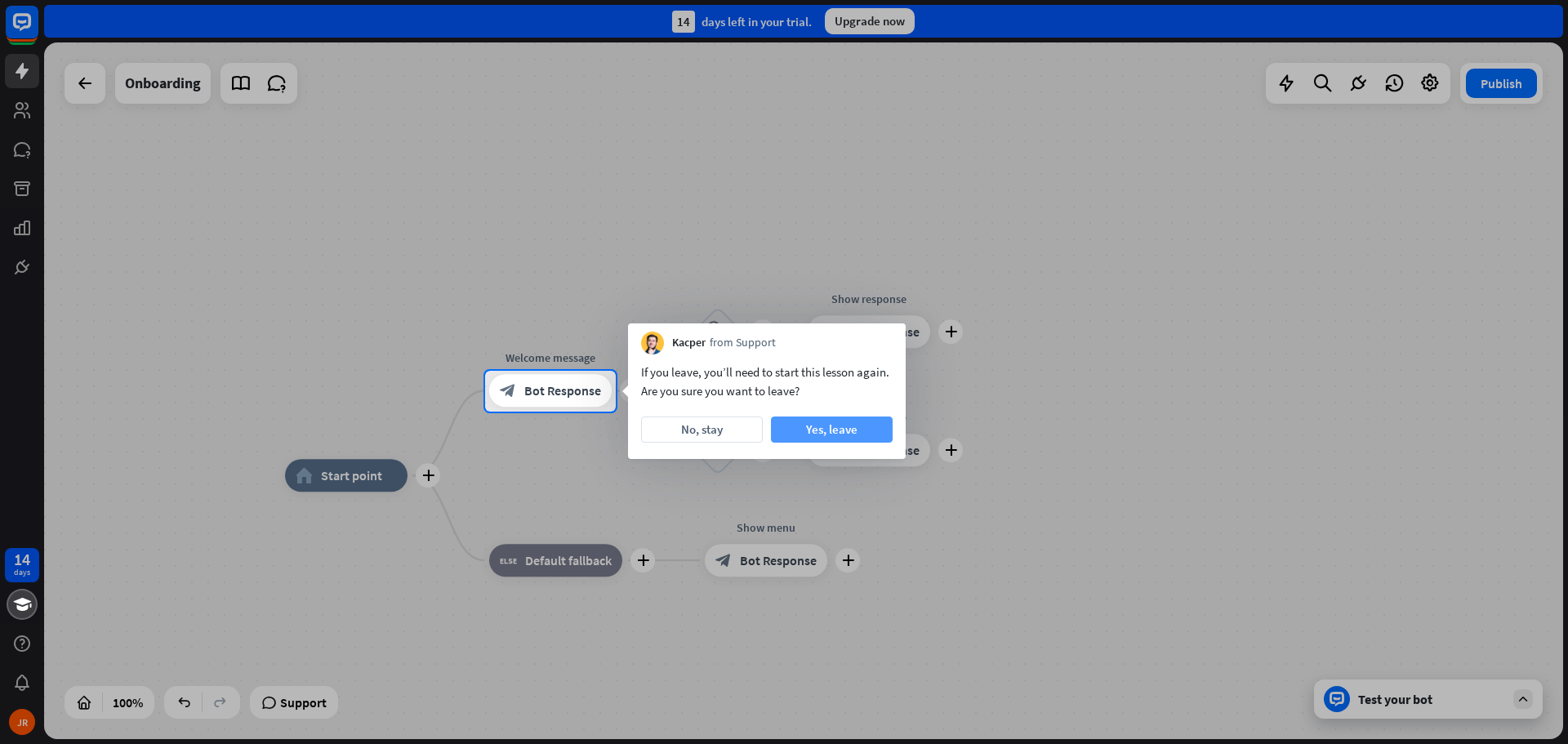
click at [813, 424] on button "Yes, leave" at bounding box center [832, 429] width 122 height 27
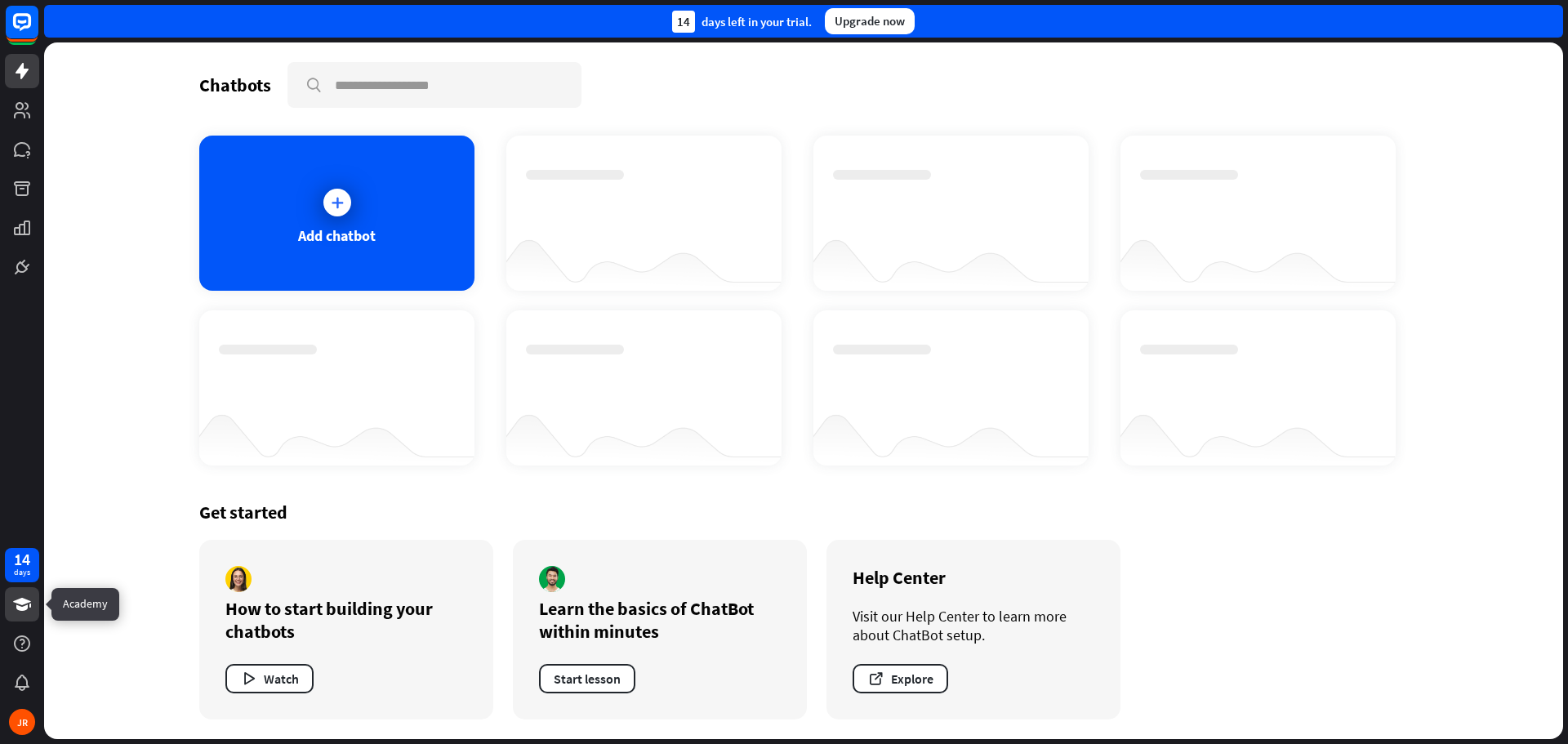
click at [20, 617] on link at bounding box center [22, 604] width 34 height 34
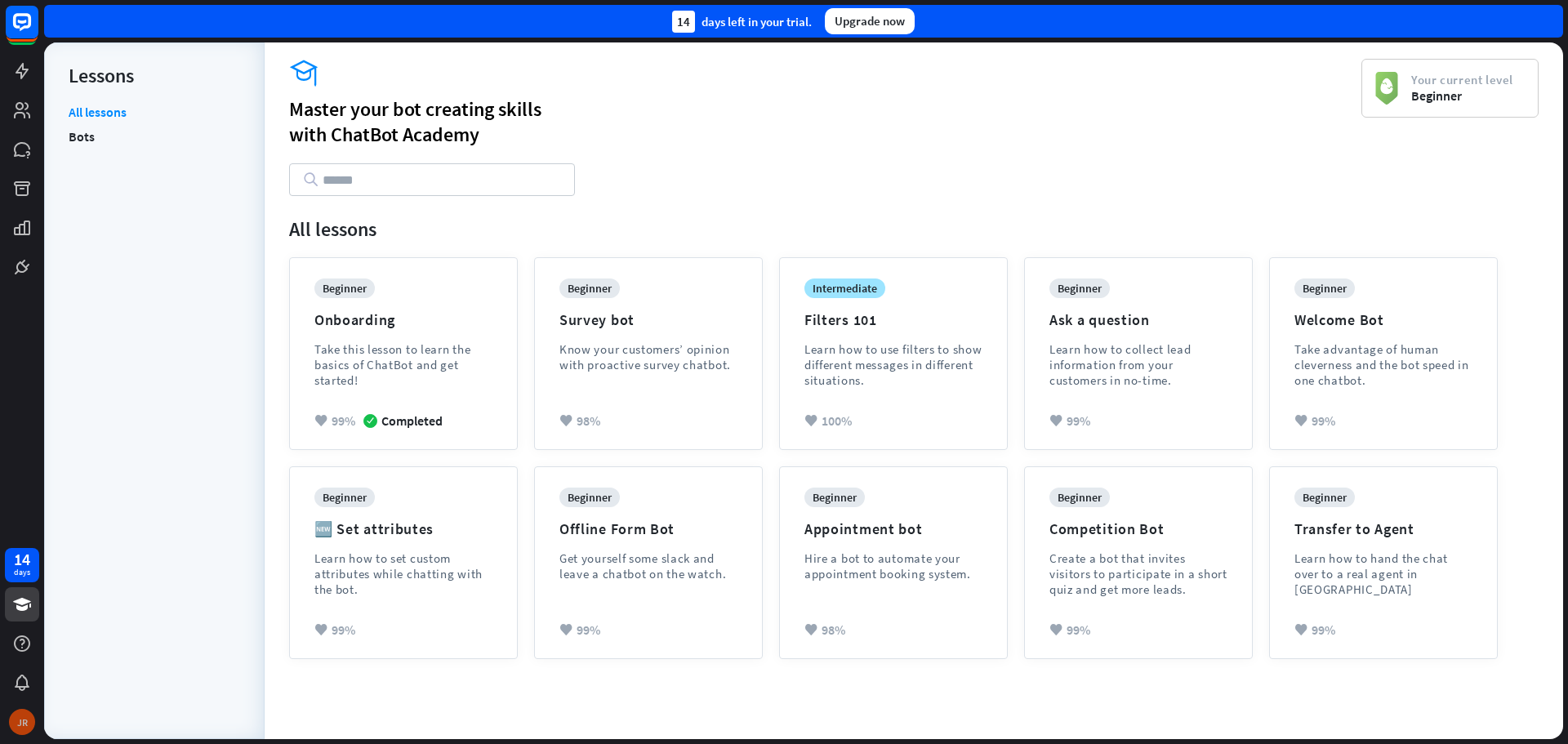
click at [10, 730] on div "JR" at bounding box center [22, 722] width 27 height 27
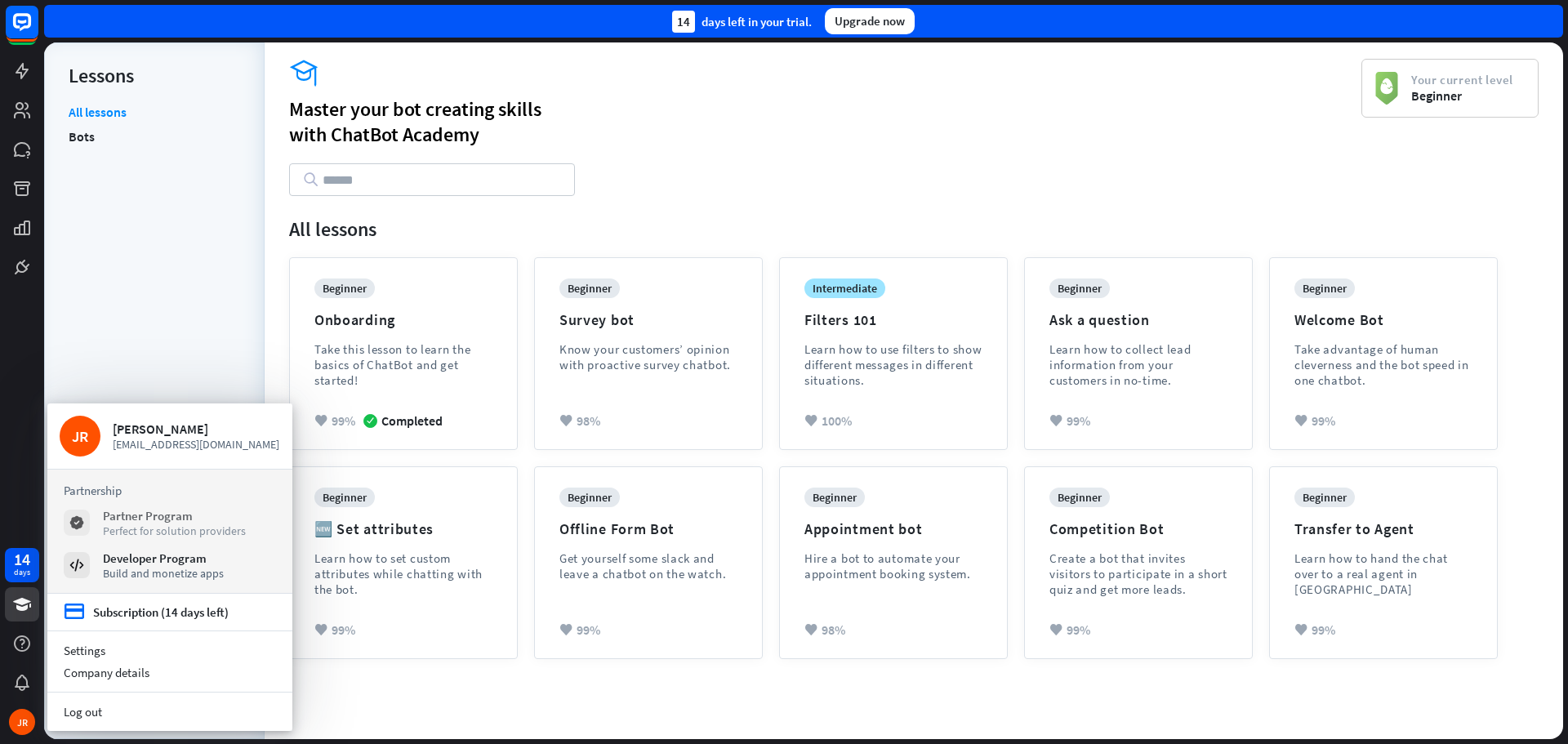
click at [213, 535] on div "Perfect for solution providers" at bounding box center [174, 530] width 142 height 14
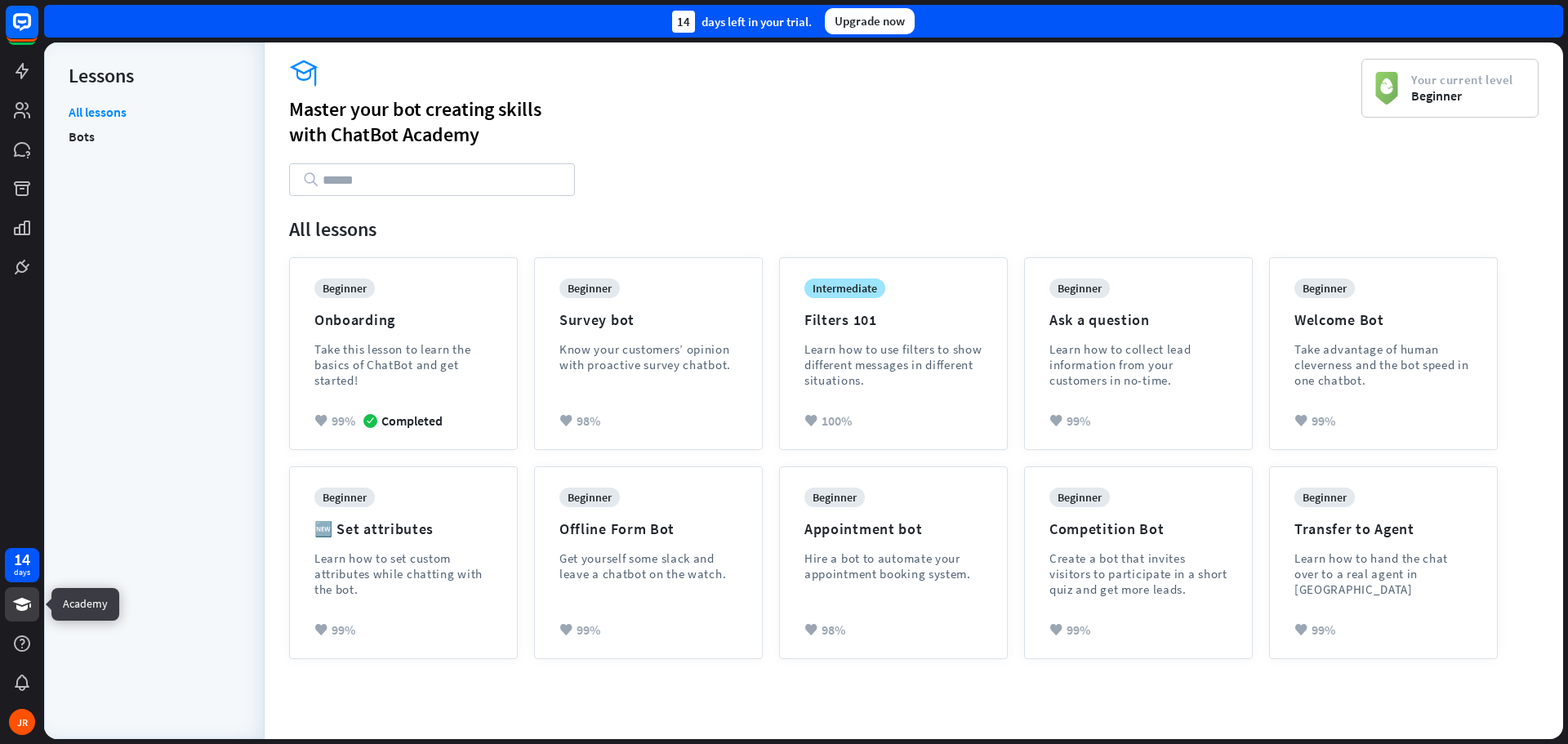
click at [25, 603] on icon at bounding box center [22, 604] width 18 height 13
click at [15, 561] on div "14" at bounding box center [22, 559] width 16 height 14
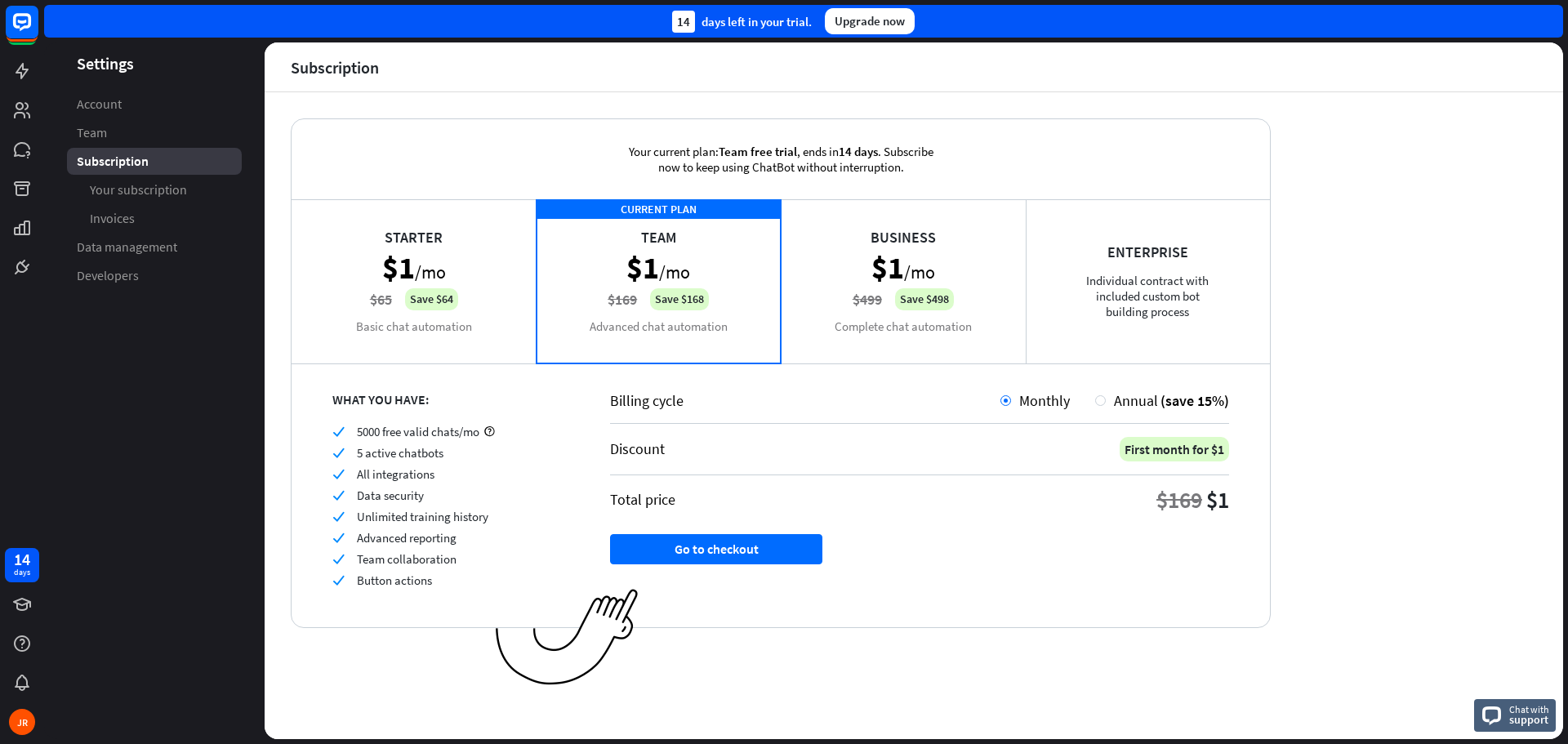
click at [20, 621] on div "14 days JR" at bounding box center [22, 641] width 44 height 196
click at [20, 600] on icon at bounding box center [22, 604] width 18 height 13
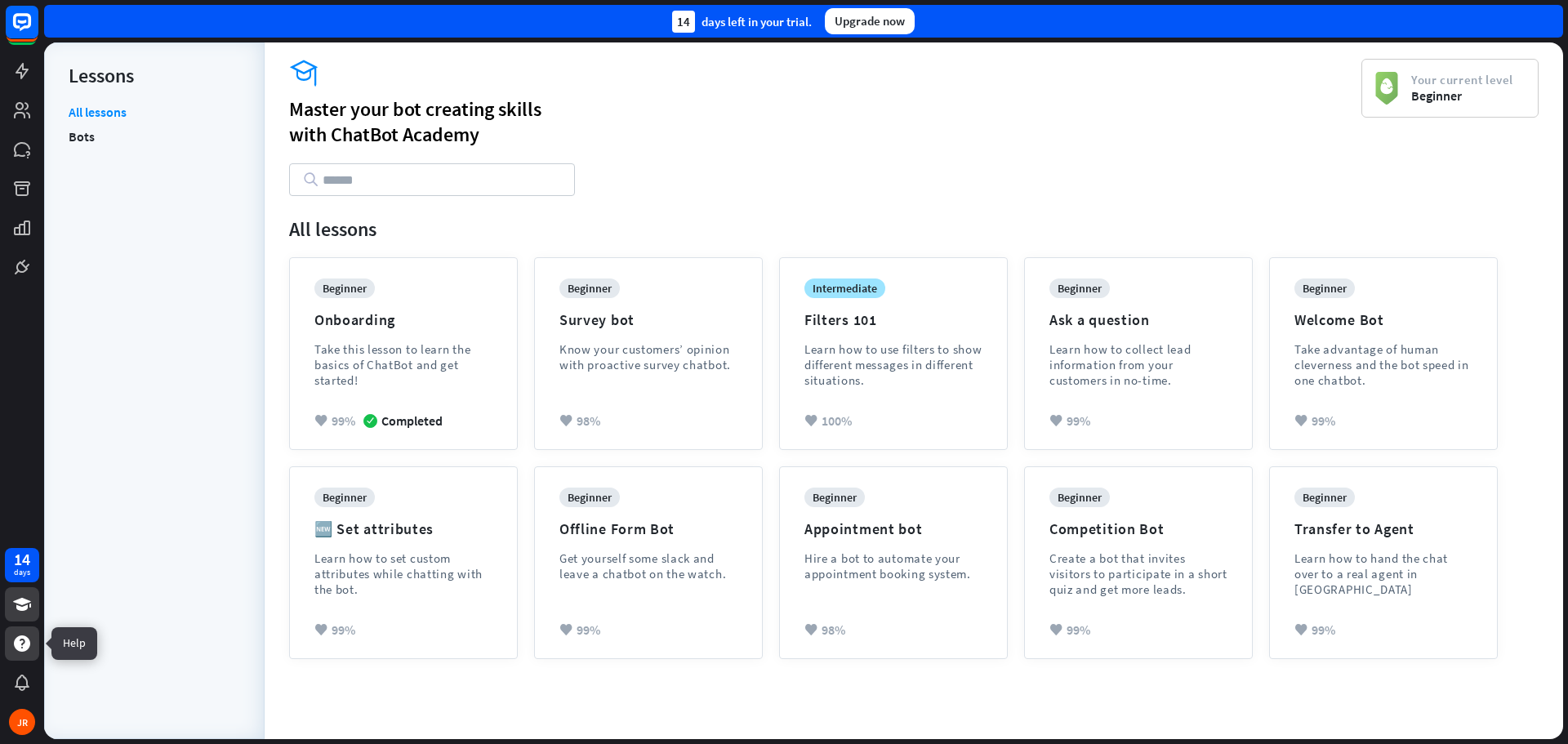
click at [26, 639] on icon at bounding box center [22, 643] width 16 height 16
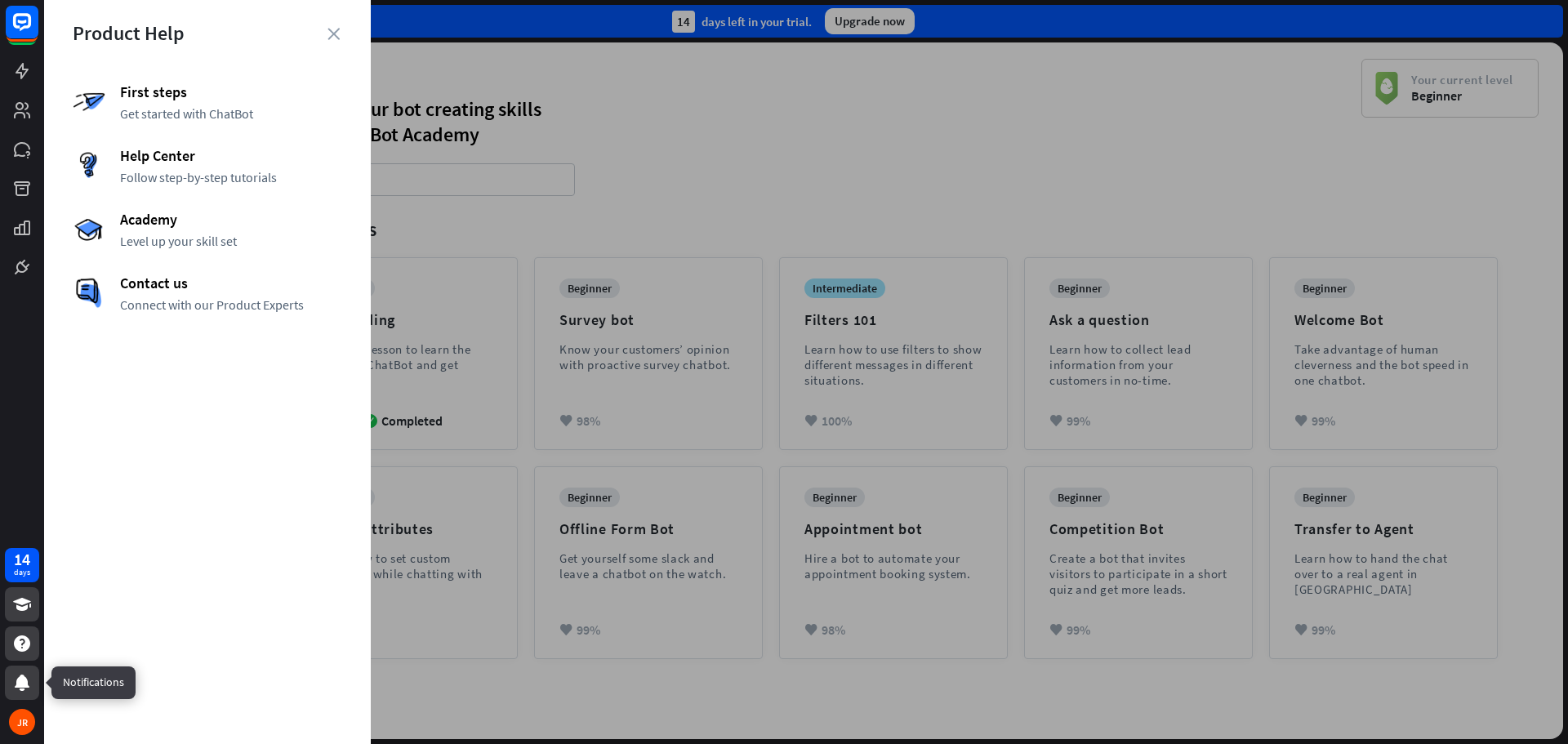
click at [23, 672] on div at bounding box center [22, 683] width 34 height 34
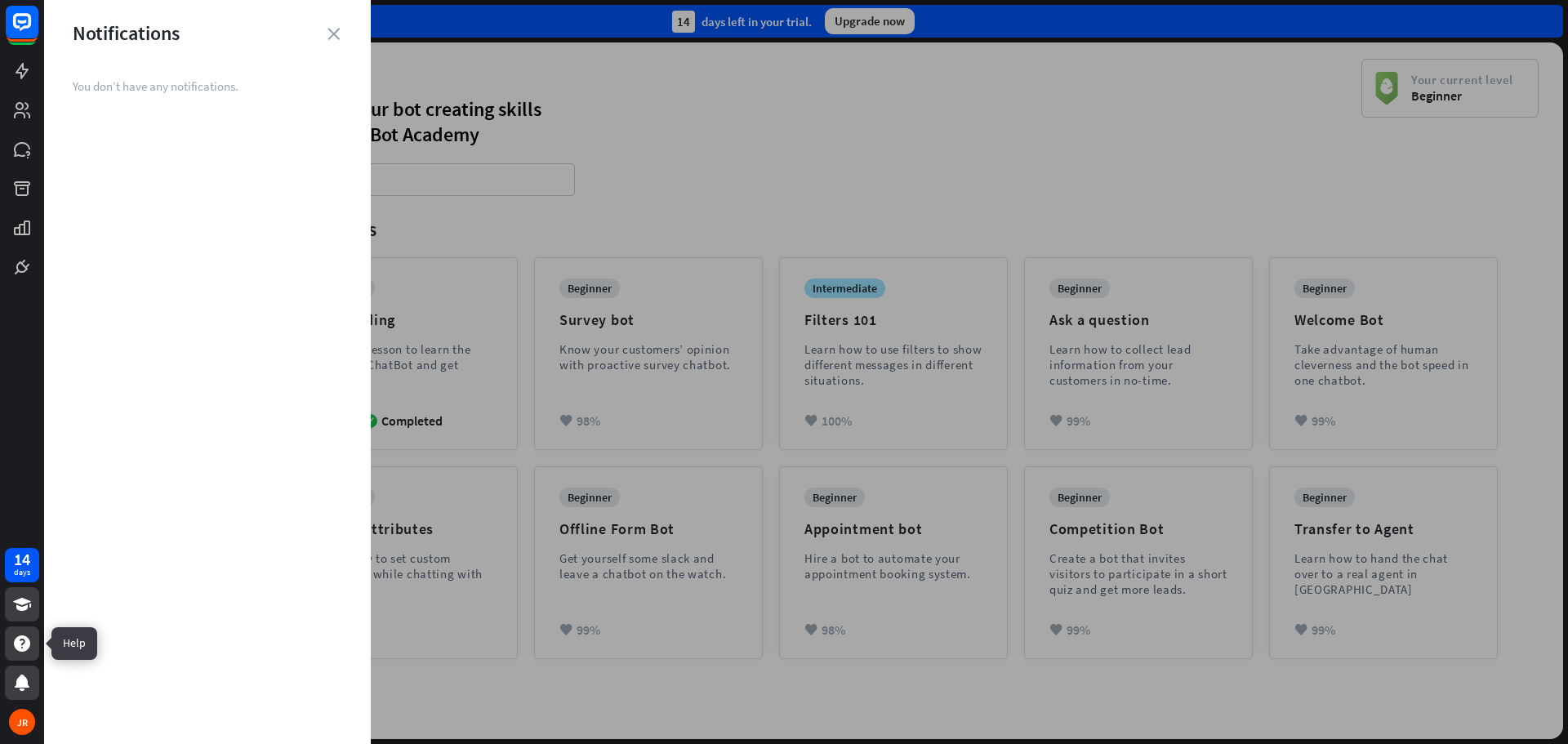
click at [20, 630] on div at bounding box center [22, 643] width 34 height 34
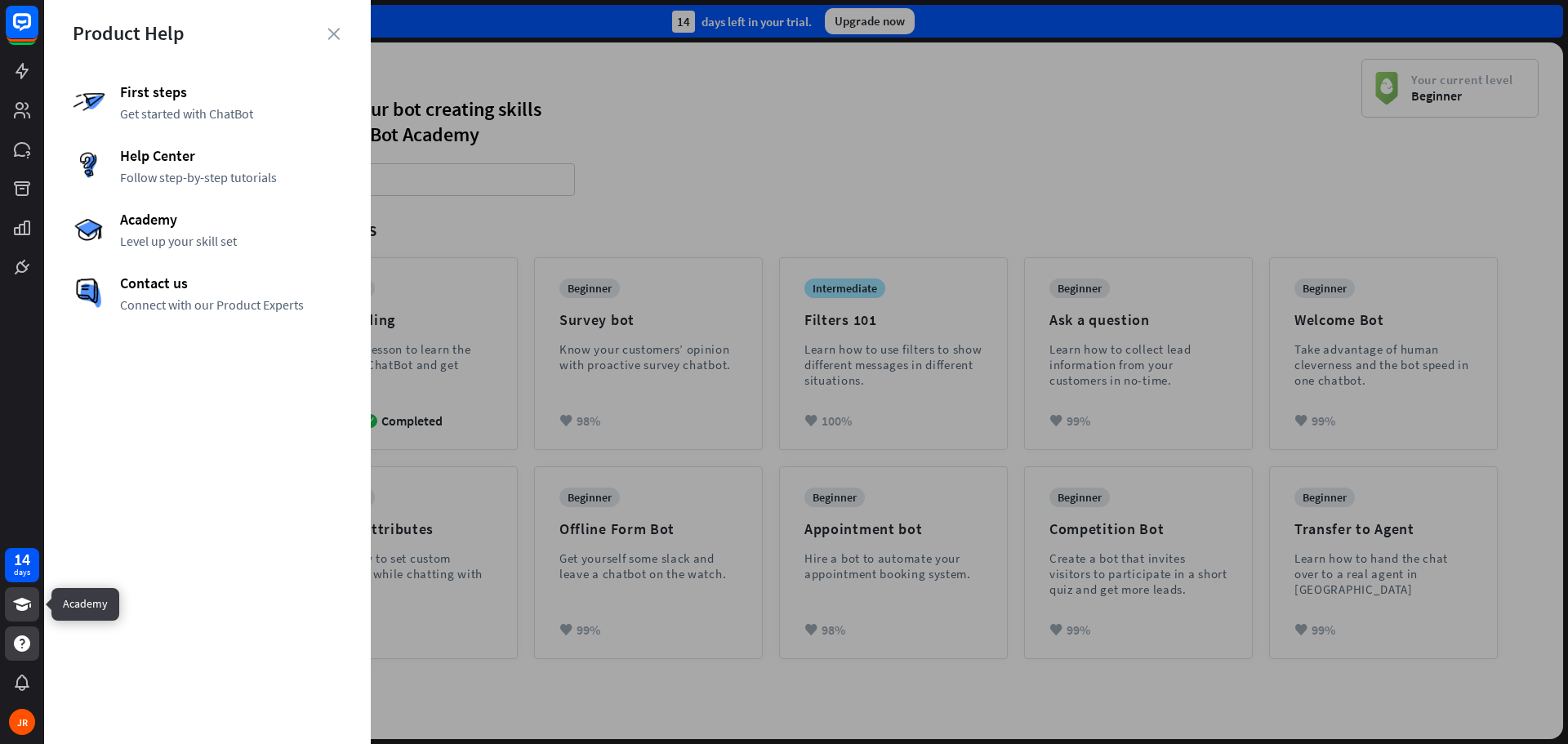
click at [27, 617] on link at bounding box center [22, 604] width 34 height 34
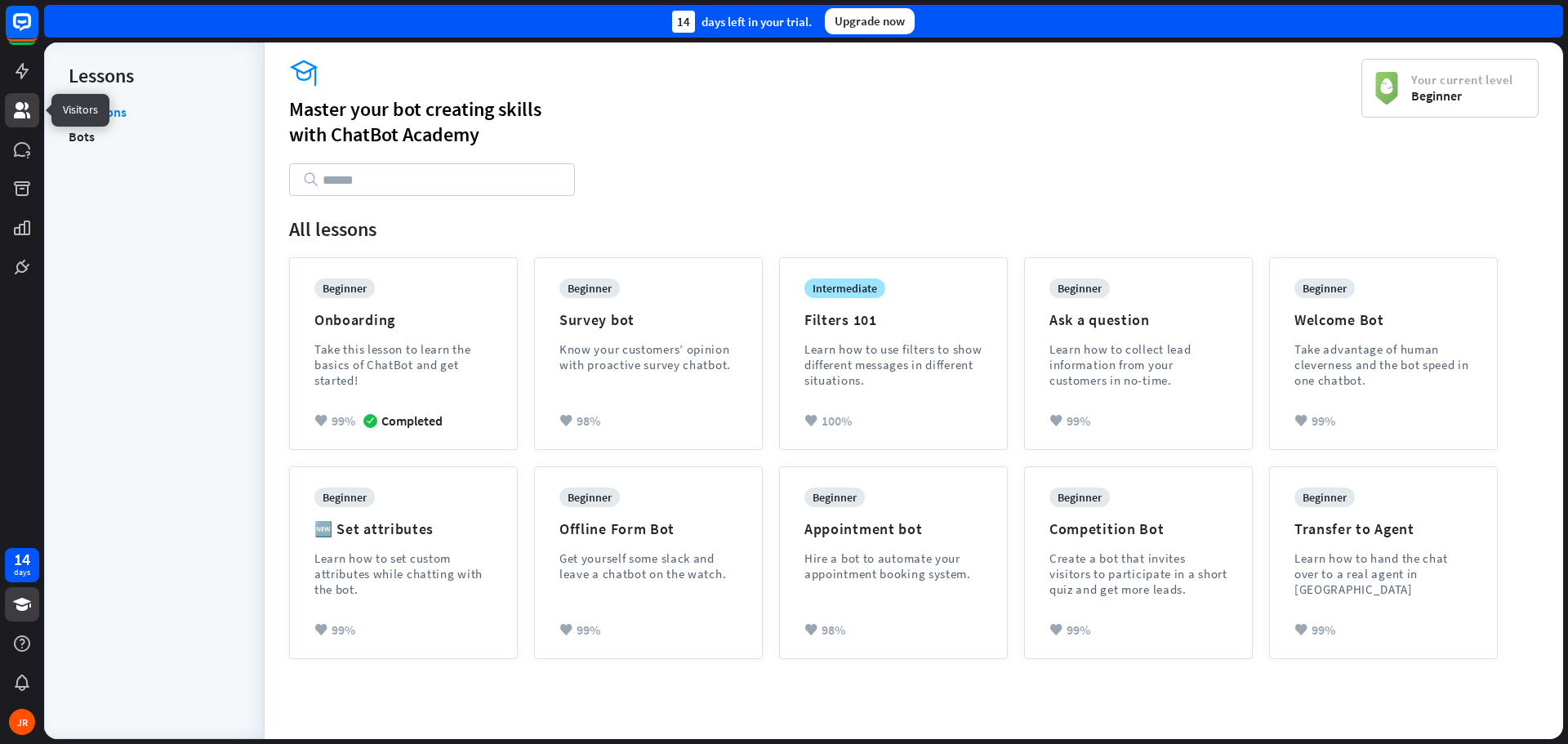
click at [16, 98] on link at bounding box center [22, 110] width 34 height 34
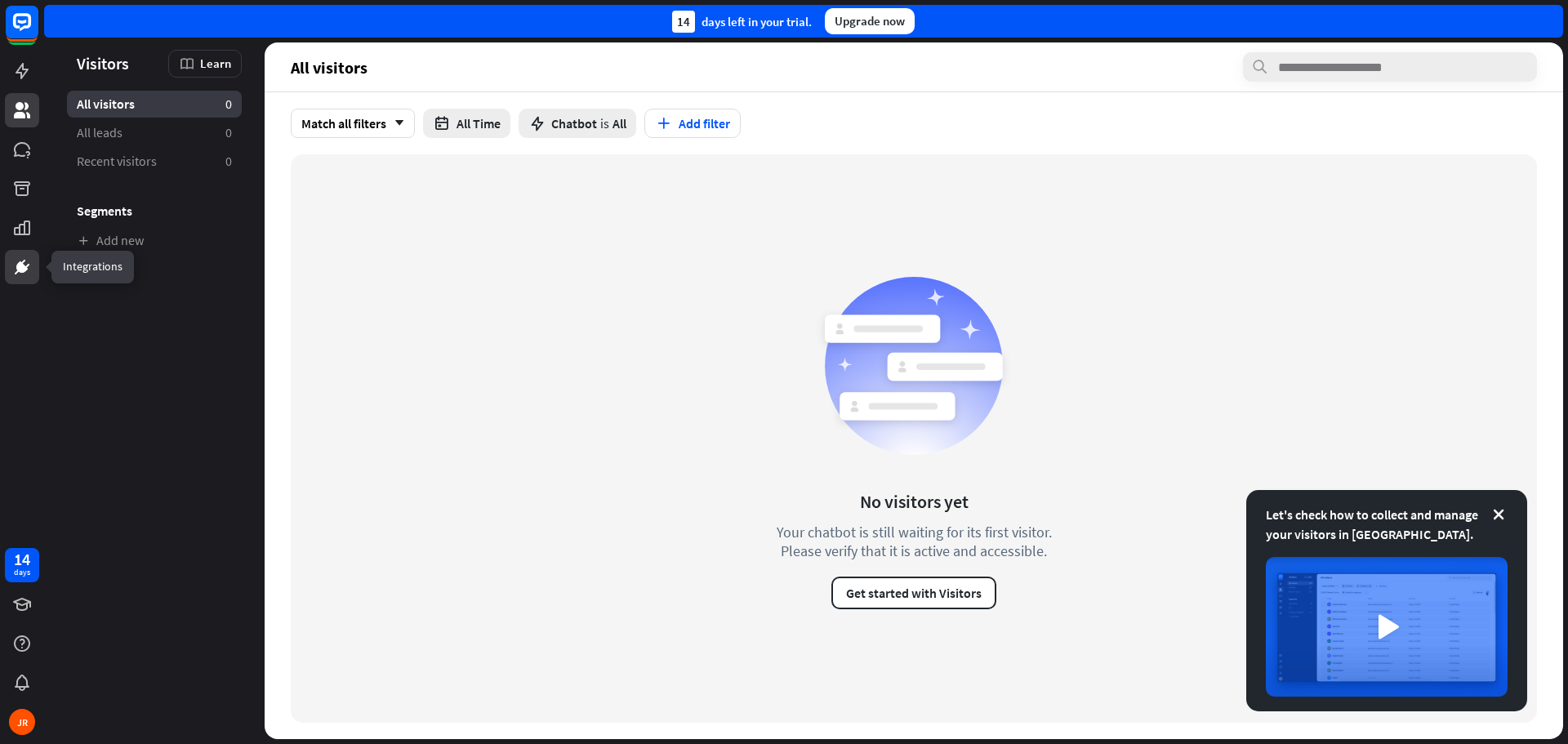
click at [21, 251] on link at bounding box center [22, 267] width 34 height 34
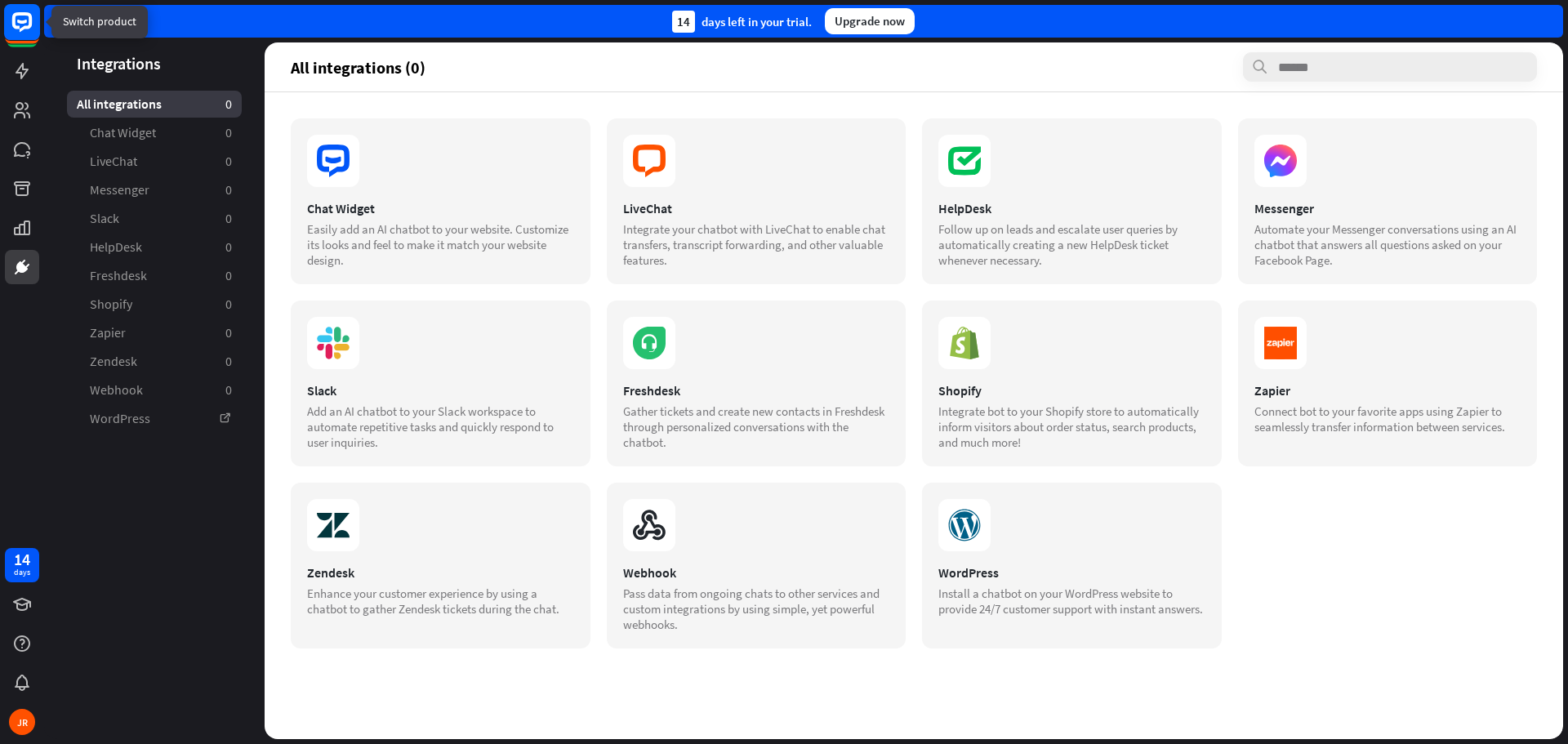
click at [21, 22] on icon at bounding box center [22, 22] width 9 height 4
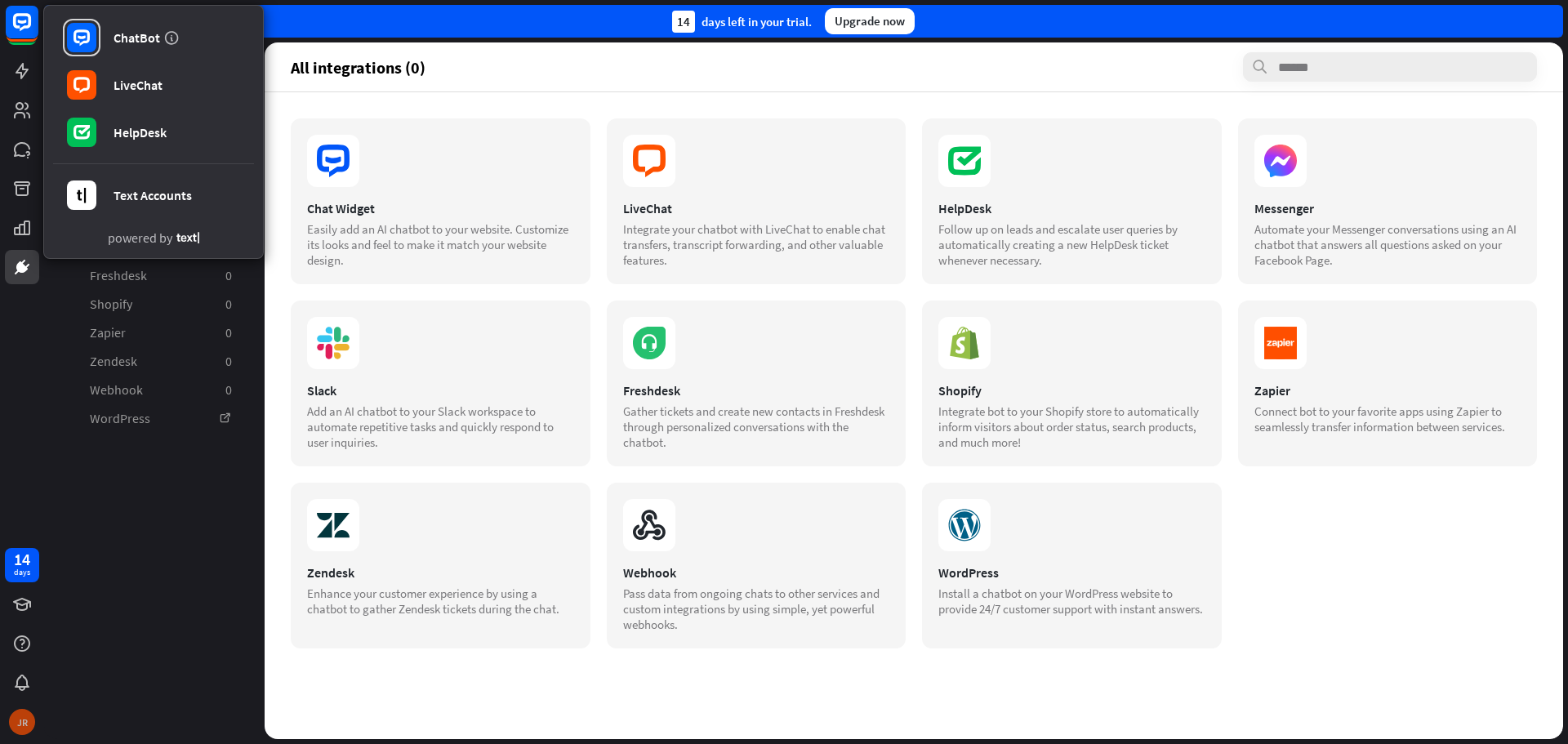
click at [32, 717] on div "JR" at bounding box center [22, 722] width 27 height 27
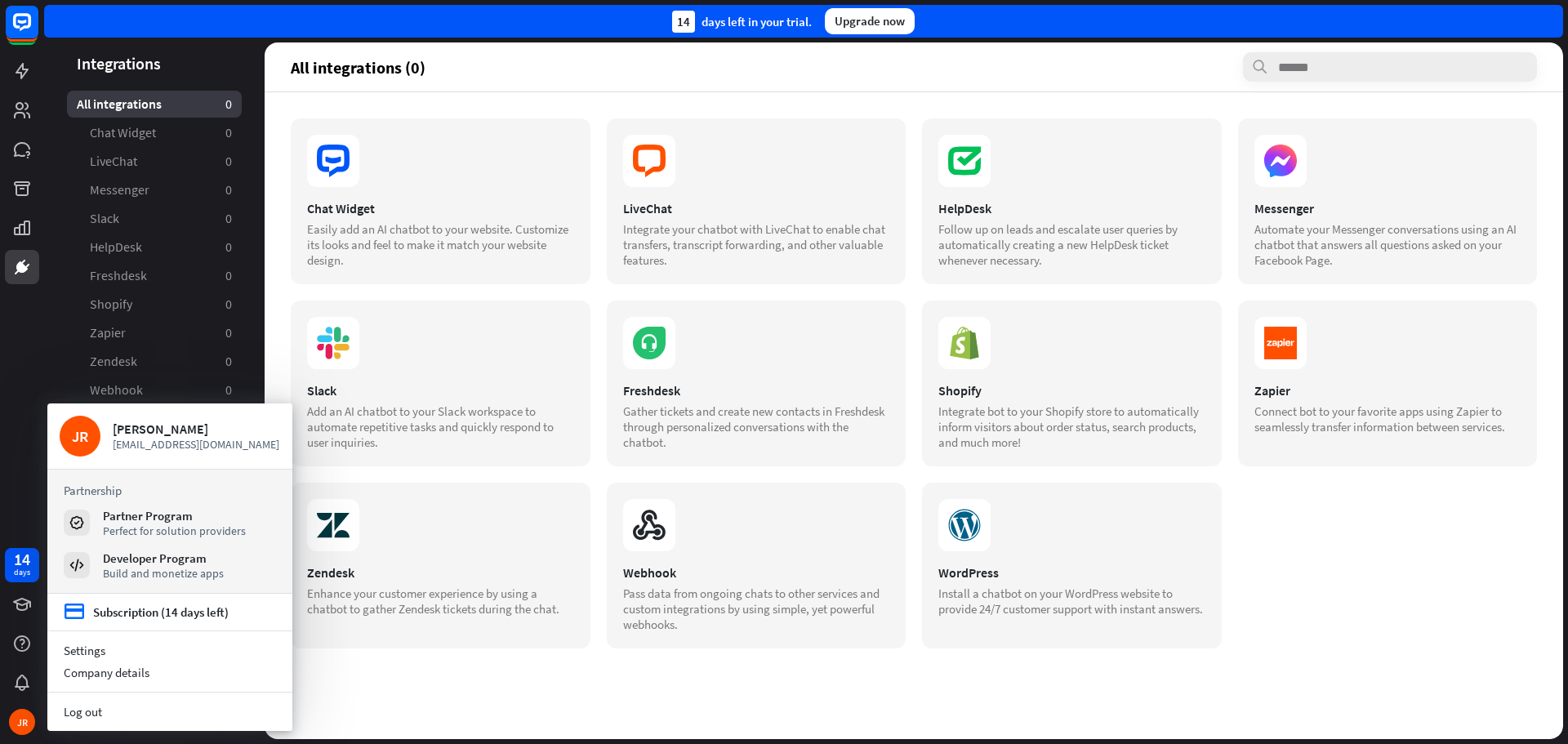
click at [80, 639] on section "Settings Company details" at bounding box center [170, 662] width 245 height 61
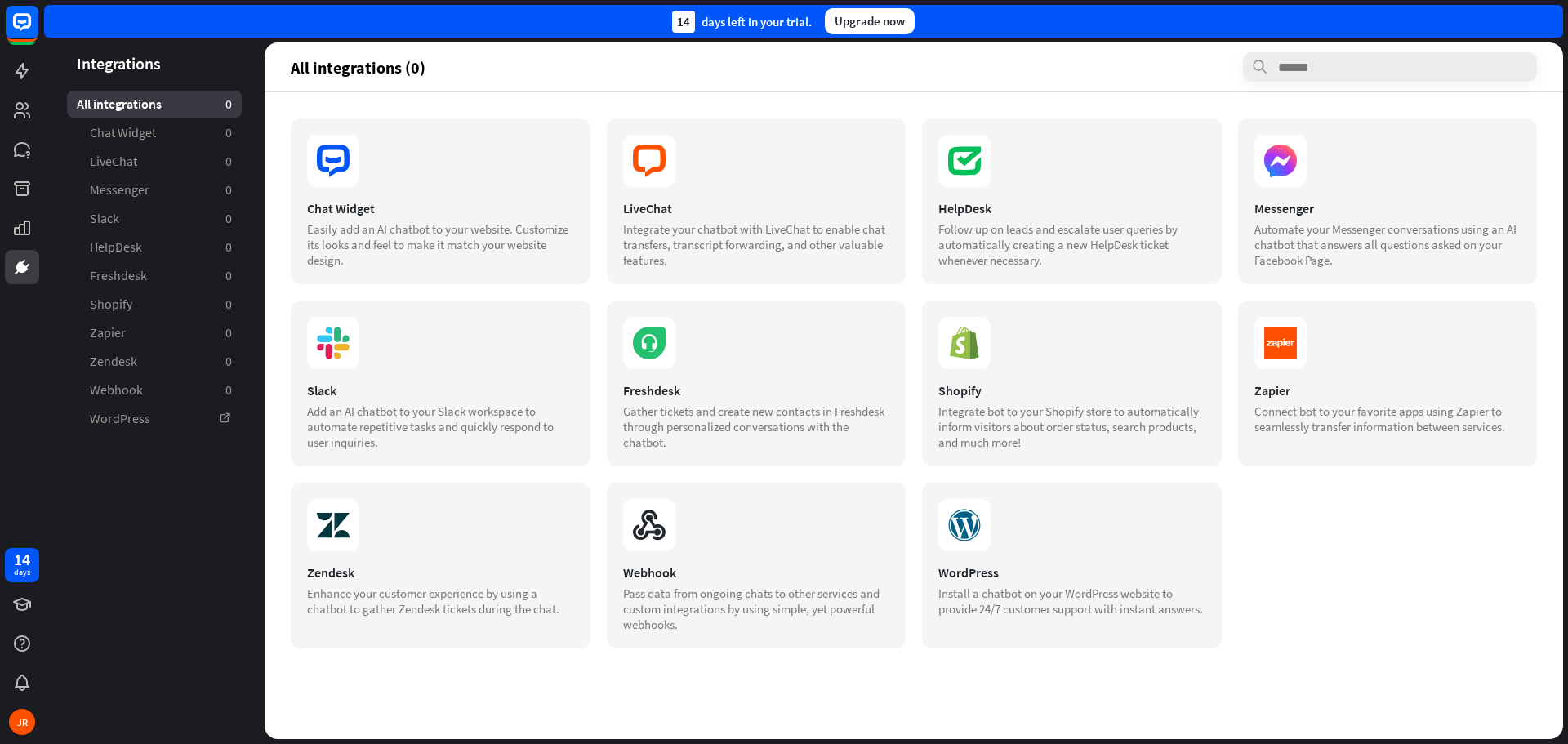
click at [81, 656] on aside "Integrations All integrations 0 Chat Widget 0 LiveChat 0 Messenger 0 Slack 0 He…" at bounding box center [154, 391] width 220 height 696
click at [13, 725] on div "JR" at bounding box center [22, 722] width 27 height 27
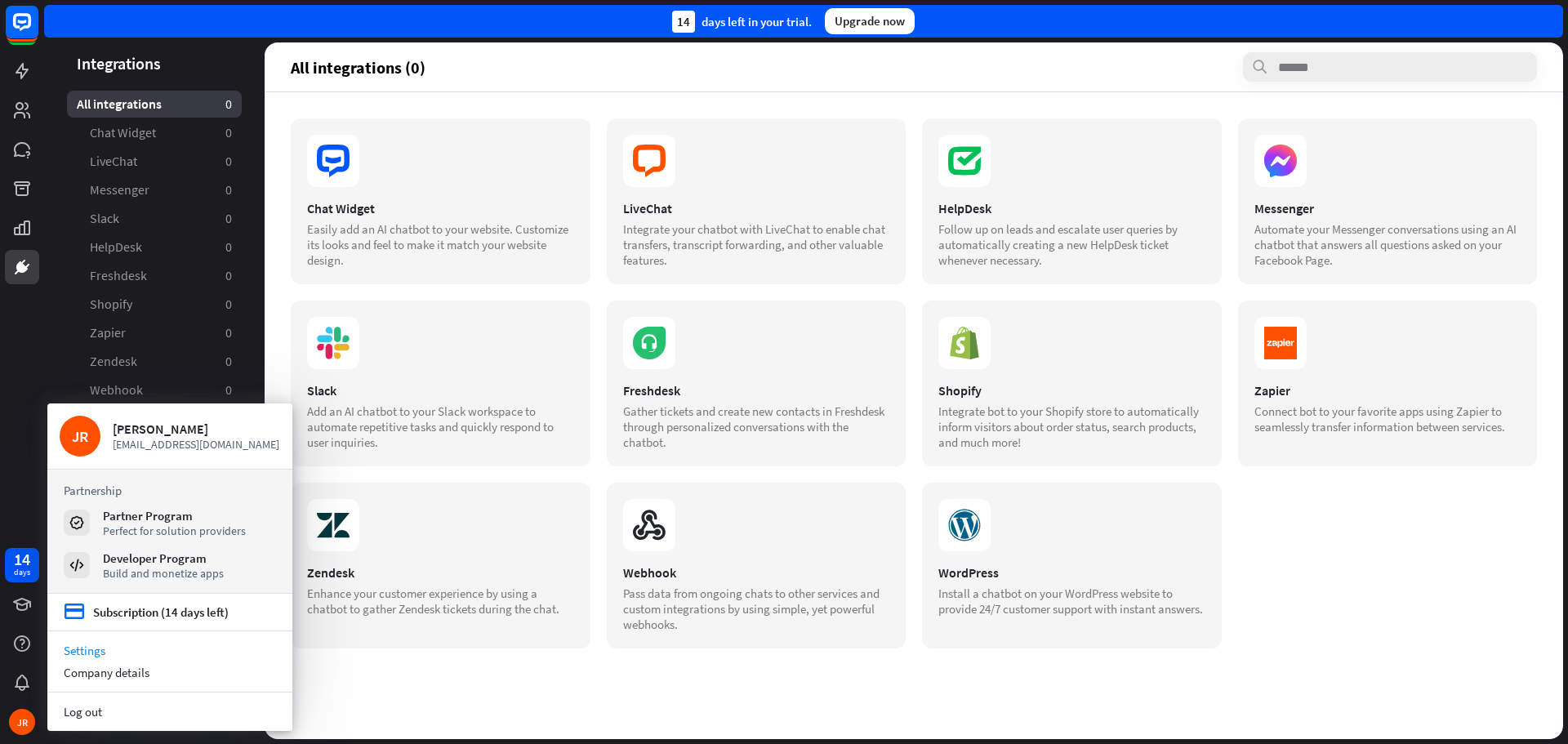
click at [79, 645] on link "Settings" at bounding box center [170, 650] width 245 height 22
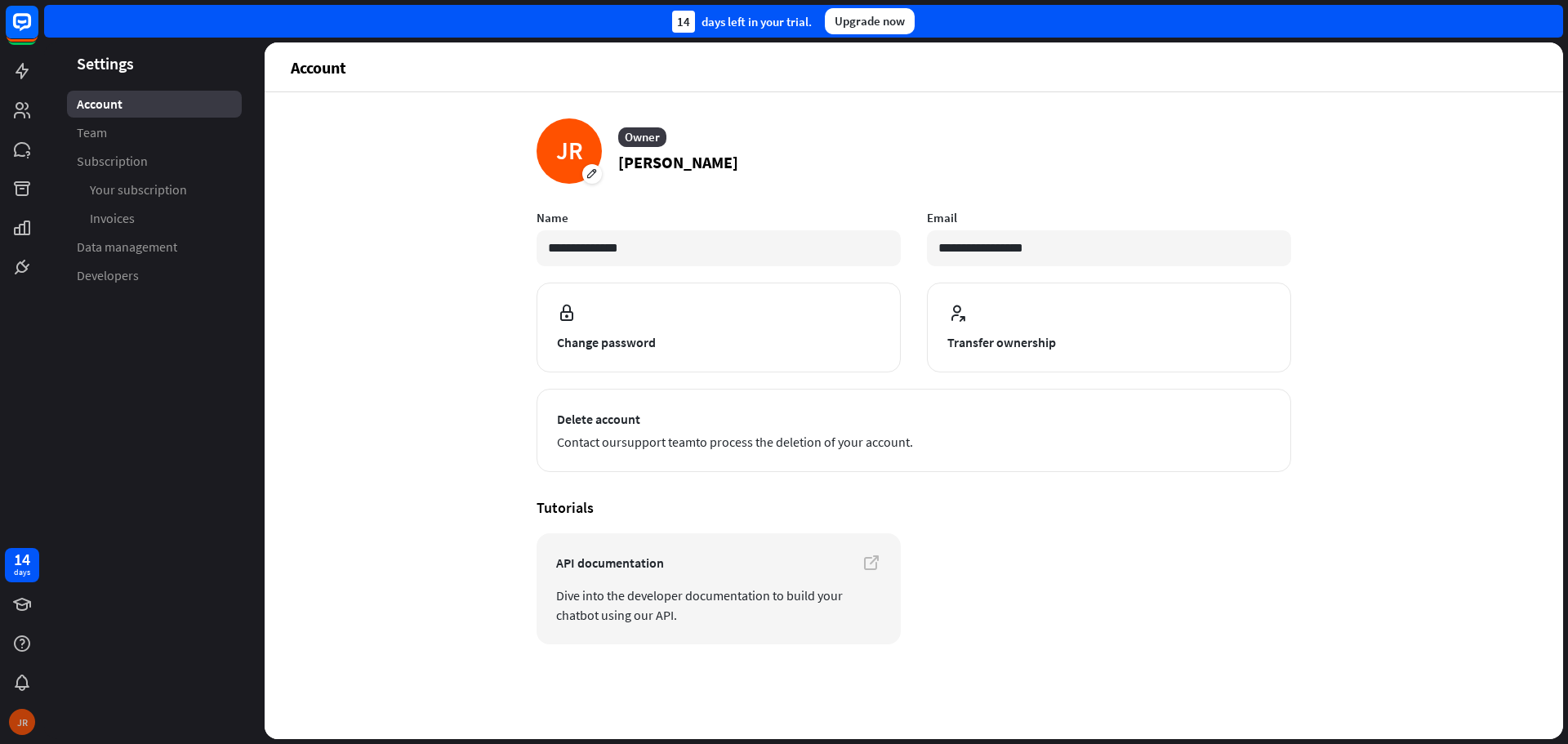
click at [9, 718] on div "JR" at bounding box center [22, 722] width 27 height 27
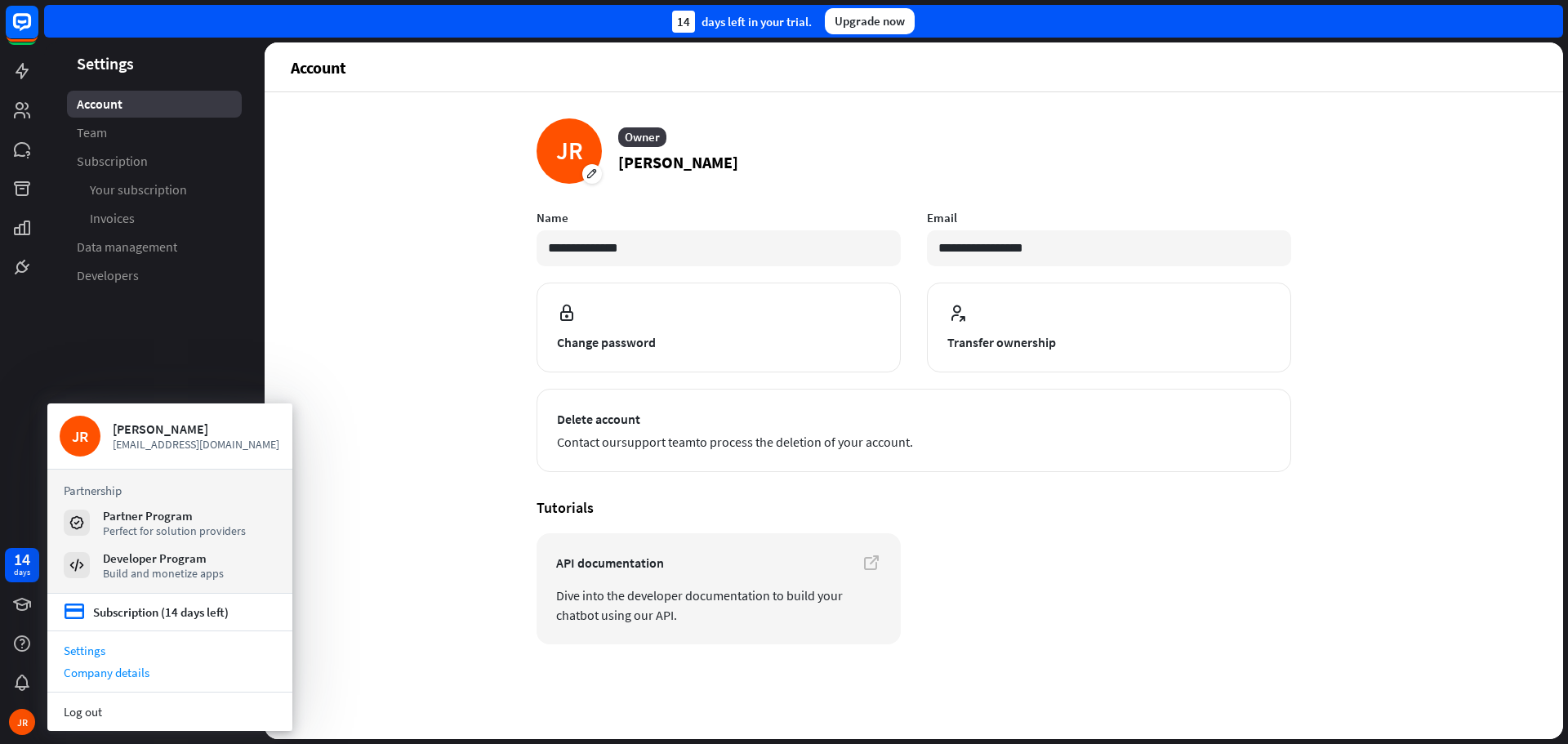
click at [102, 672] on div "Company details" at bounding box center [170, 672] width 245 height 22
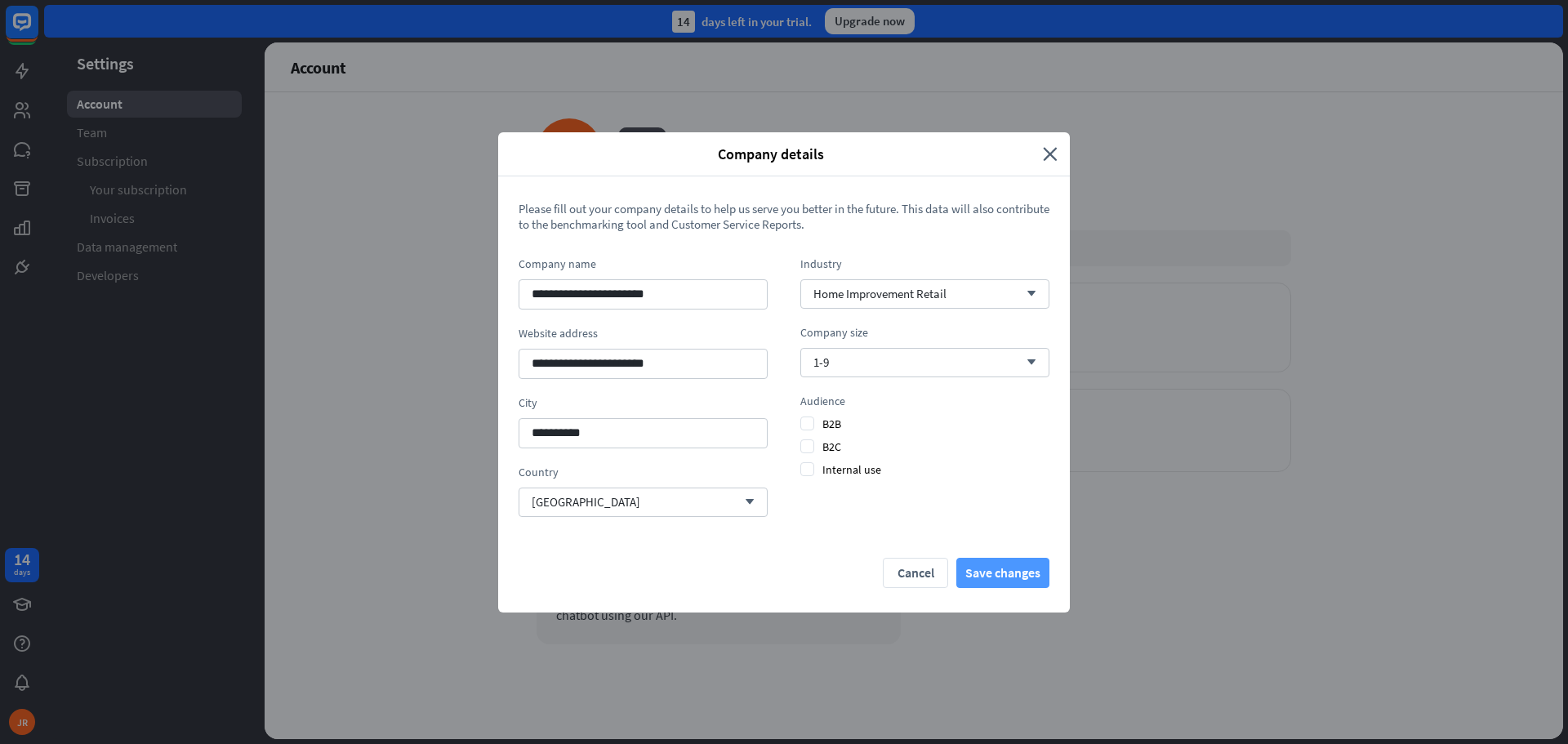
click at [1030, 567] on button "Save changes" at bounding box center [1003, 573] width 93 height 30
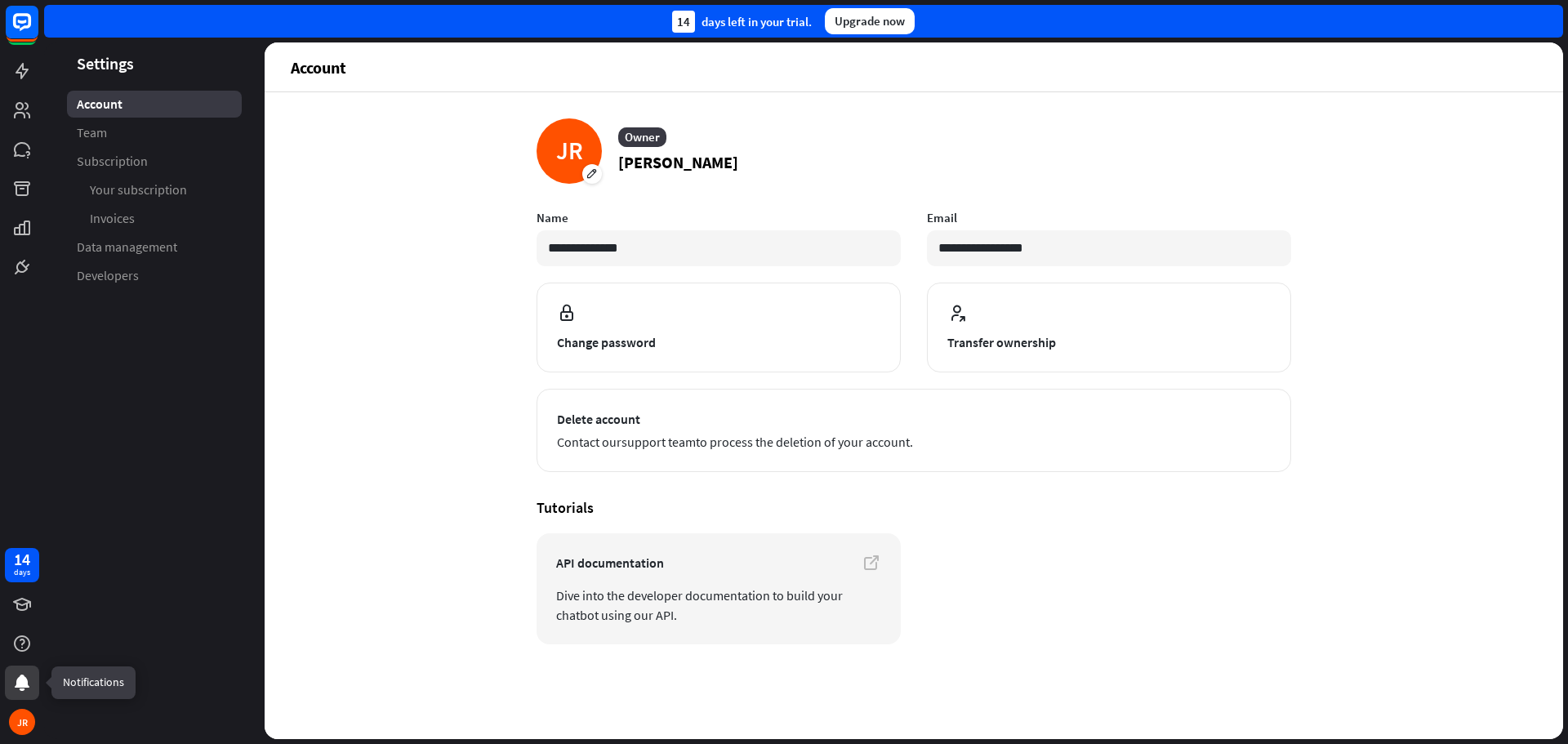
click at [28, 687] on icon at bounding box center [21, 682] width 14 height 16
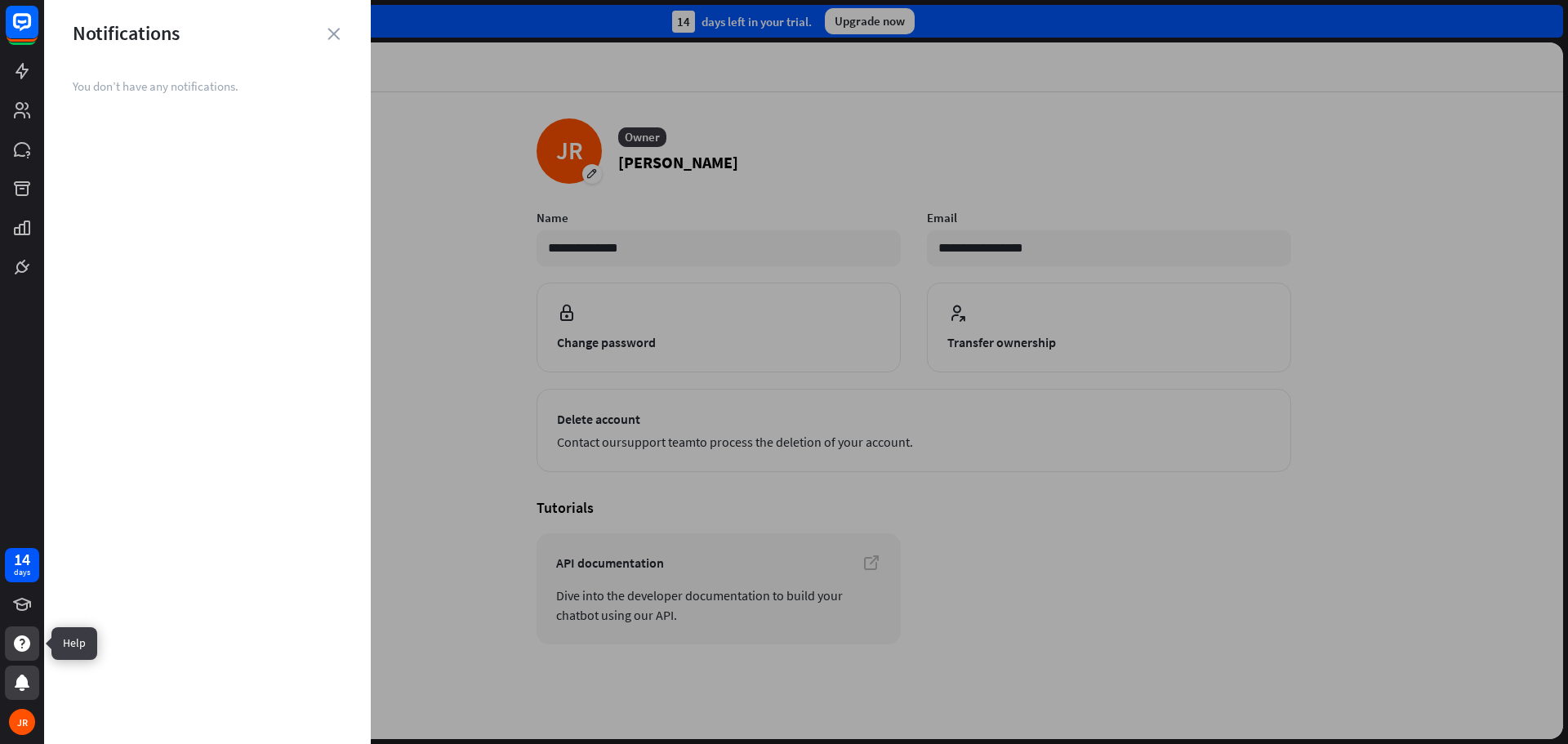
click at [22, 639] on icon at bounding box center [22, 643] width 20 height 20
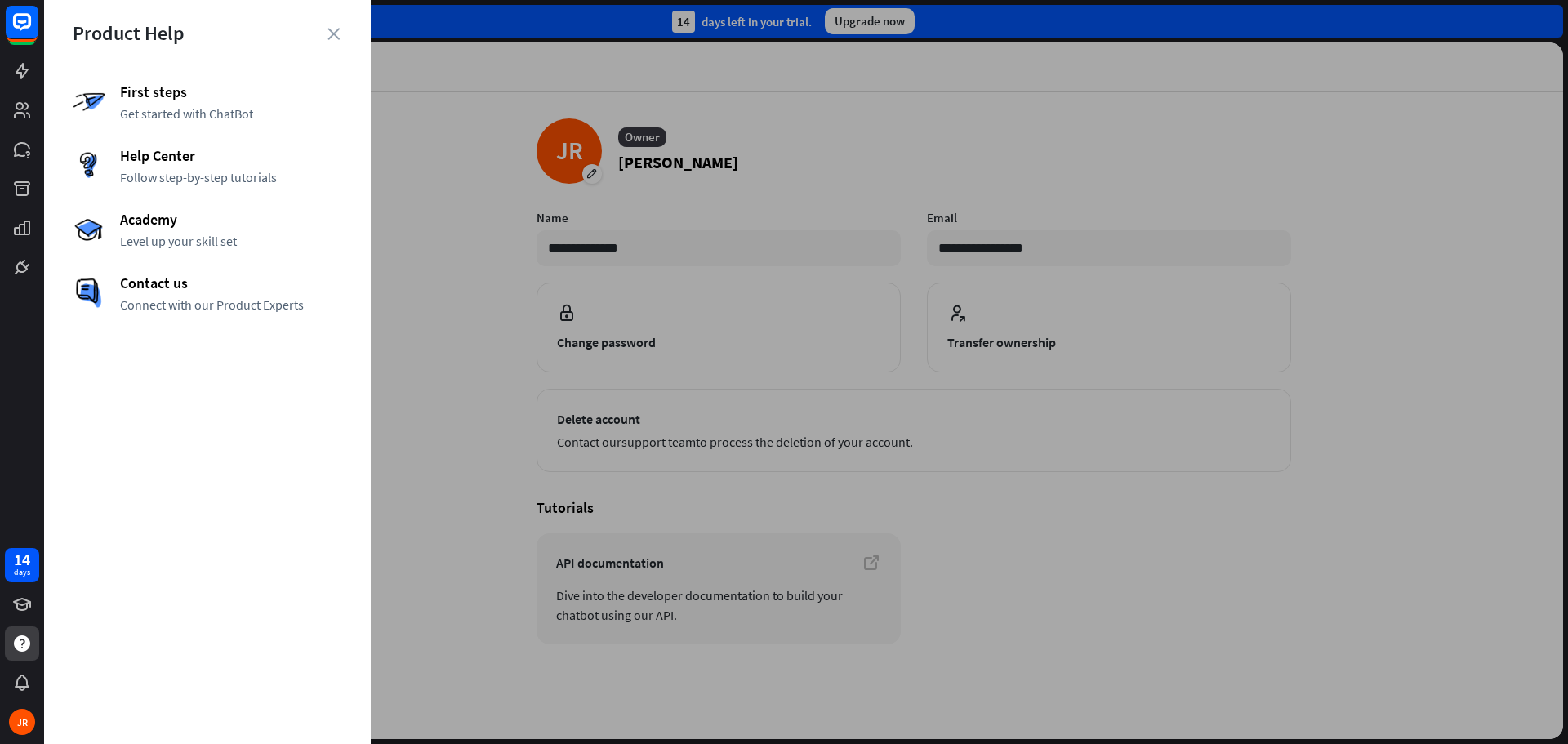
click at [366, 33] on div "Product Help First steps Get started with ChatBot Help Center Follow step-by-st…" at bounding box center [207, 372] width 327 height 744
click at [324, 37] on div "Product Help" at bounding box center [208, 32] width 270 height 26
click at [332, 31] on icon "close" at bounding box center [333, 33] width 12 height 12
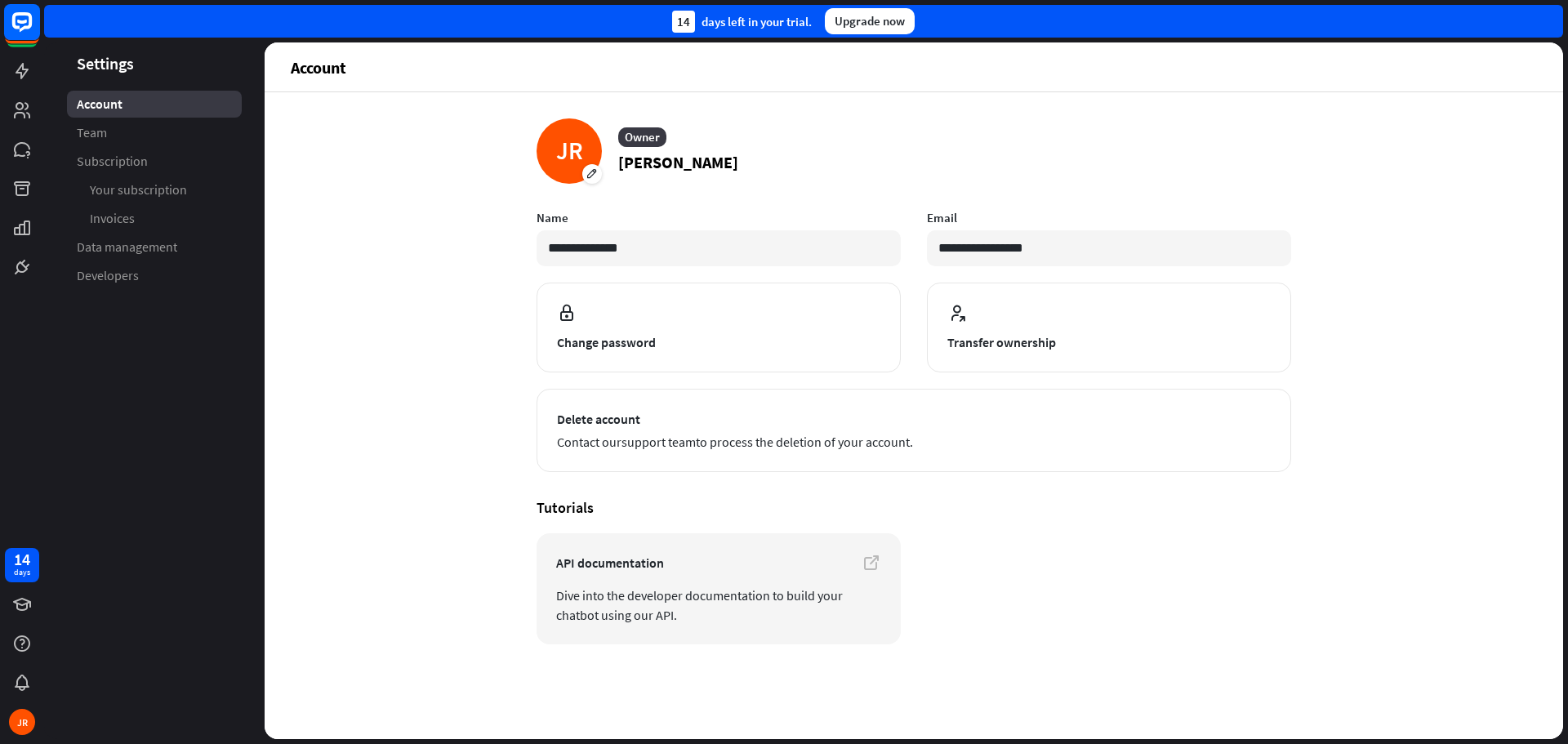
click at [16, 27] on icon at bounding box center [22, 22] width 20 height 20
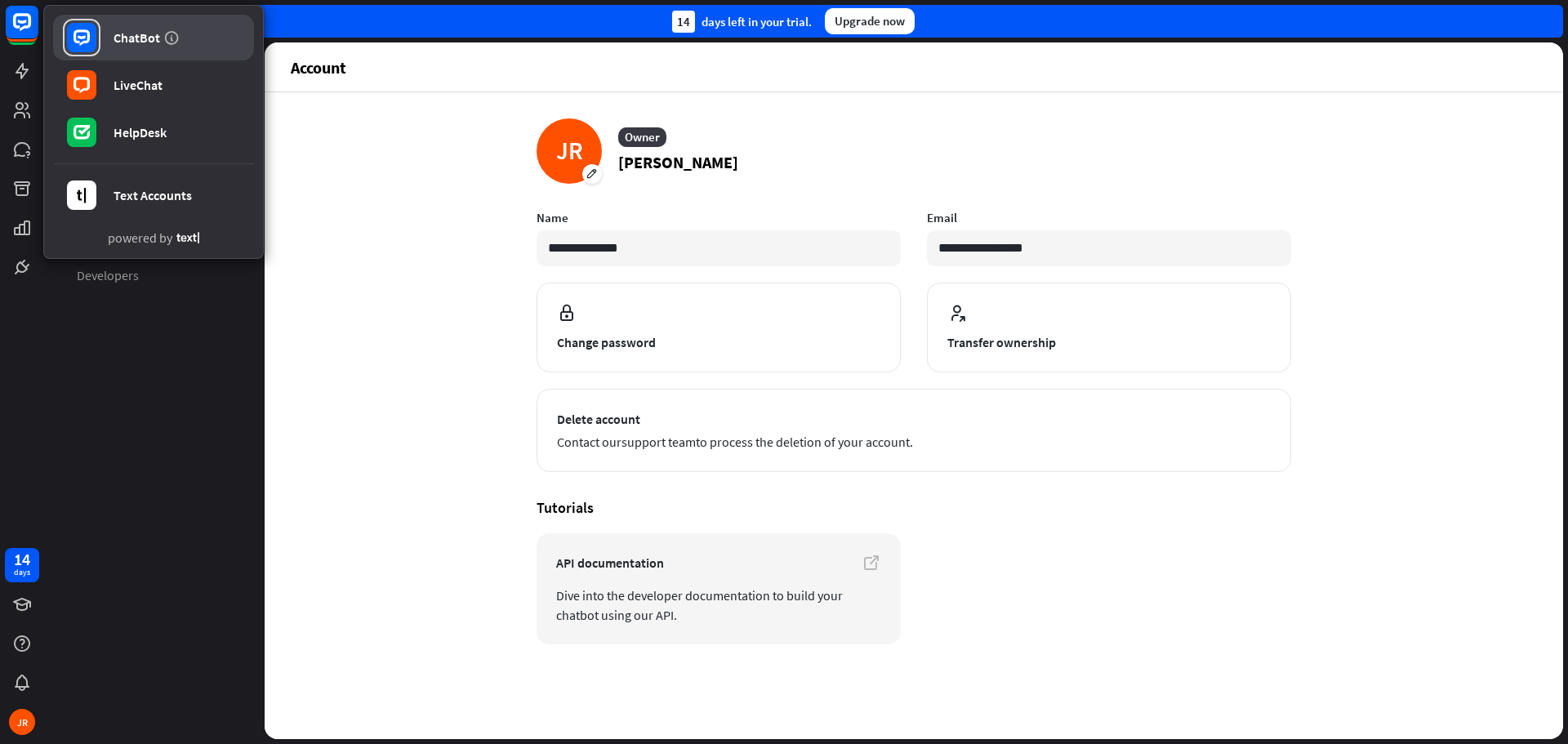
click at [126, 31] on div "ChatBot" at bounding box center [136, 37] width 47 height 16
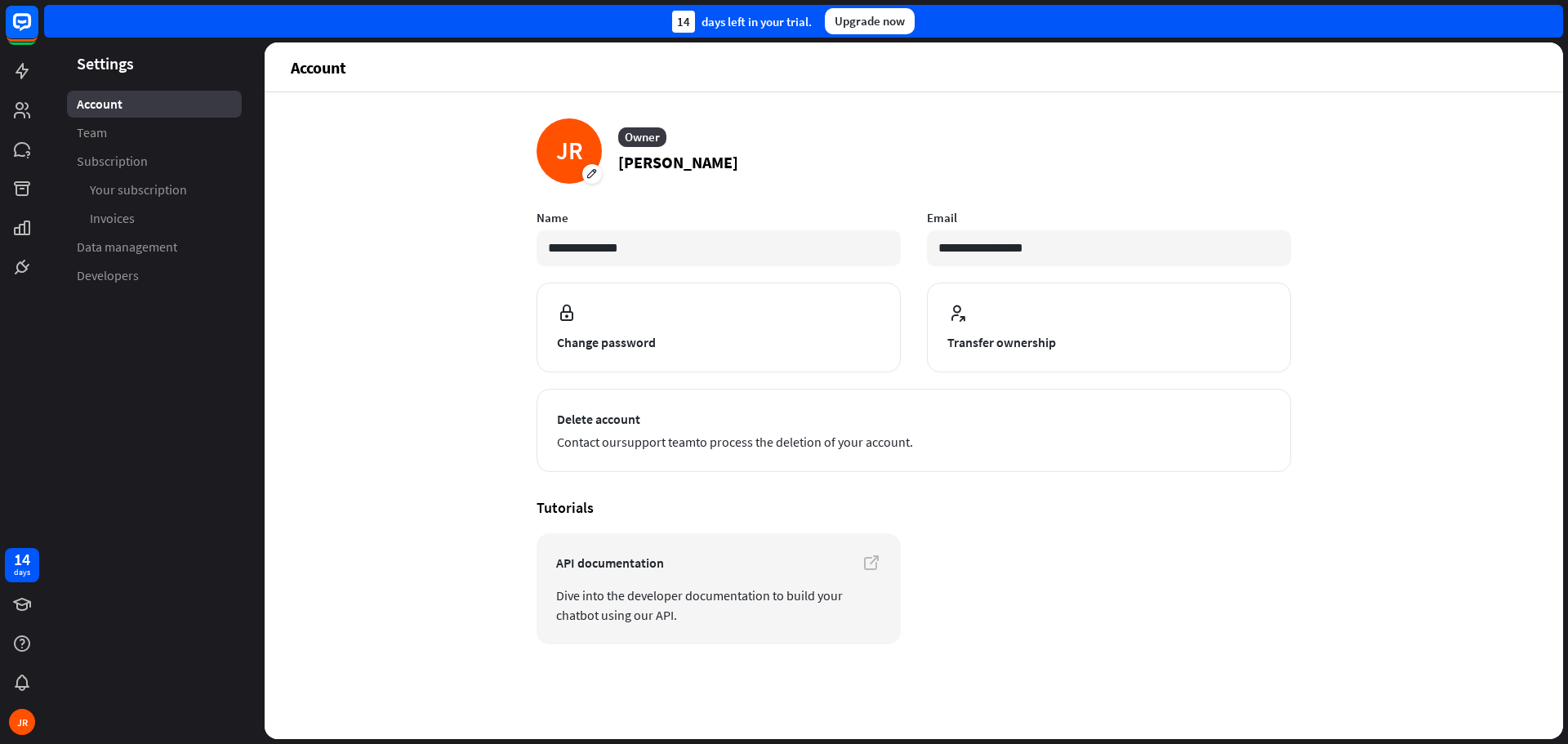
click at [870, 28] on div "Upgrade now" at bounding box center [869, 22] width 90 height 27
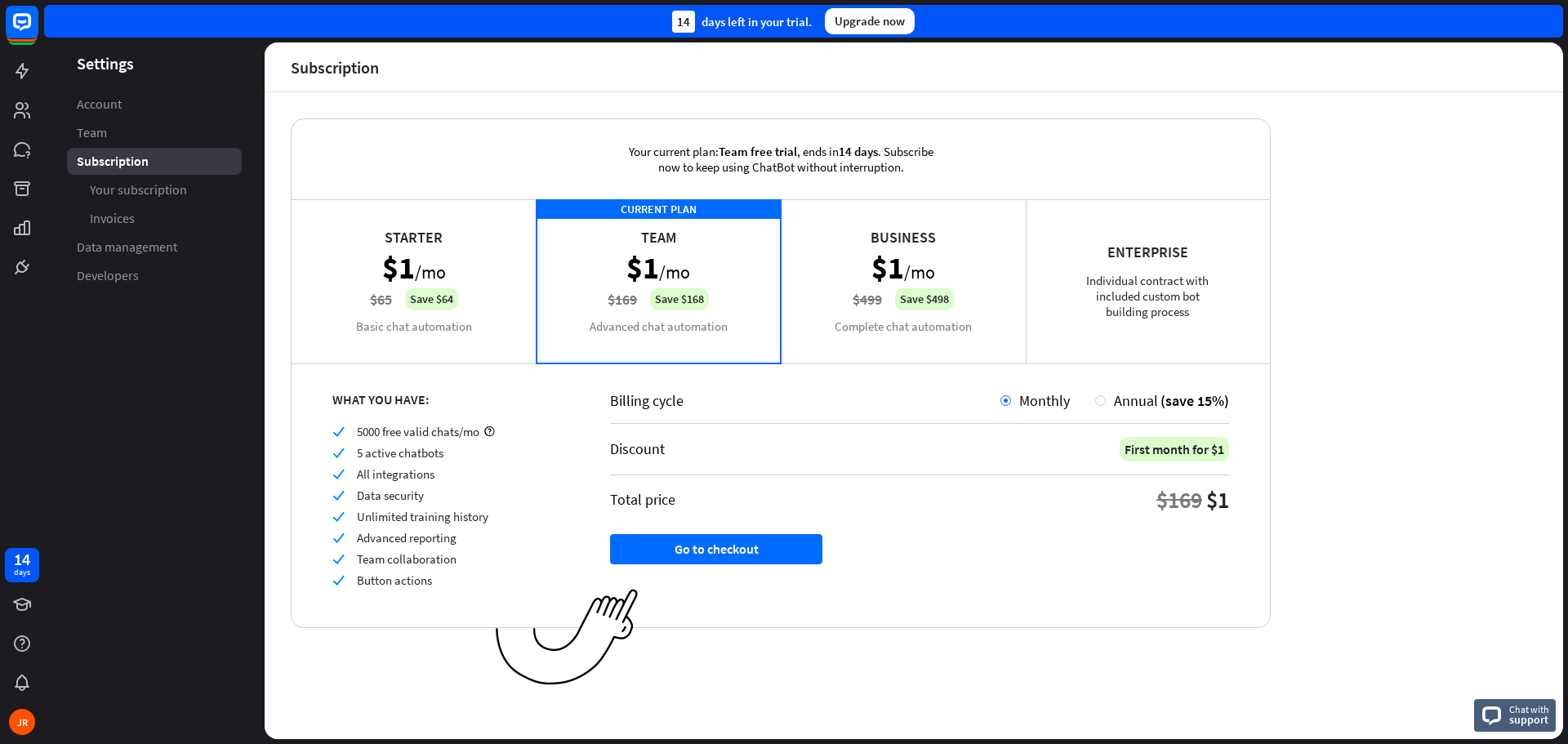
click at [497, 306] on div "Starter $1 /mo $65 Save $64 Basic chat automation" at bounding box center [414, 281] width 245 height 163
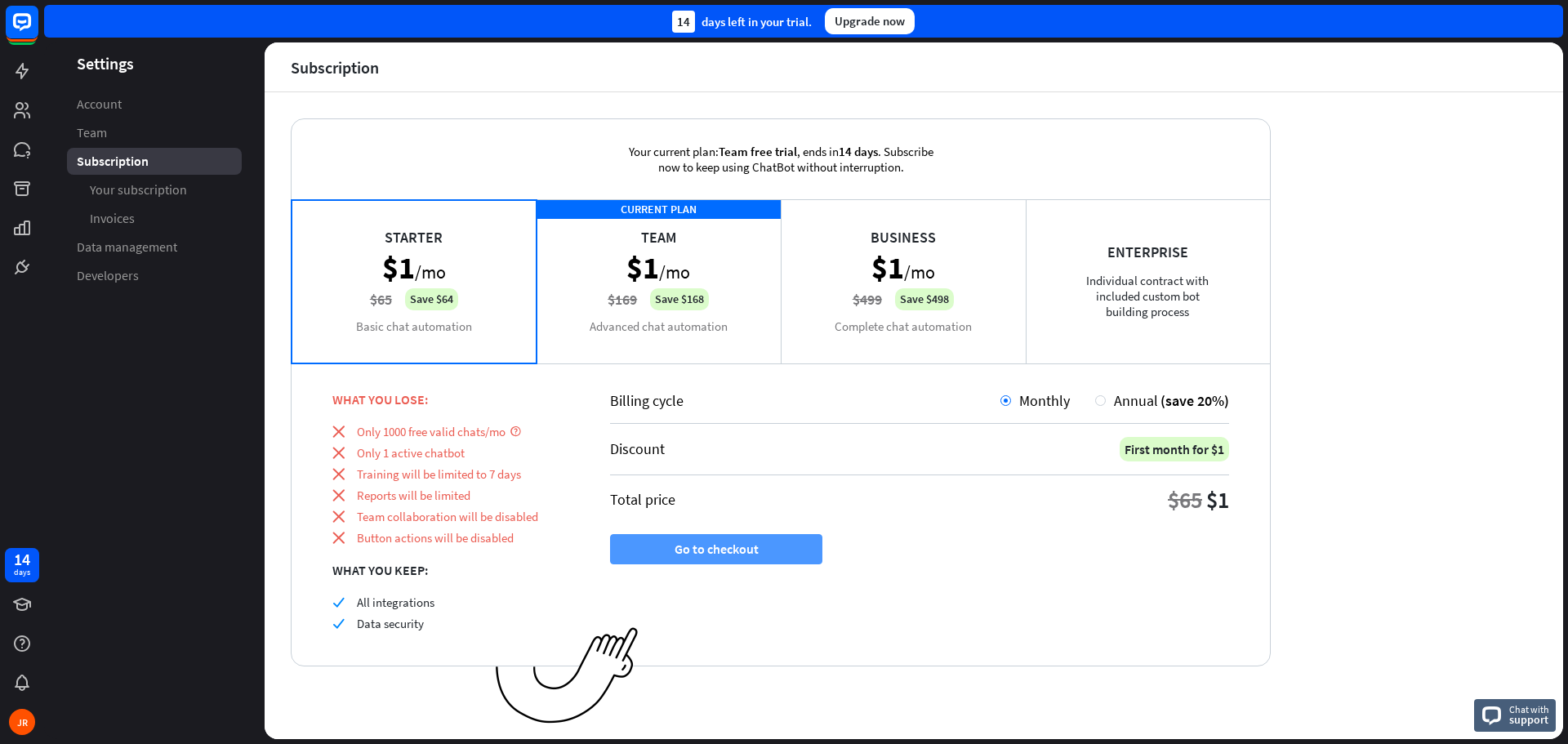
click at [712, 555] on button "Go to checkout" at bounding box center [716, 549] width 213 height 30
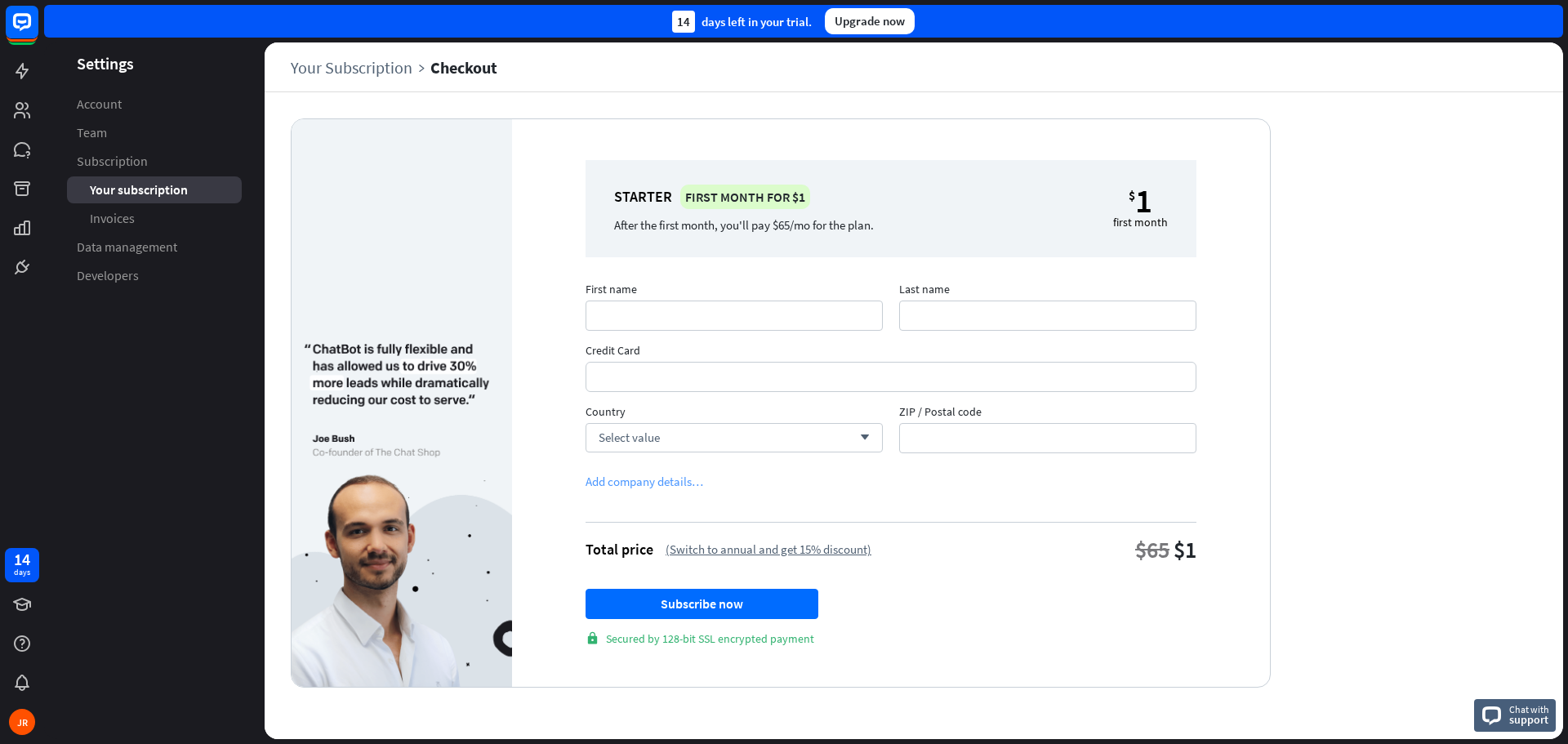
click at [639, 483] on div "Add company details…" at bounding box center [644, 482] width 118 height 15
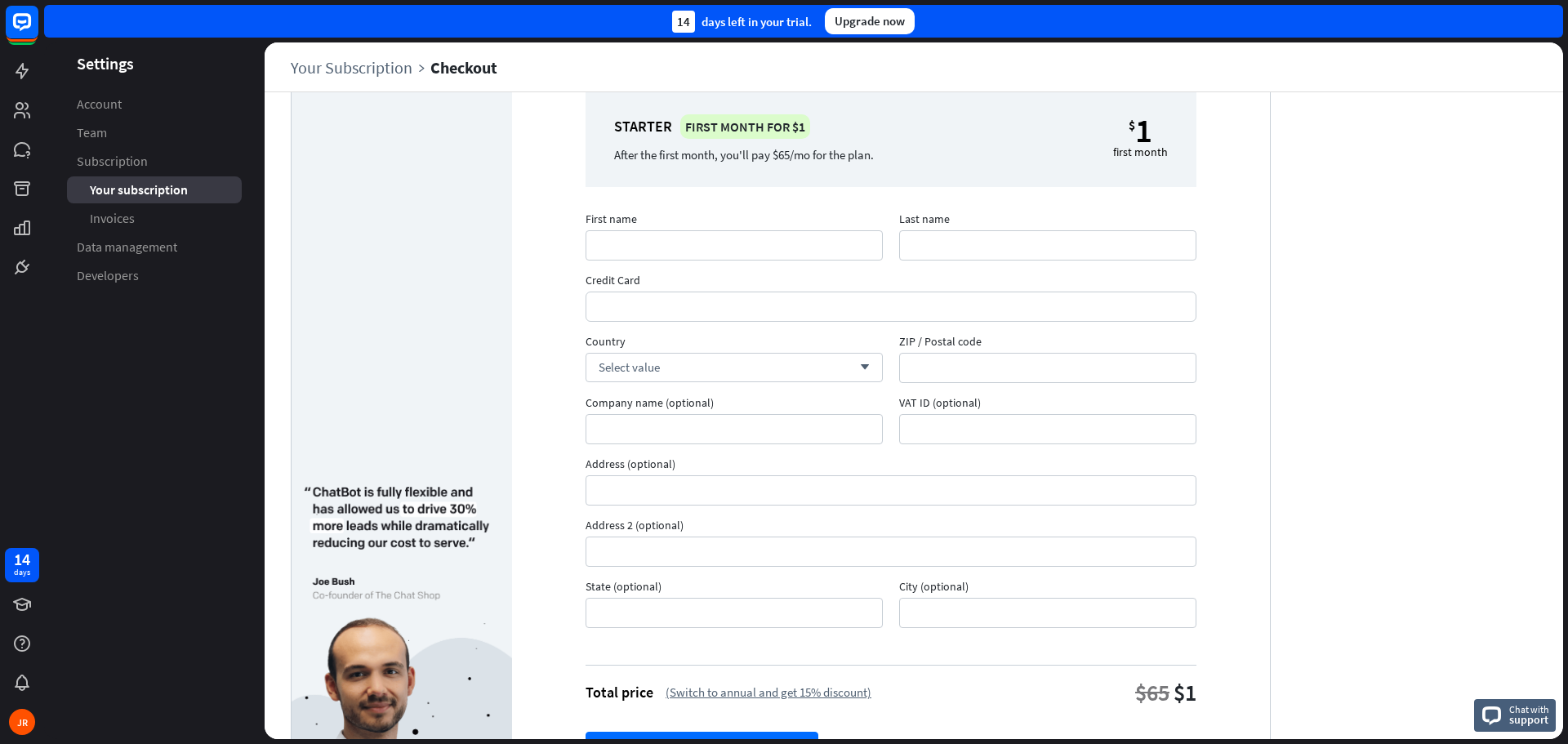
scroll to position [188, 0]
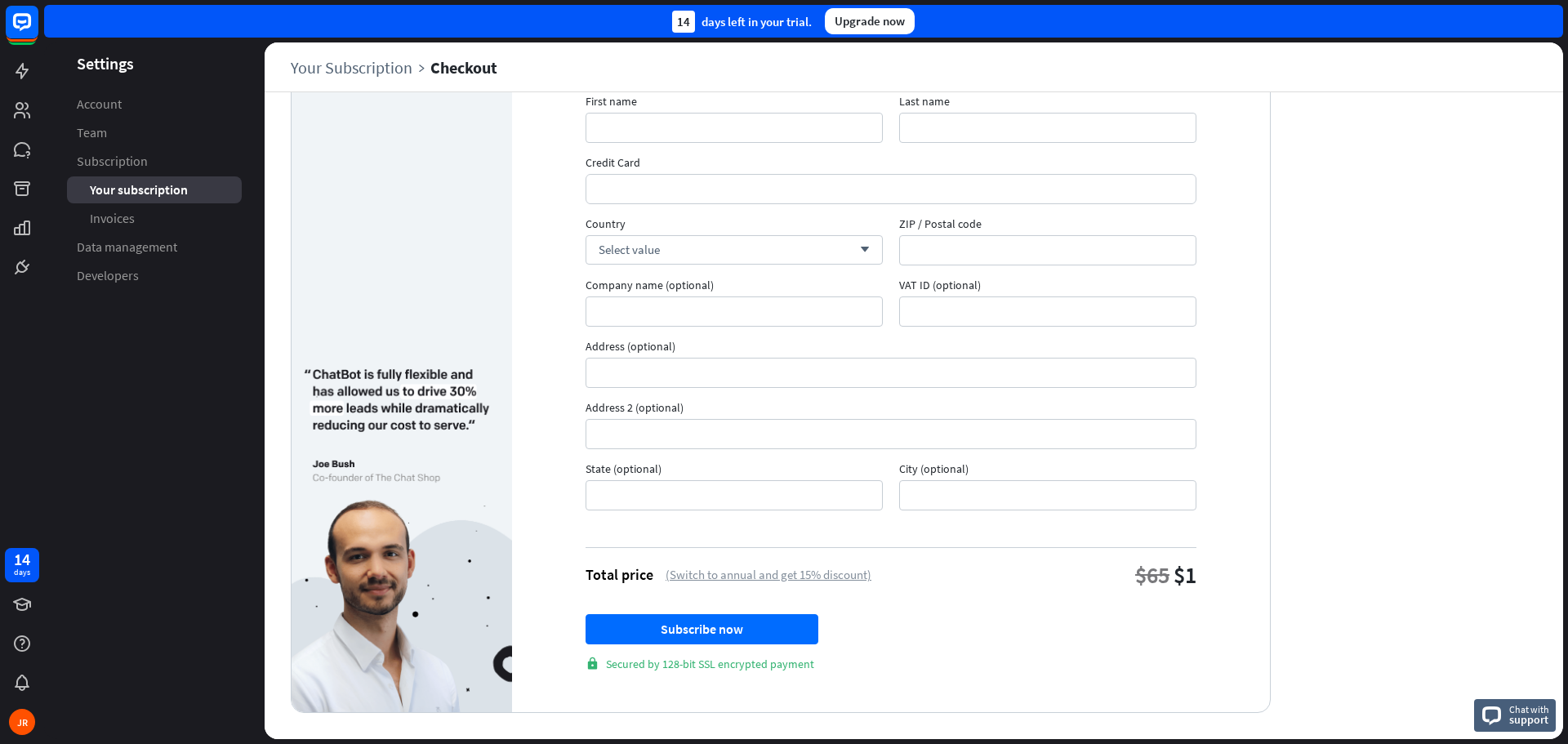
click at [698, 574] on div "(Switch to annual and get 15% discount)" at bounding box center [768, 575] width 206 height 15
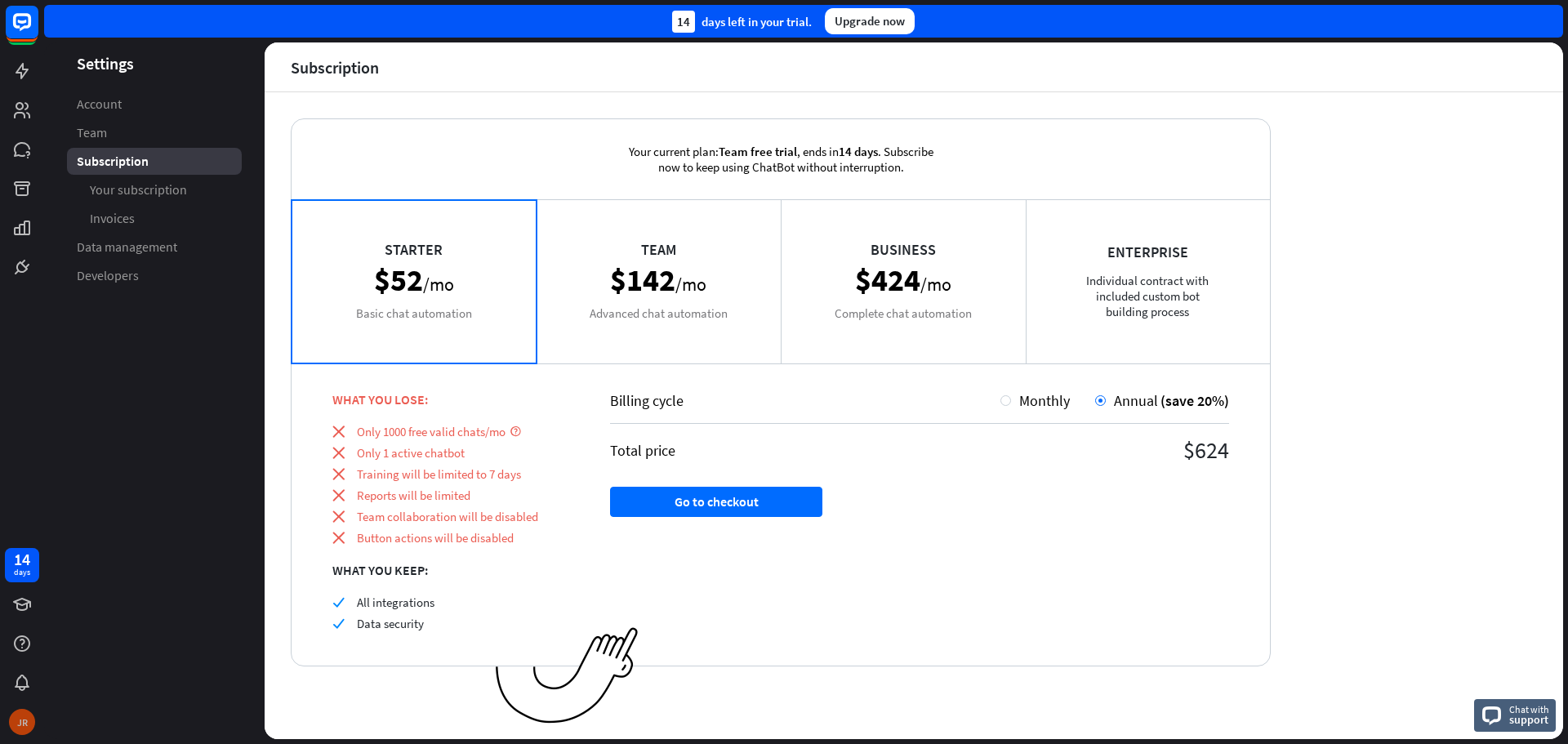
click at [21, 721] on div "JR" at bounding box center [22, 722] width 27 height 27
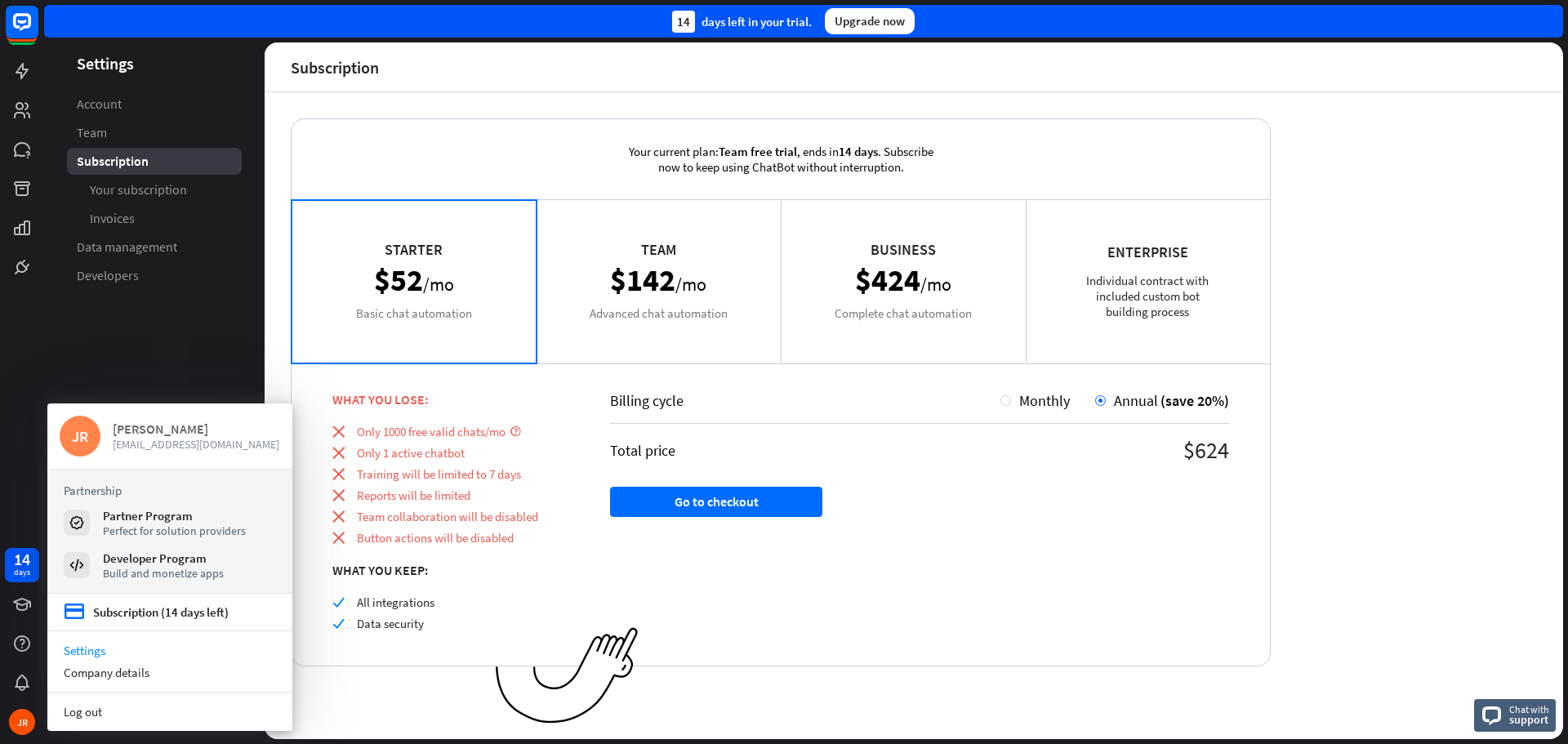
click at [154, 448] on span "[EMAIL_ADDRESS][DOMAIN_NAME]" at bounding box center [197, 444] width 167 height 14
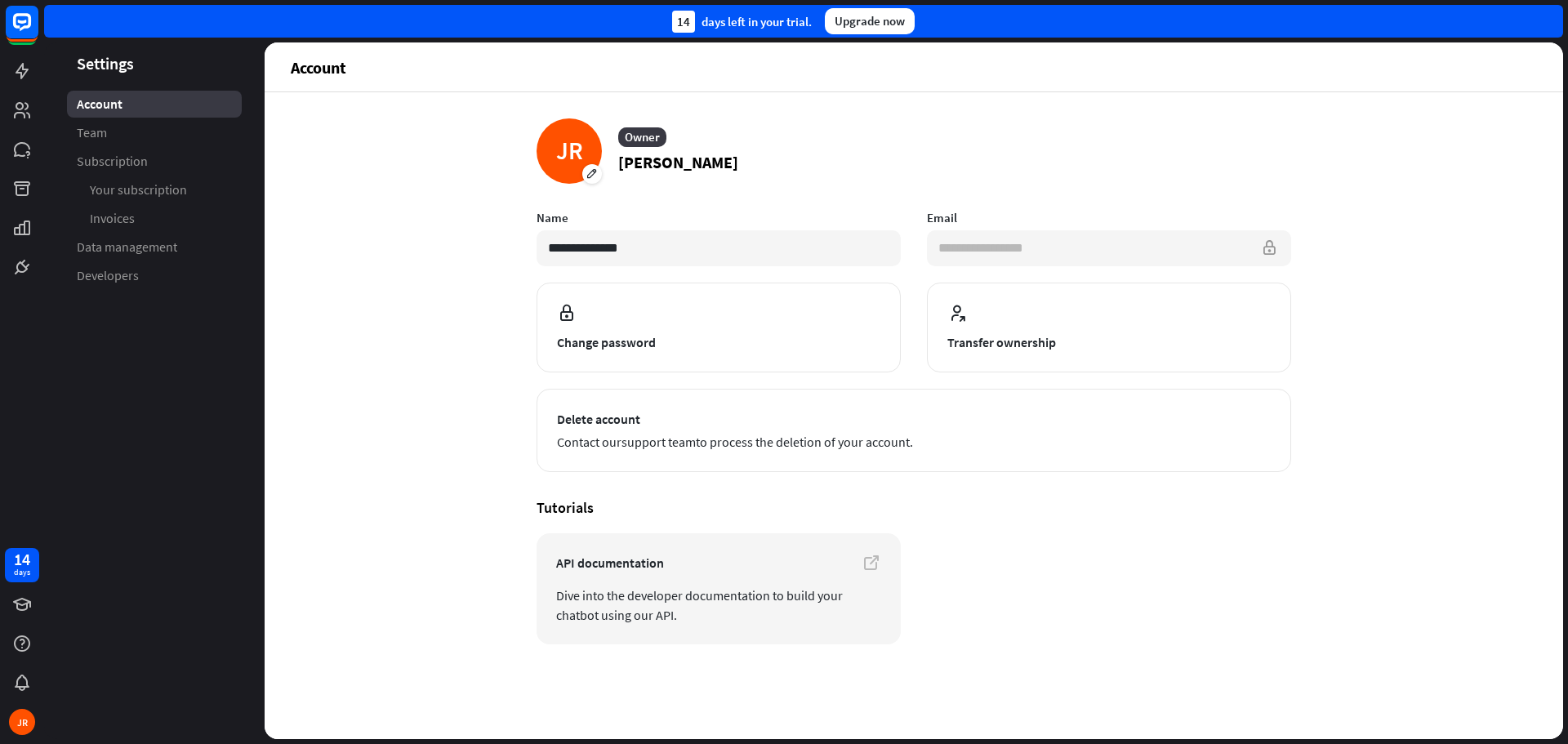
click at [993, 248] on input "**********" at bounding box center [1108, 248] width 364 height 36
